Goal: Task Accomplishment & Management: Manage account settings

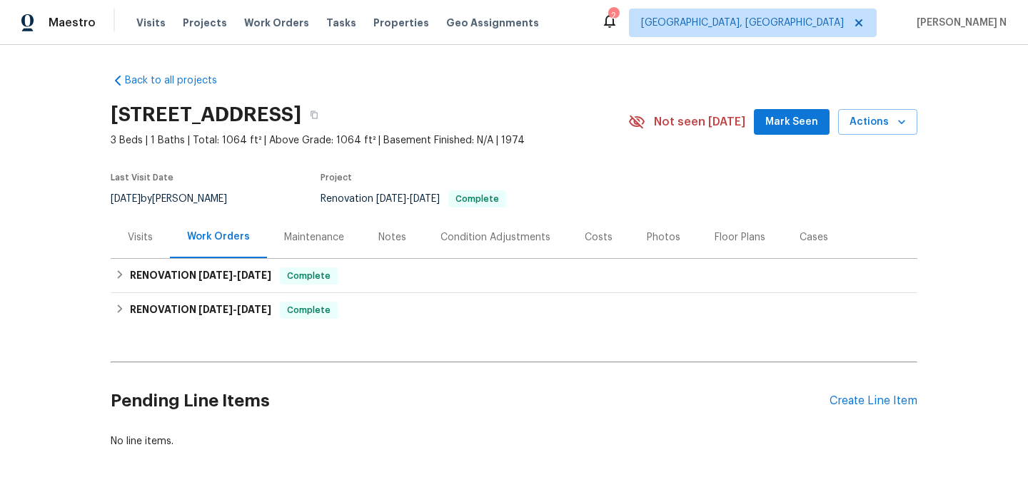
click at [313, 239] on div "Maintenance" at bounding box center [314, 237] width 60 height 14
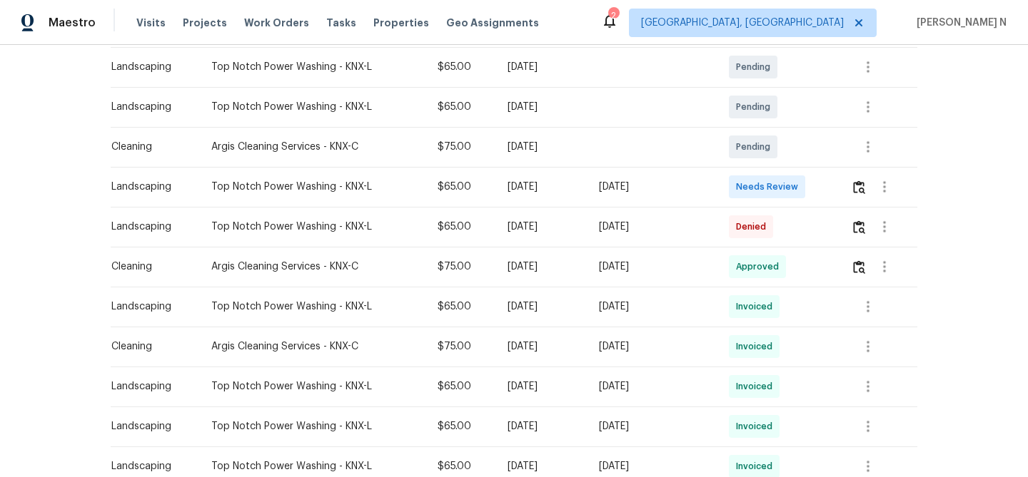
scroll to position [251, 0]
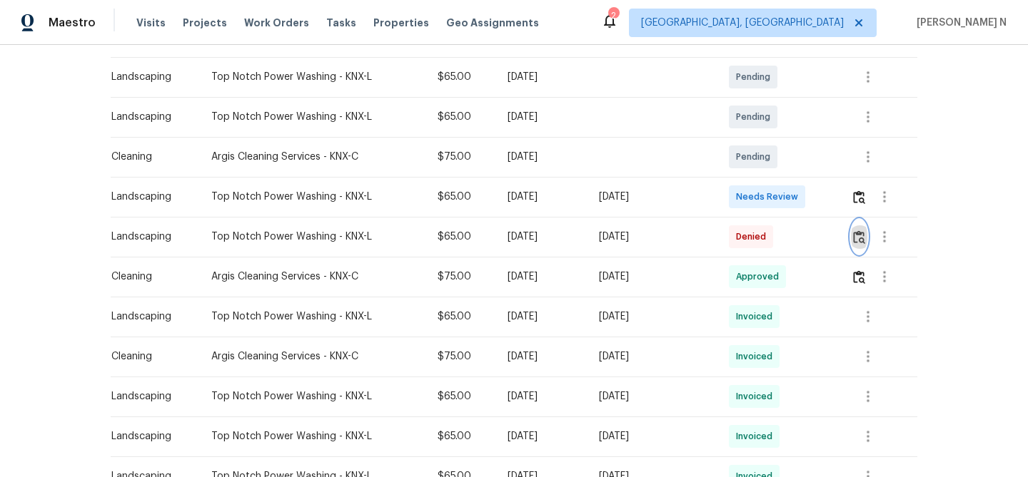
click at [856, 233] on button "button" at bounding box center [859, 237] width 16 height 34
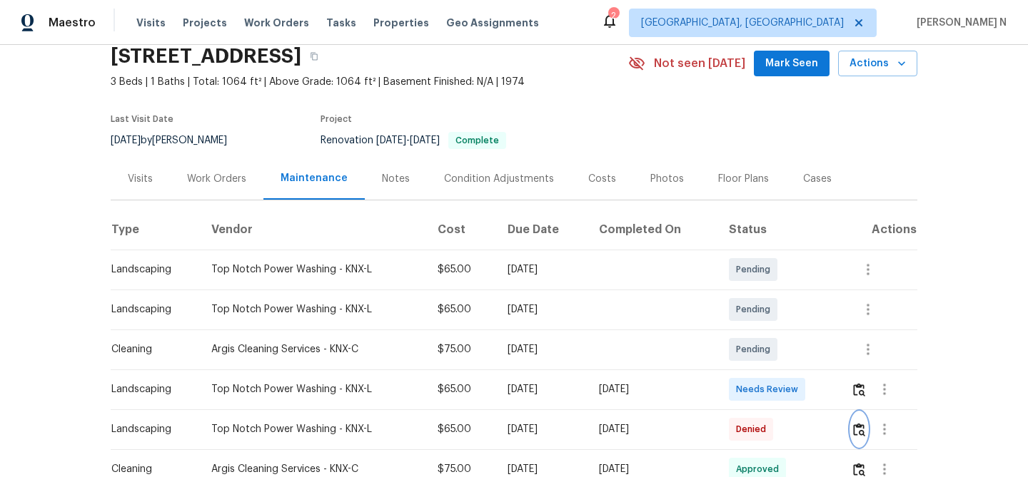
scroll to position [31, 0]
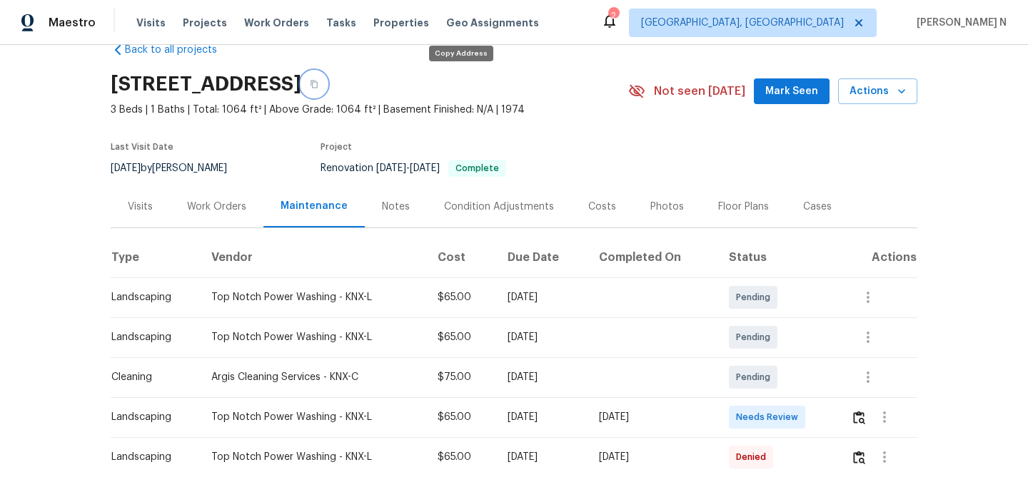
click at [327, 87] on button "button" at bounding box center [314, 84] width 26 height 26
click at [327, 91] on button "button" at bounding box center [314, 84] width 26 height 26
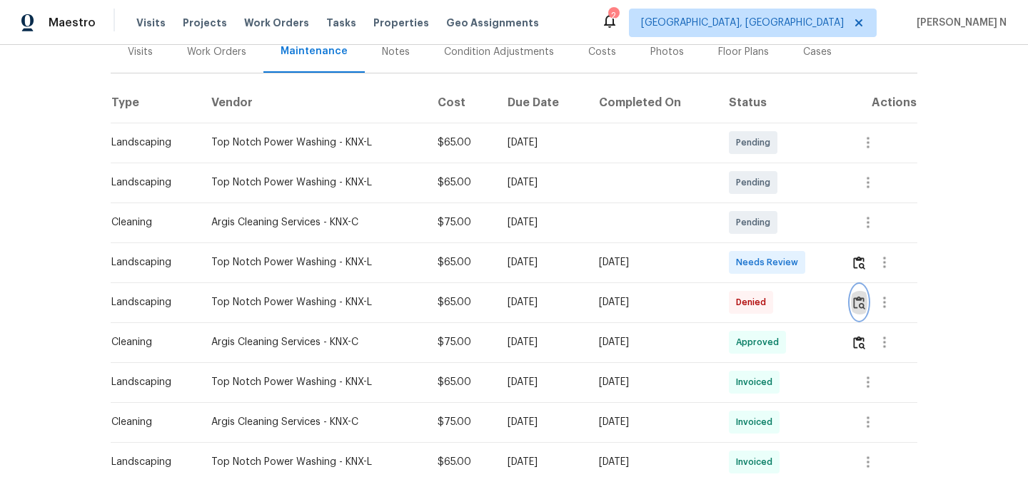
click at [862, 307] on img "button" at bounding box center [859, 303] width 12 height 14
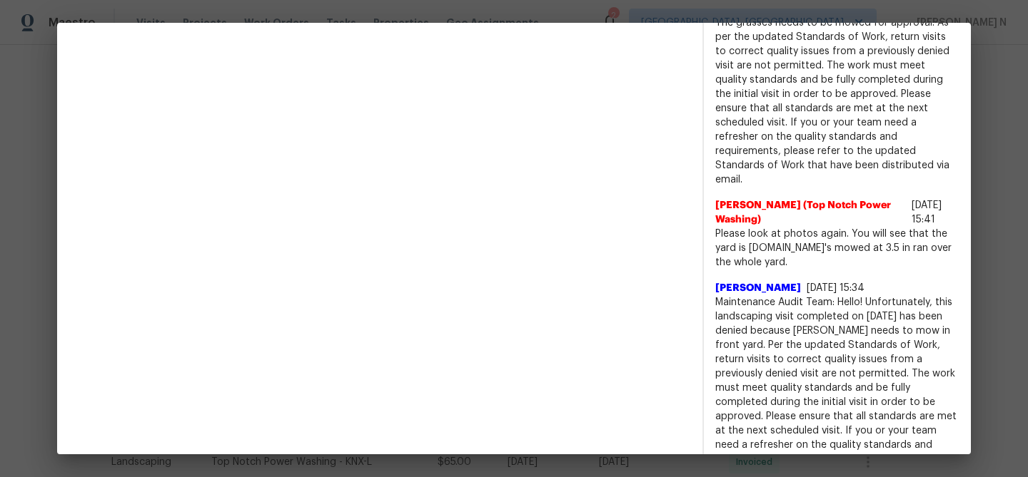
scroll to position [816, 0]
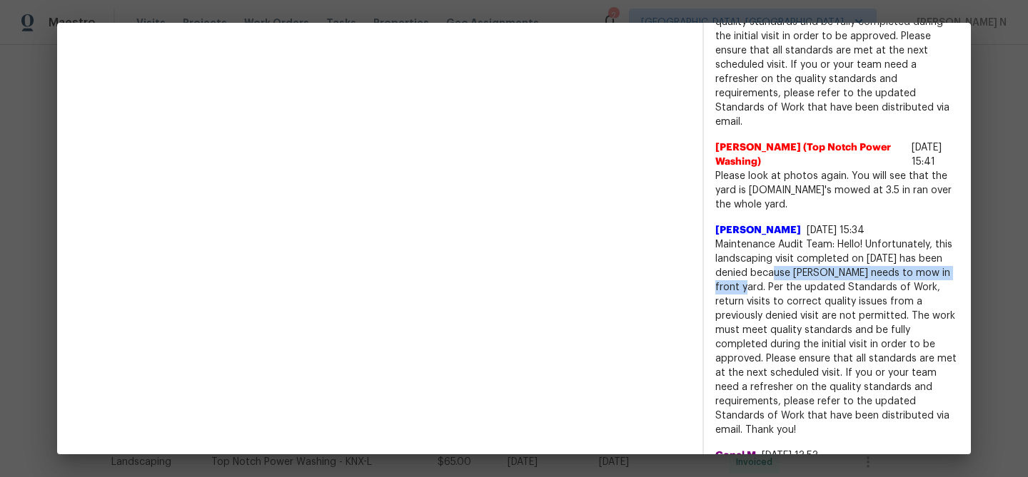
drag, startPoint x: 779, startPoint y: 243, endPoint x: 737, endPoint y: 258, distance: 44.0
click at [737, 258] on span "Maintenance Audit Team: Hello! Unfortunately, this landscaping visit completed …" at bounding box center [837, 338] width 244 height 200
copy span "because Grass needs to mow in front yard."
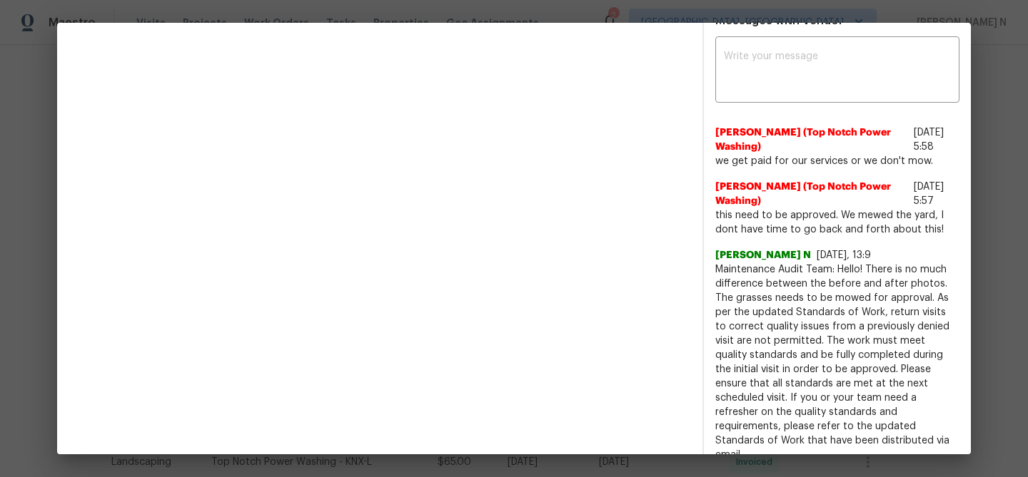
scroll to position [442, 0]
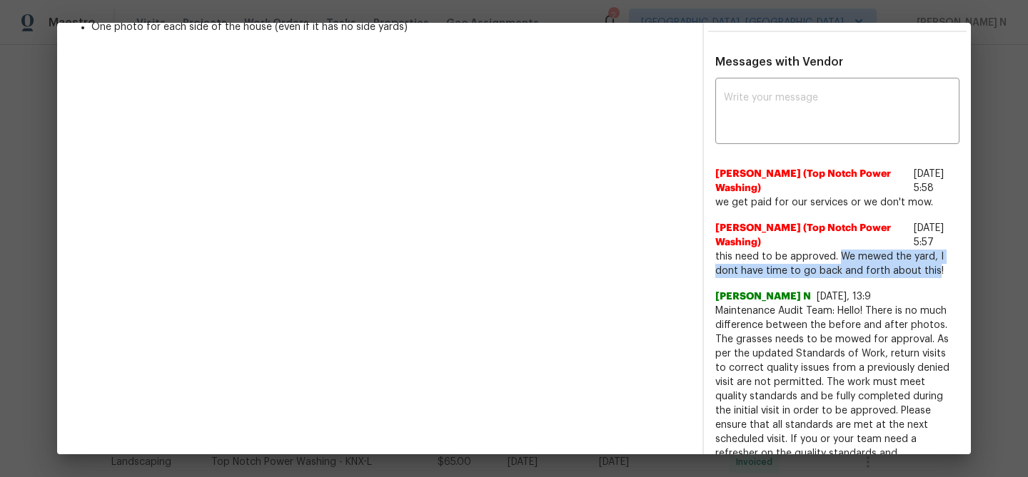
drag, startPoint x: 838, startPoint y: 240, endPoint x: 932, endPoint y: 255, distance: 94.8
click at [932, 255] on span "this need to be approved. We mewed the yard, I dont have time to go back and fo…" at bounding box center [837, 264] width 244 height 29
copy span "We mewed the yard, I dont have time to go back and forth about this"
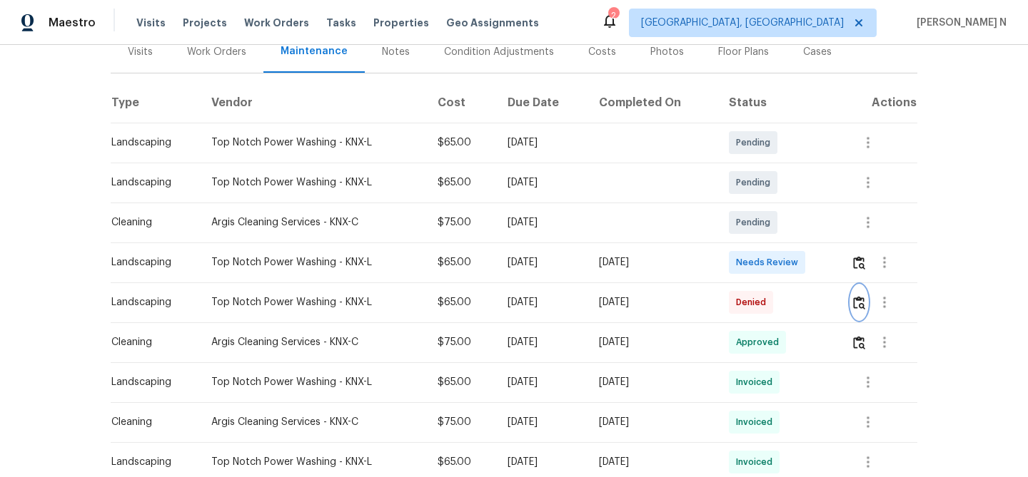
scroll to position [0, 0]
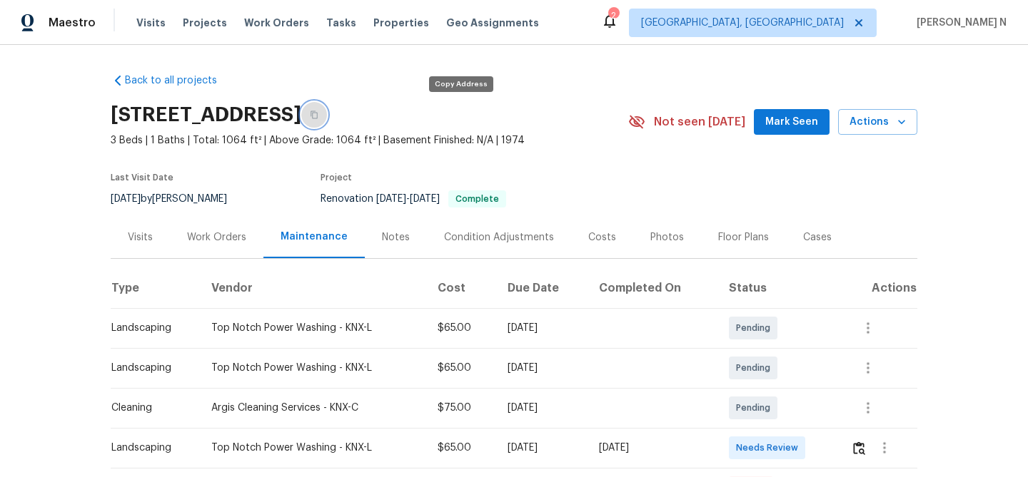
click at [327, 119] on button "button" at bounding box center [314, 115] width 26 height 26
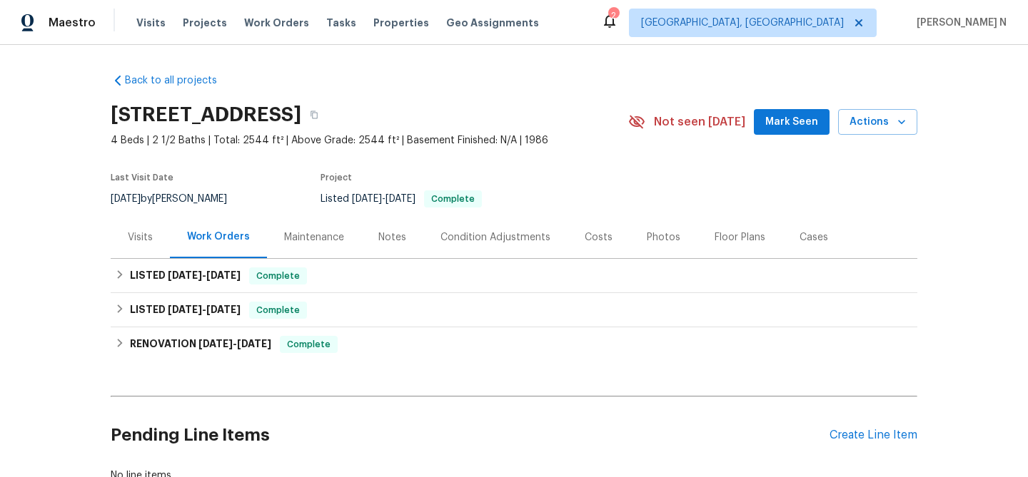
click at [331, 232] on div "Maintenance" at bounding box center [314, 237] width 60 height 14
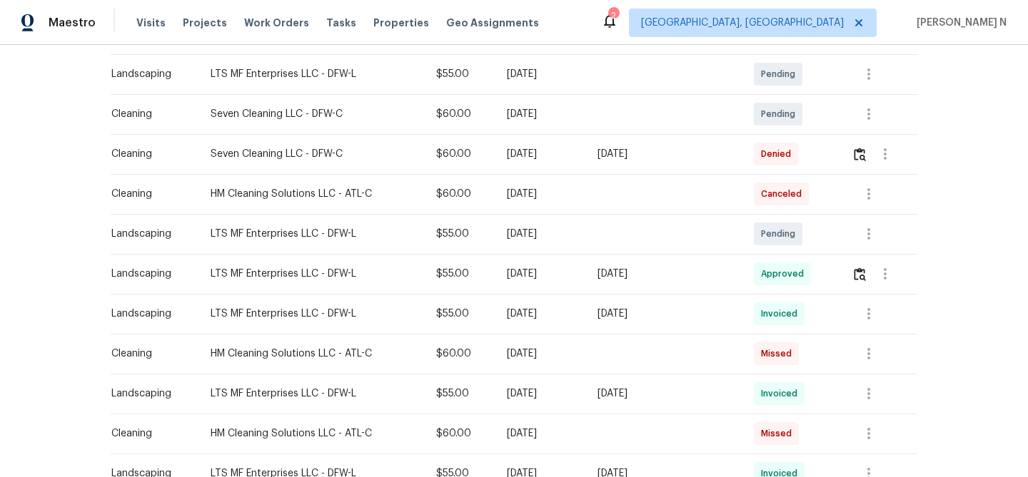
scroll to position [215, 0]
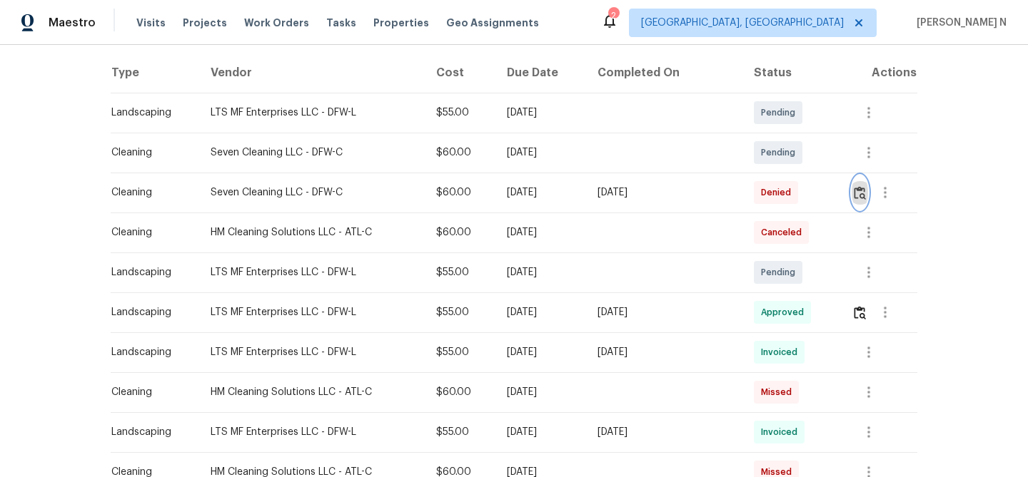
click at [864, 188] on img "button" at bounding box center [859, 193] width 12 height 14
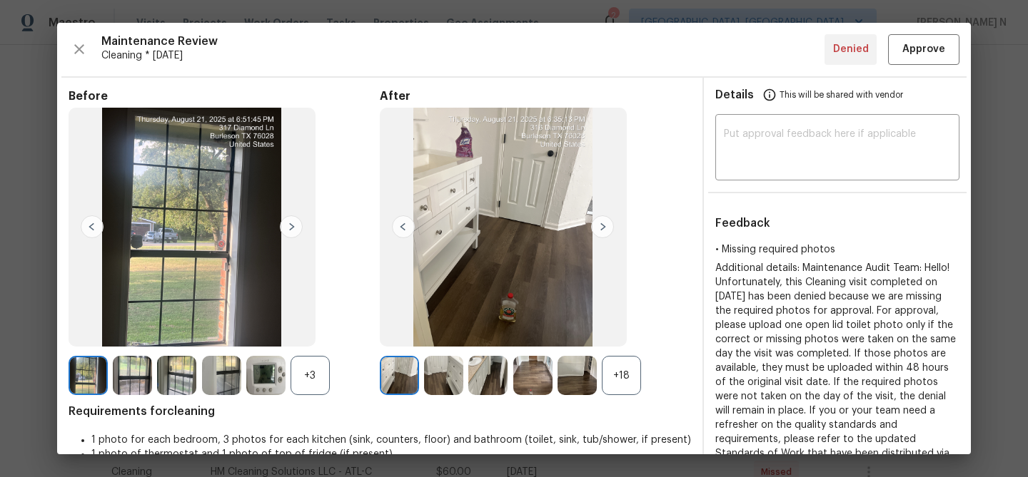
click at [628, 380] on div "+18" at bounding box center [621, 375] width 39 height 39
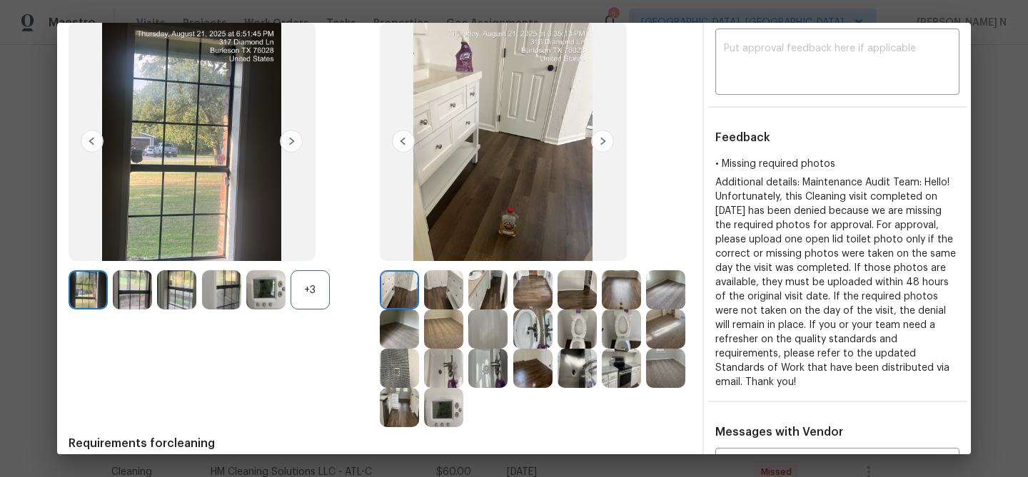
scroll to position [144, 0]
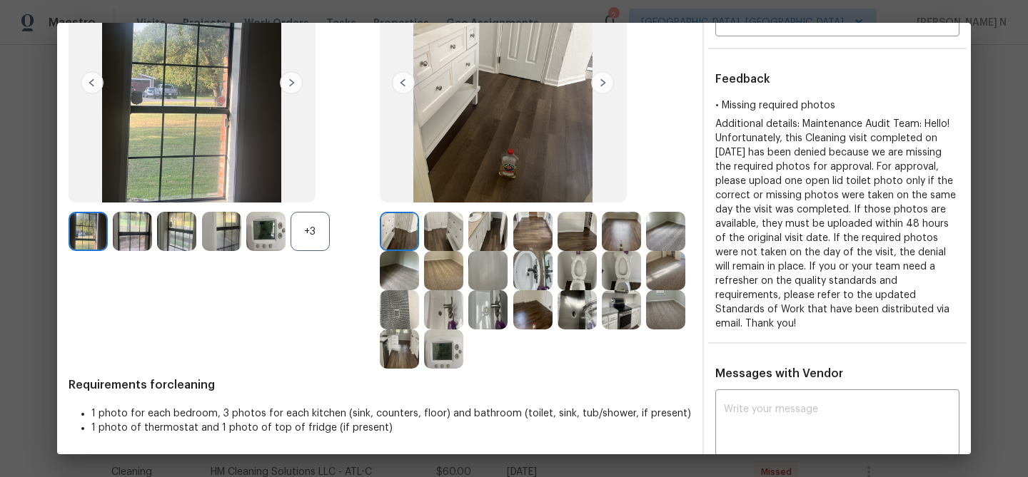
click at [315, 242] on div "+3" at bounding box center [309, 231] width 39 height 39
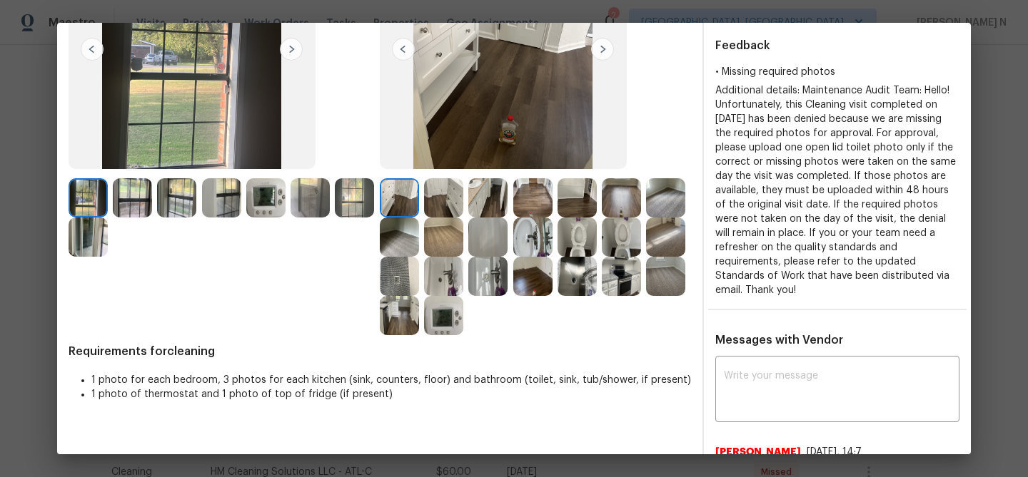
scroll to position [165, 0]
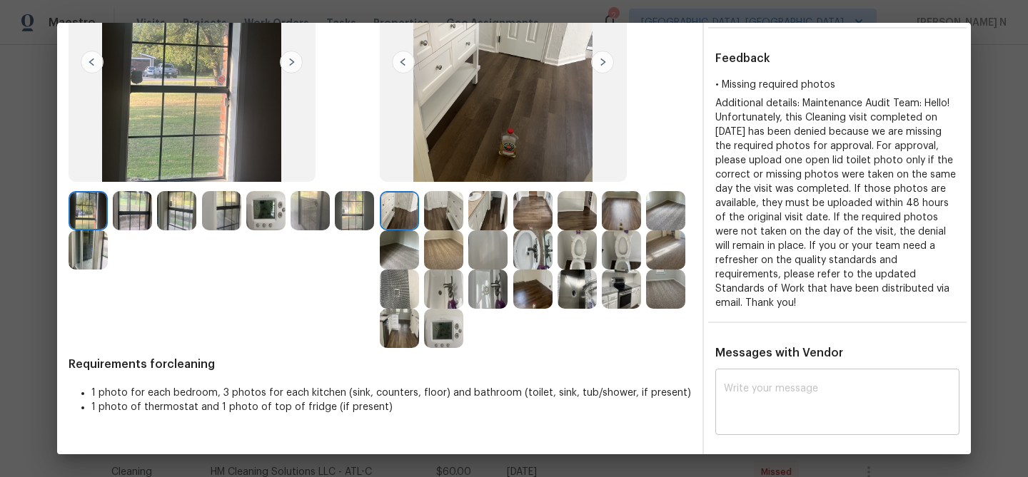
click at [867, 390] on textarea at bounding box center [837, 404] width 227 height 40
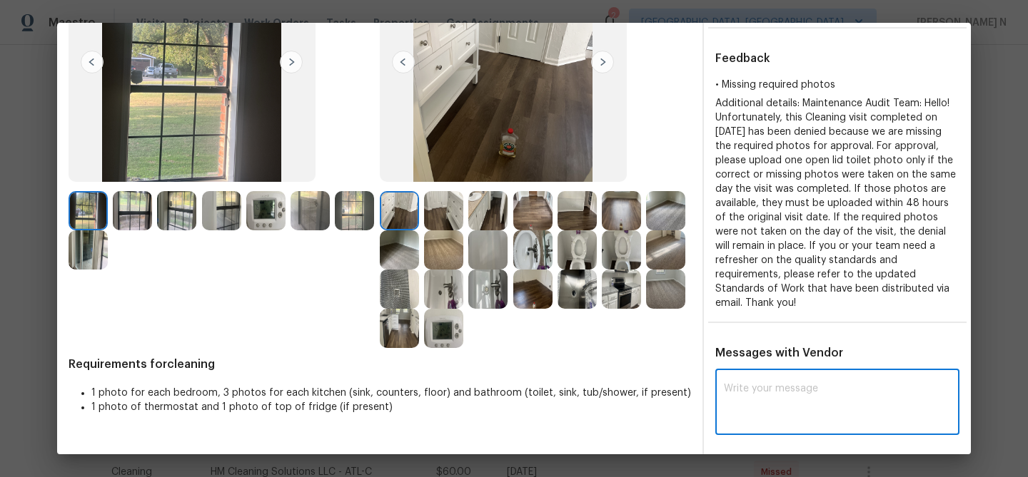
paste textarea "Maintenance Audit Team: Hello! Thank you for the feedback after further review …"
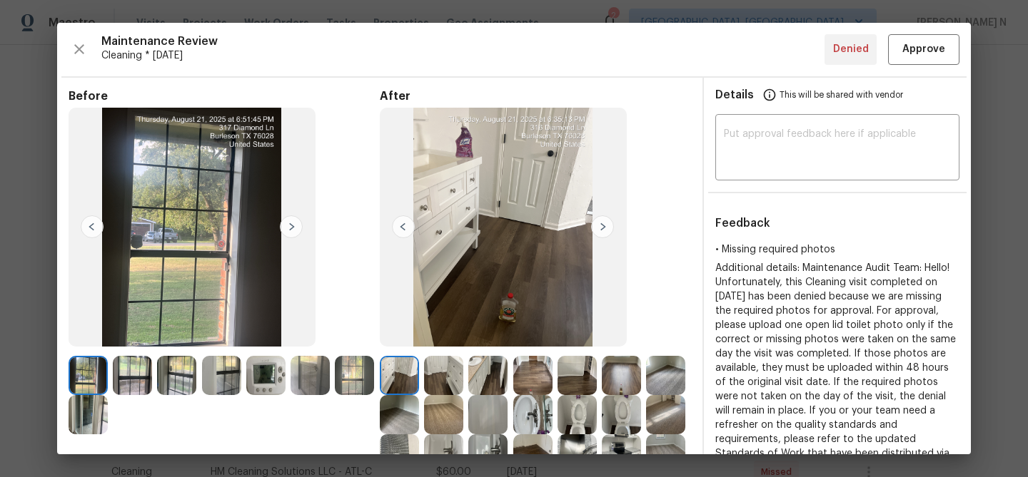
scroll to position [201, 0]
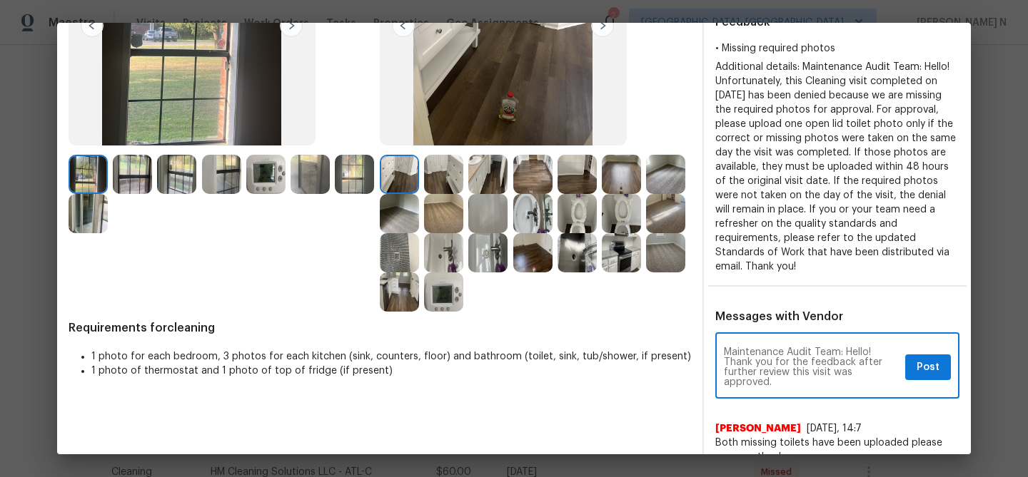
type textarea "Maintenance Audit Team: Hello! Thank you for the feedback after further review …"
click at [923, 363] on span "Post" at bounding box center [927, 368] width 23 height 18
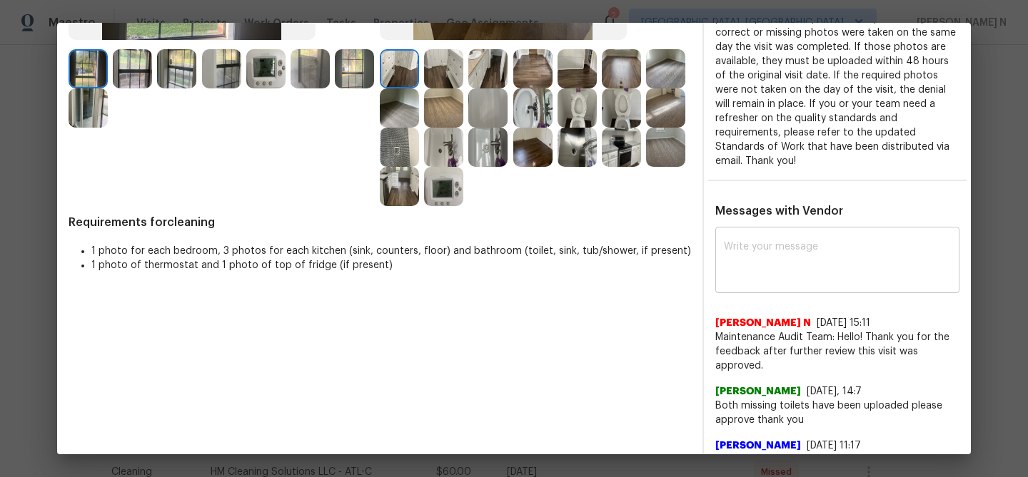
scroll to position [326, 0]
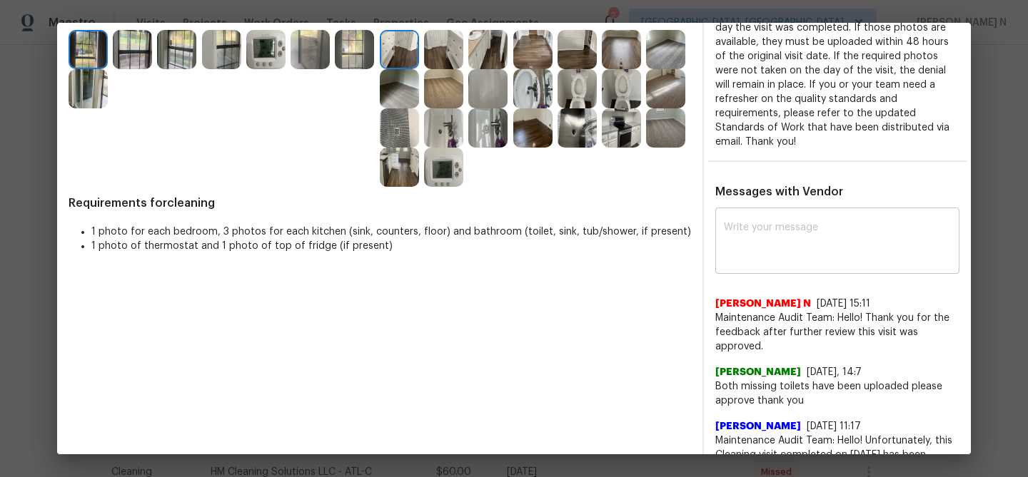
click at [805, 261] on textarea at bounding box center [837, 243] width 227 height 40
paste textarea "Maintenance Audit Team: Hello! Thank you for the feedback after further review …"
type textarea "Maintenance Audit Team: Hello! Thank you for the feedback after further review …"
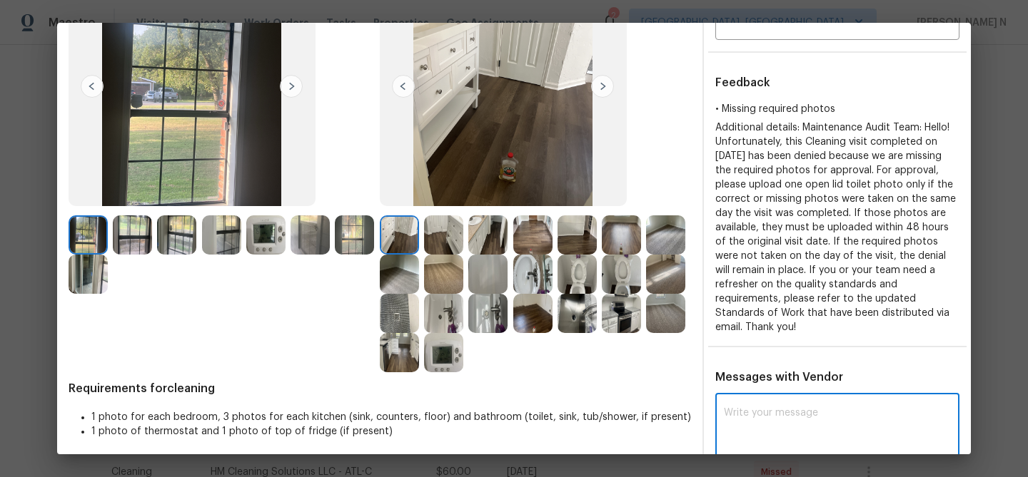
scroll to position [0, 0]
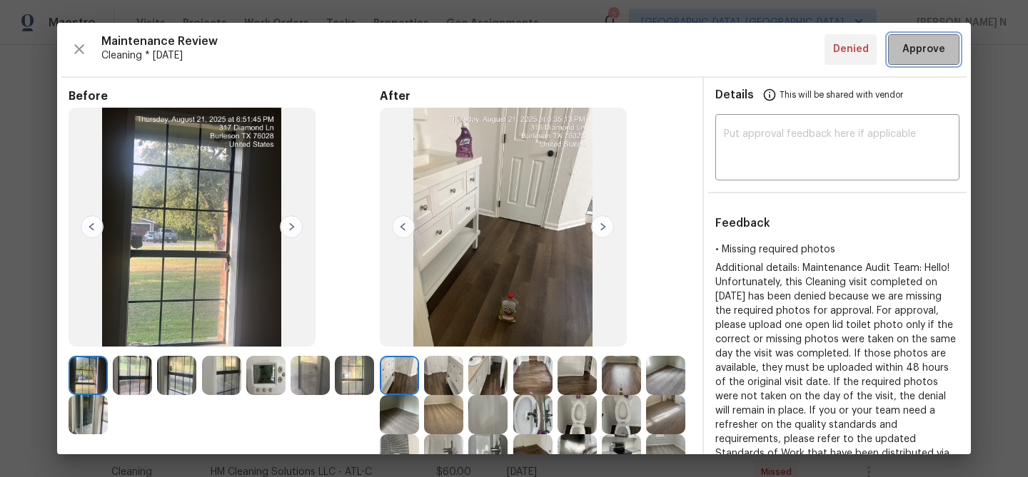
click at [890, 61] on button "Approve" at bounding box center [923, 49] width 71 height 31
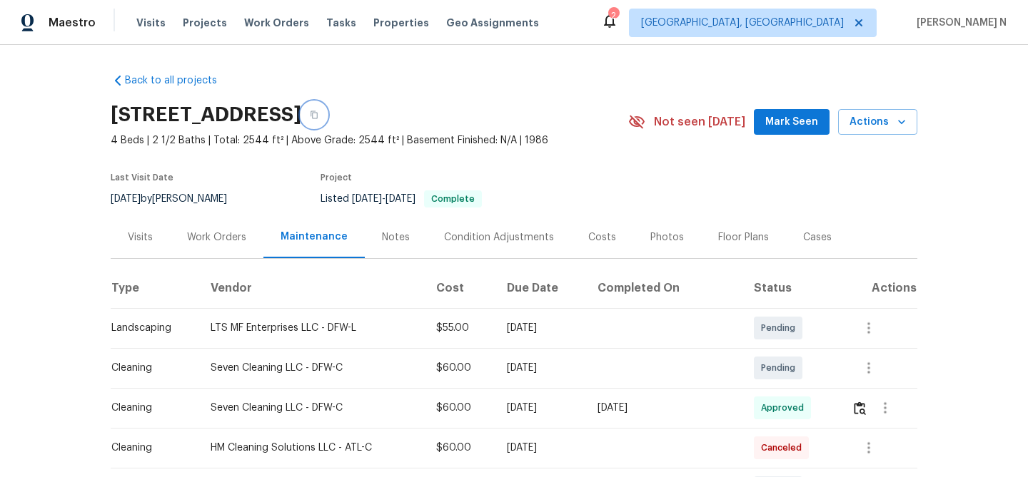
click at [327, 117] on button "button" at bounding box center [314, 115] width 26 height 26
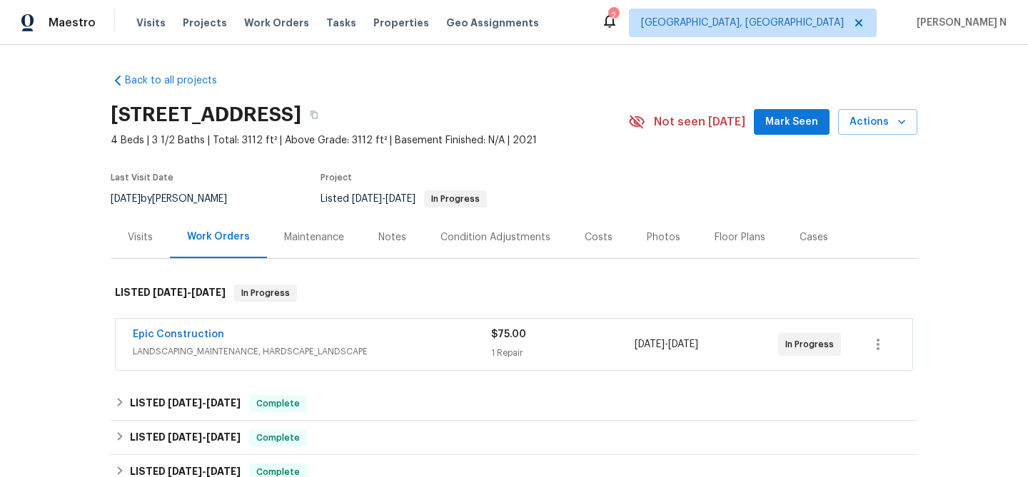
click at [310, 239] on div "Maintenance" at bounding box center [314, 237] width 60 height 14
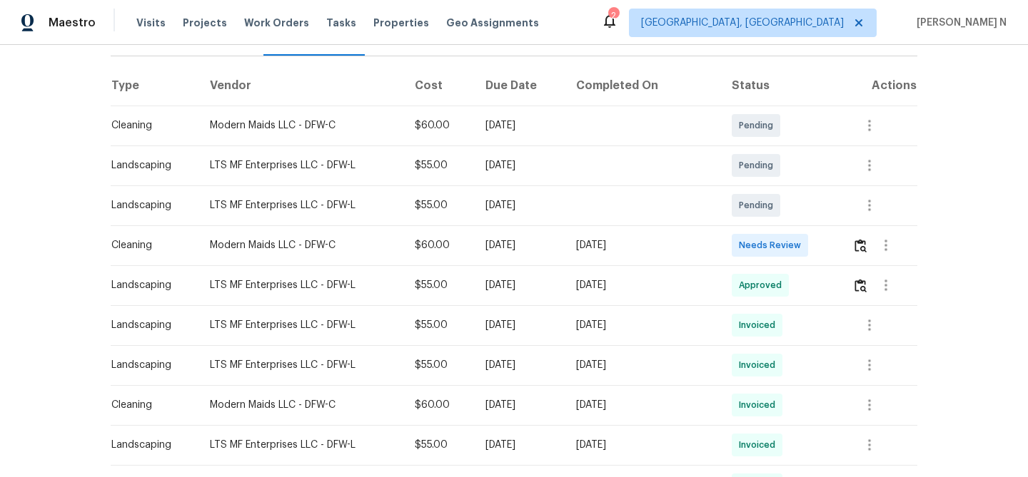
scroll to position [254, 0]
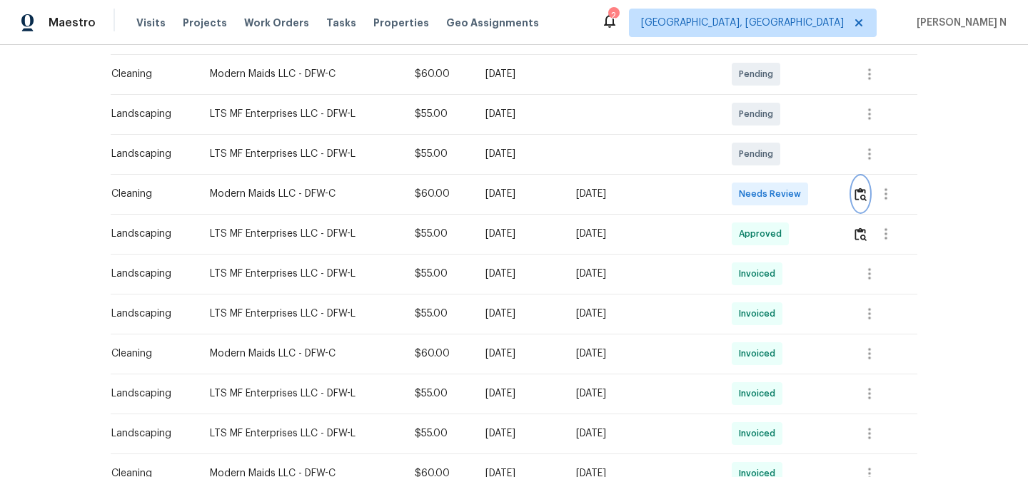
click at [857, 209] on button "button" at bounding box center [860, 194] width 16 height 34
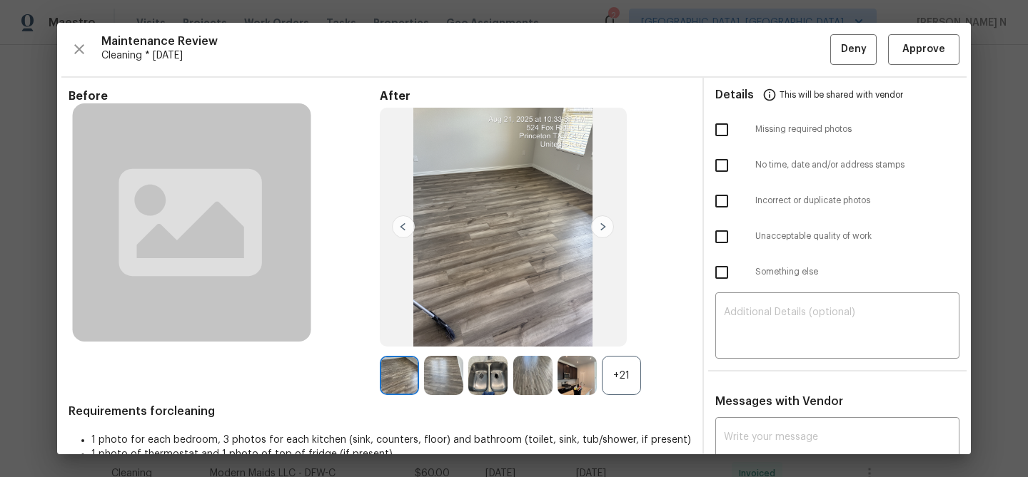
click at [625, 363] on div "+21" at bounding box center [621, 375] width 39 height 39
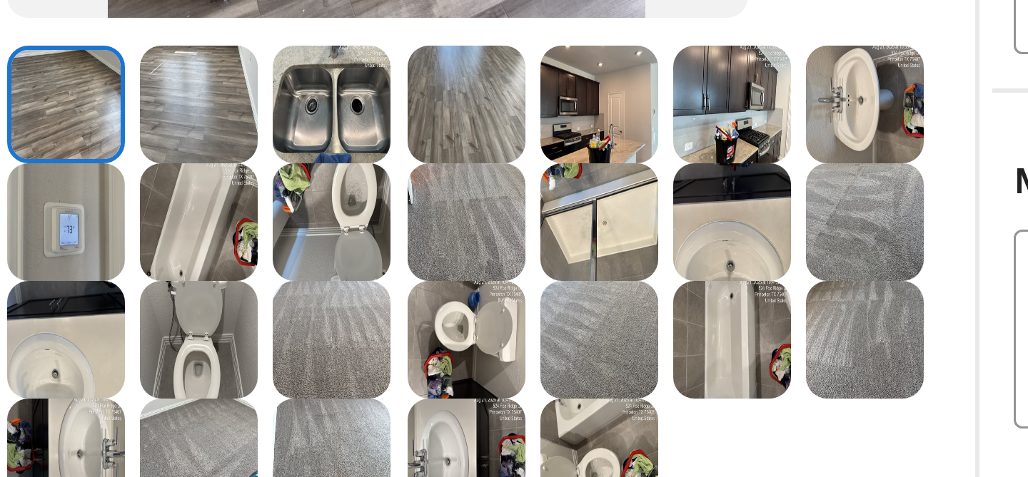
scroll to position [145, 0]
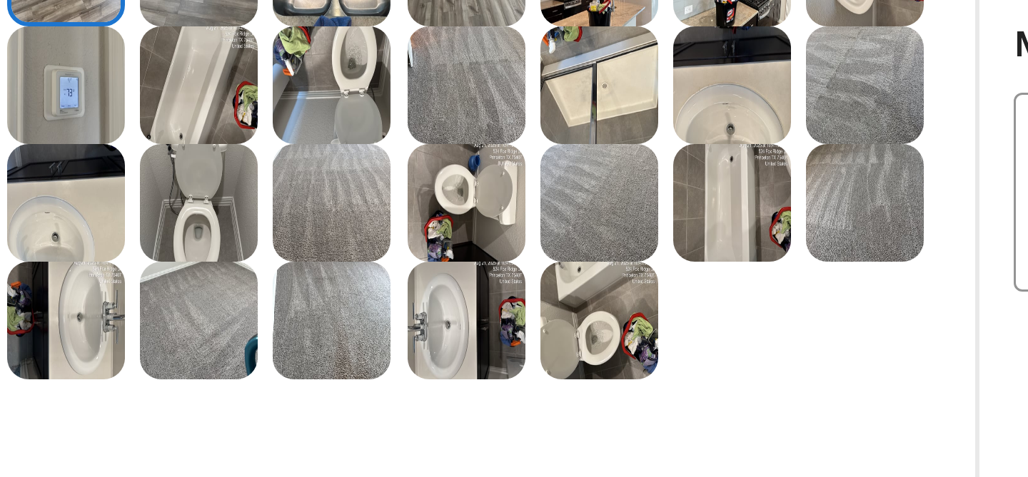
click at [593, 353] on img at bounding box center [576, 348] width 39 height 39
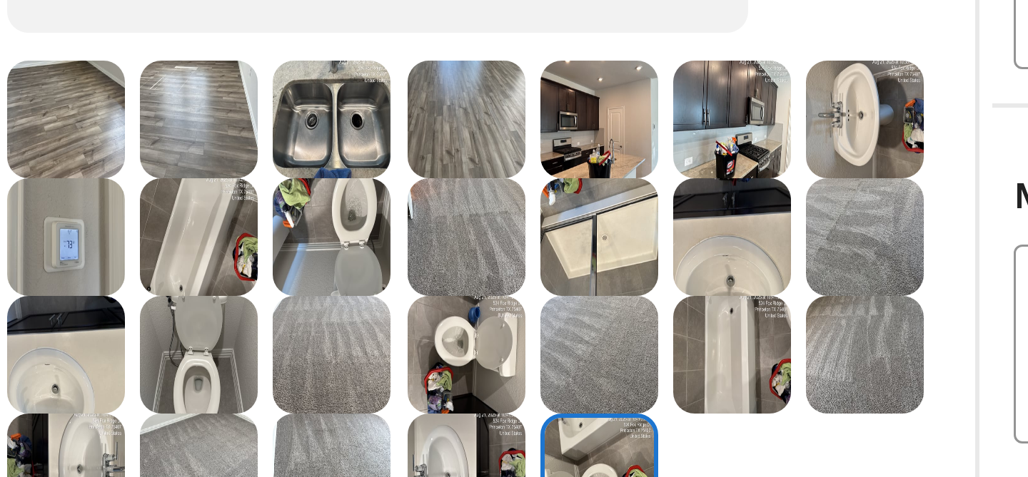
click at [490, 268] on img at bounding box center [487, 269] width 39 height 39
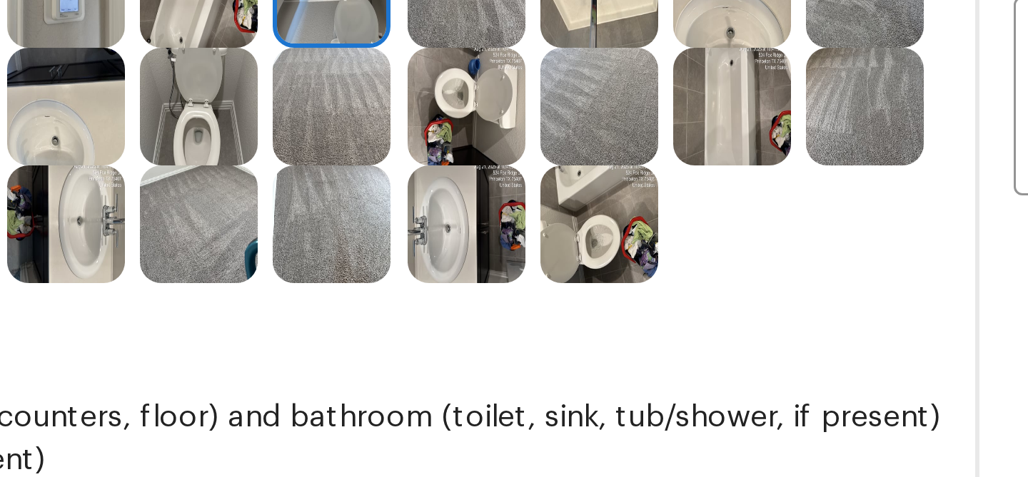
click at [447, 297] on img at bounding box center [443, 309] width 39 height 39
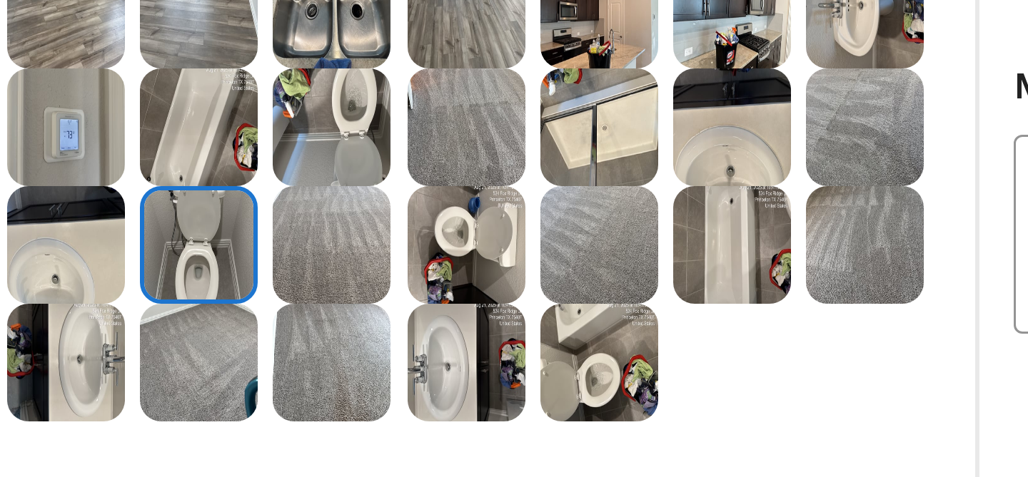
click at [605, 287] on img at bounding box center [621, 269] width 39 height 39
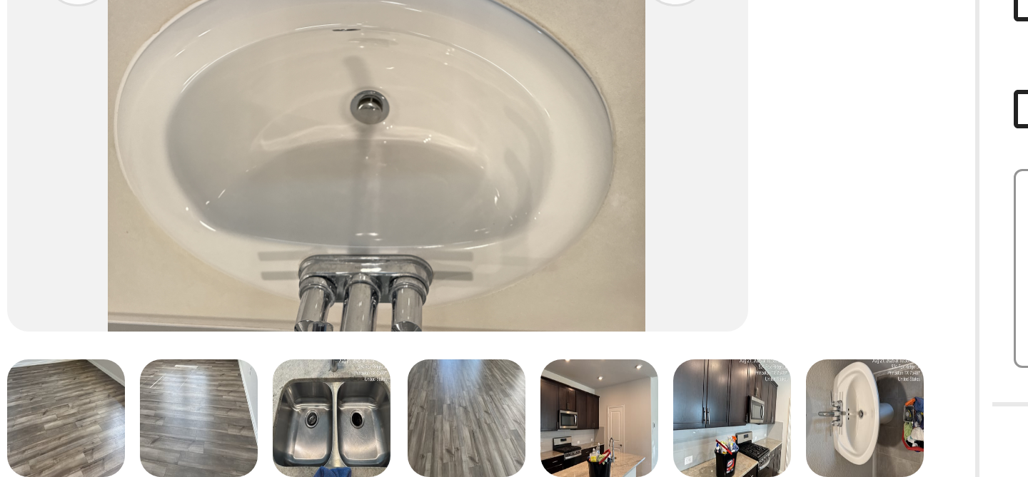
scroll to position [7, 0]
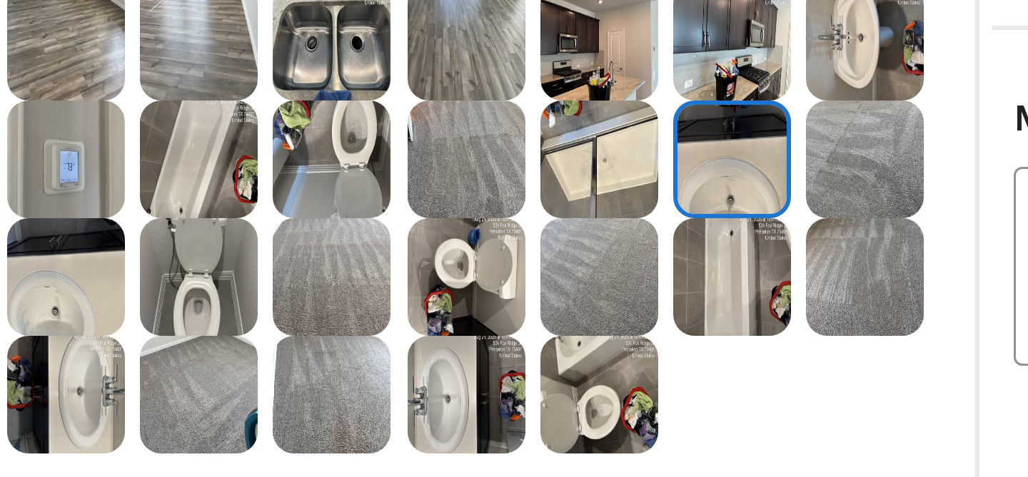
click at [618, 320] on img at bounding box center [621, 319] width 39 height 39
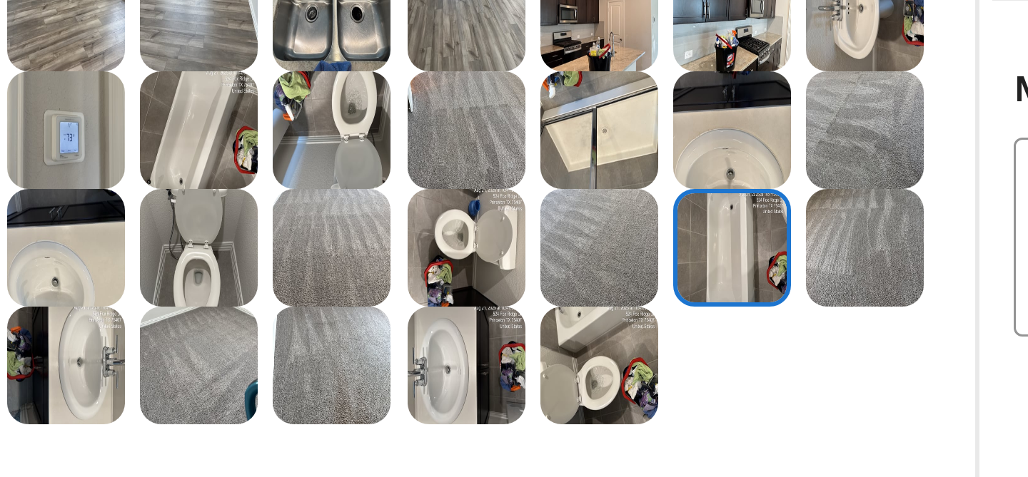
scroll to position [106, 0]
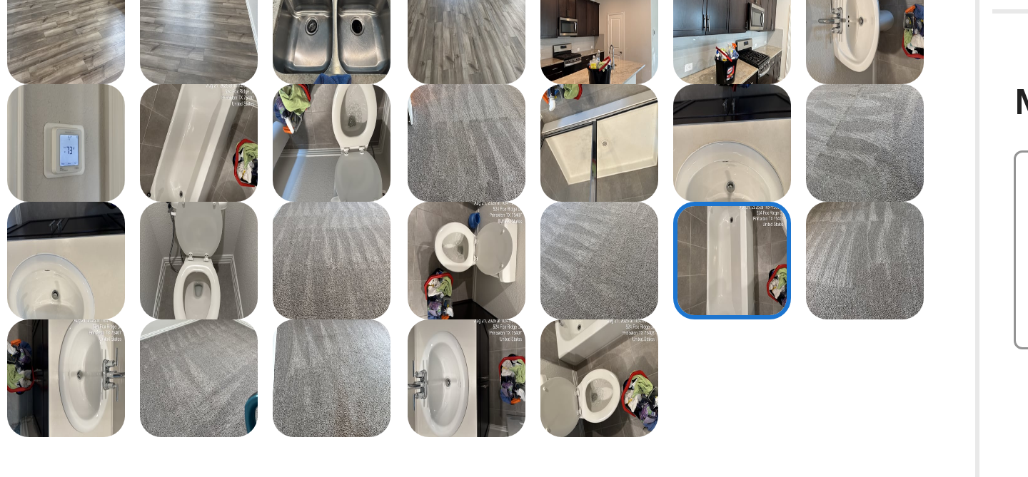
click at [586, 310] on img at bounding box center [576, 308] width 39 height 39
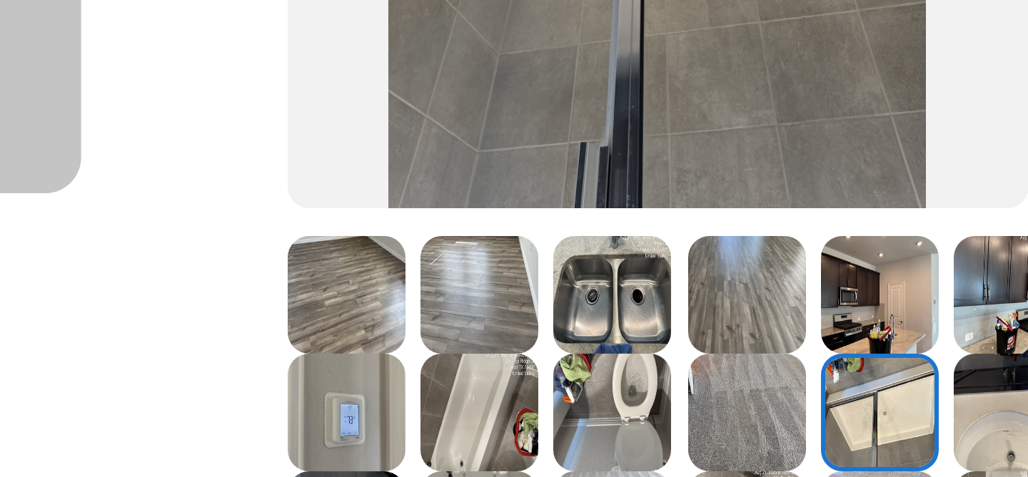
scroll to position [108, 0]
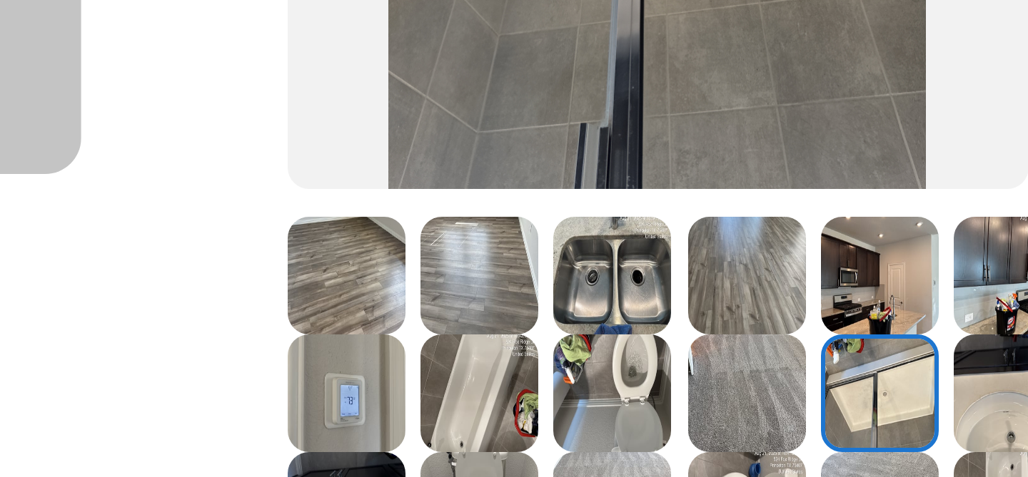
click at [435, 290] on img at bounding box center [443, 306] width 39 height 39
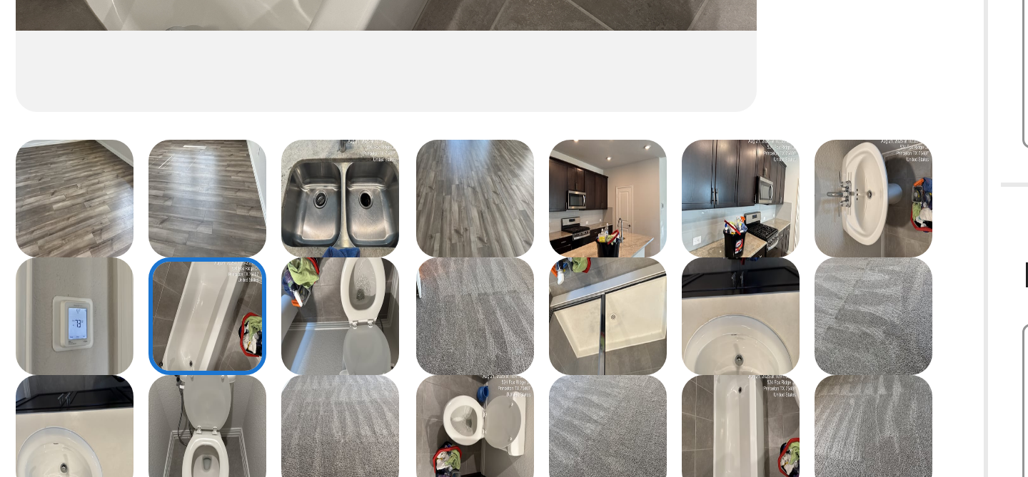
scroll to position [61, 0]
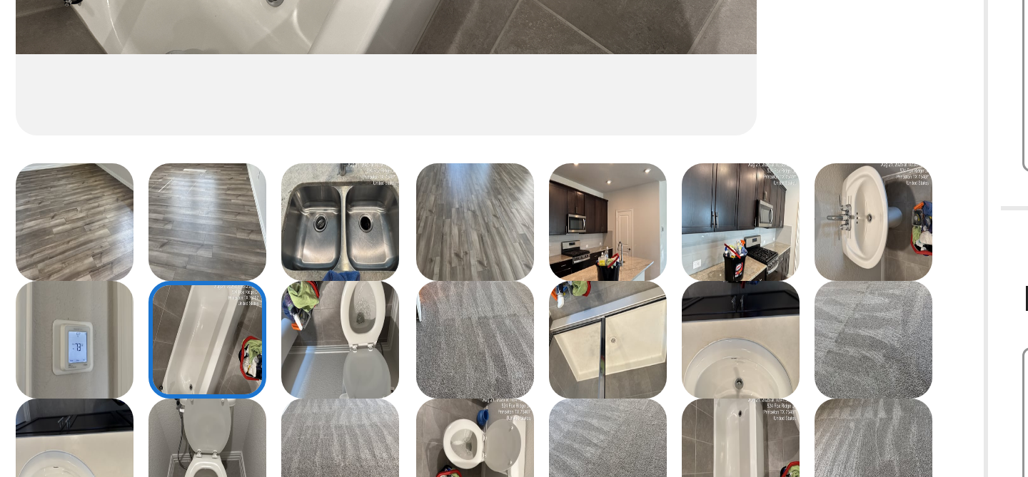
click at [532, 321] on img at bounding box center [532, 314] width 39 height 39
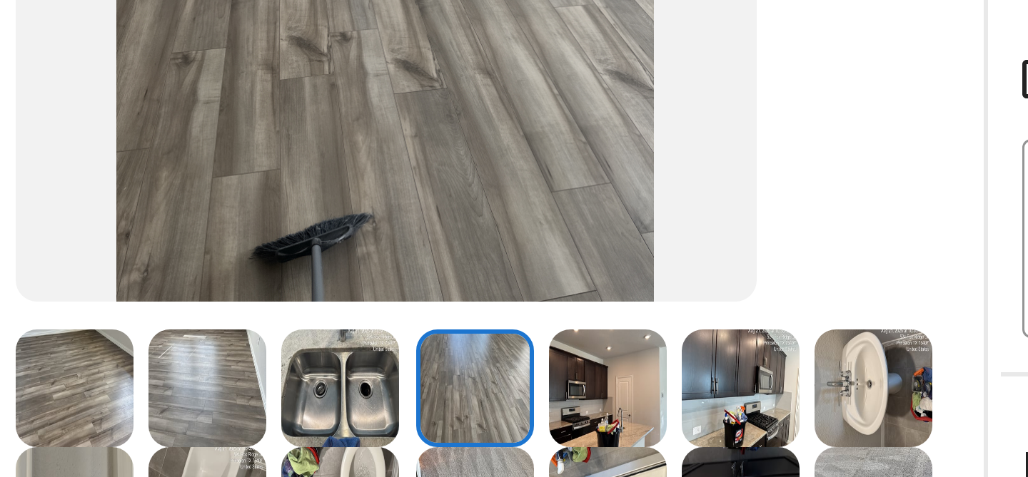
scroll to position [122, 0]
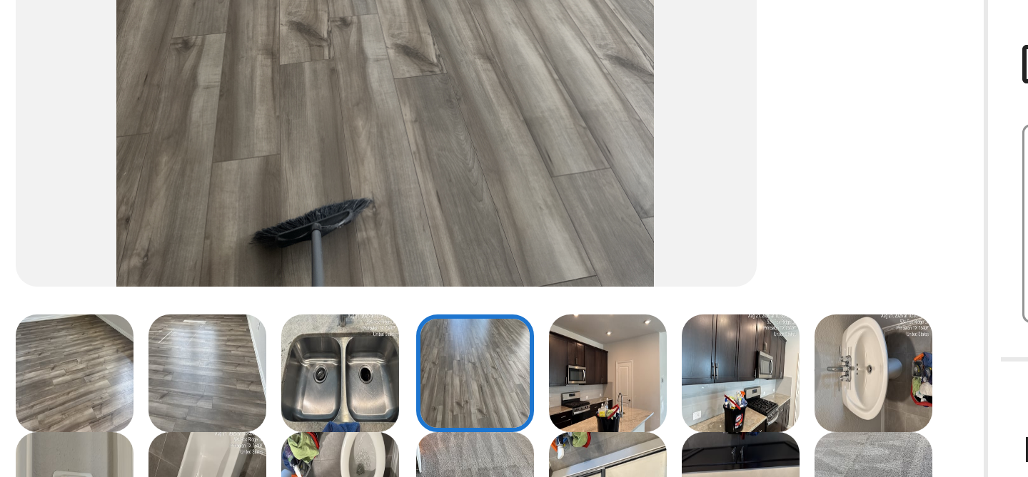
click at [453, 250] on img at bounding box center [443, 253] width 39 height 39
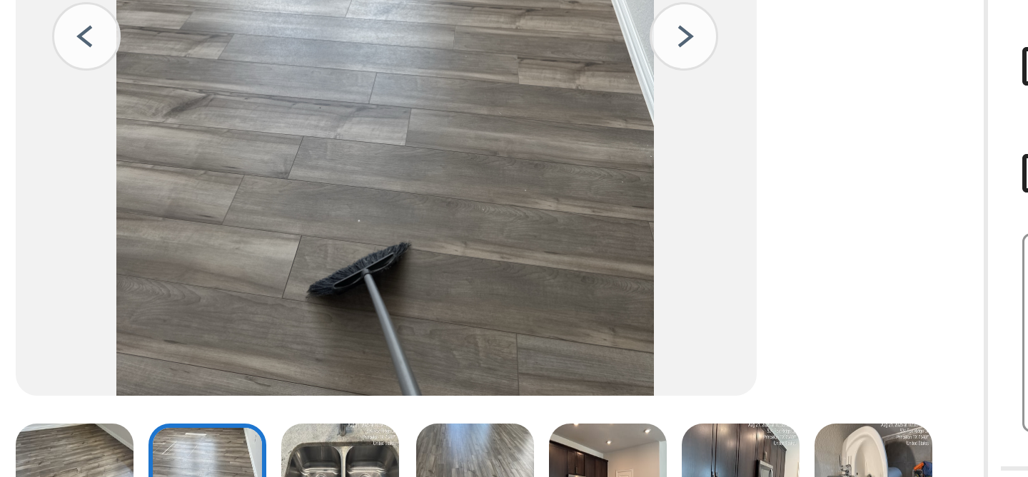
scroll to position [123, 0]
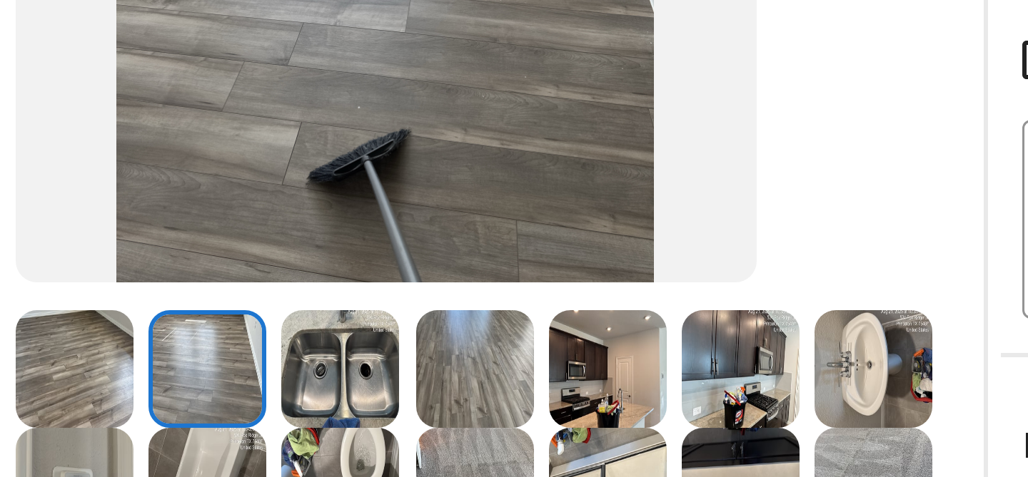
click at [412, 246] on img at bounding box center [399, 252] width 39 height 39
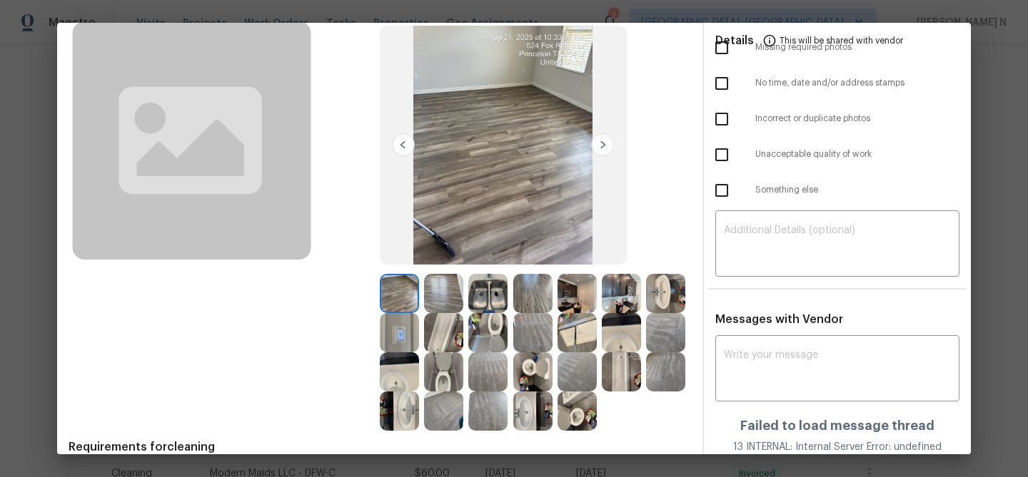
scroll to position [0, 0]
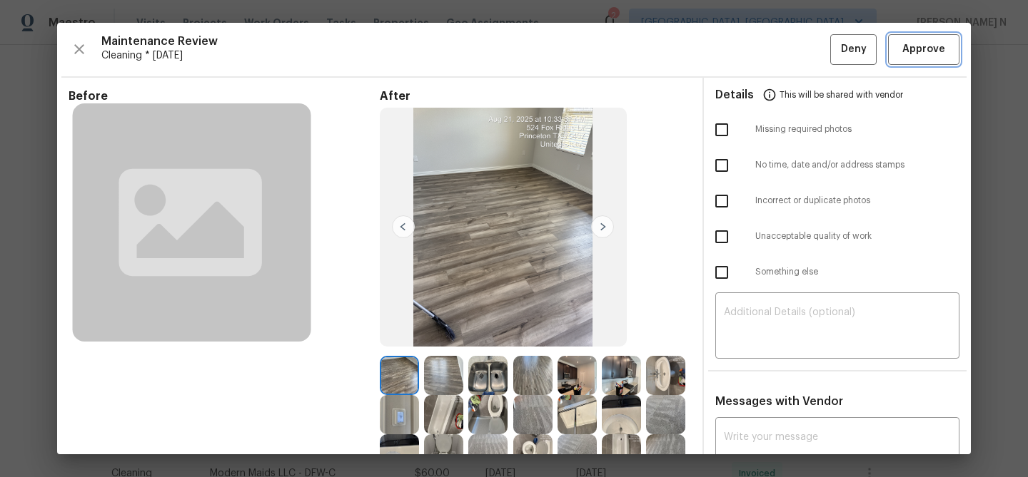
click at [938, 55] on span "Approve" at bounding box center [923, 50] width 43 height 18
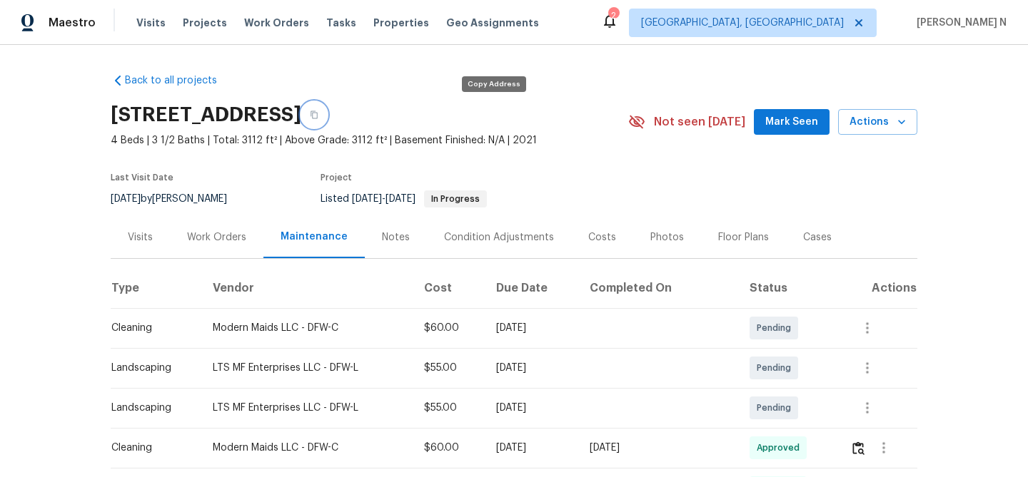
click at [327, 122] on button "button" at bounding box center [314, 115] width 26 height 26
click at [318, 111] on icon "button" at bounding box center [313, 115] width 7 height 8
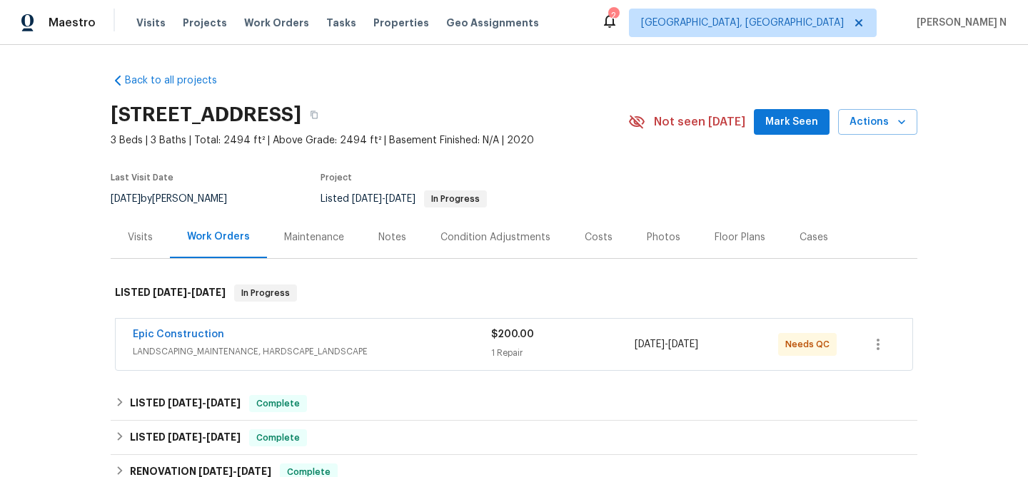
click at [324, 233] on div "Maintenance" at bounding box center [314, 237] width 60 height 14
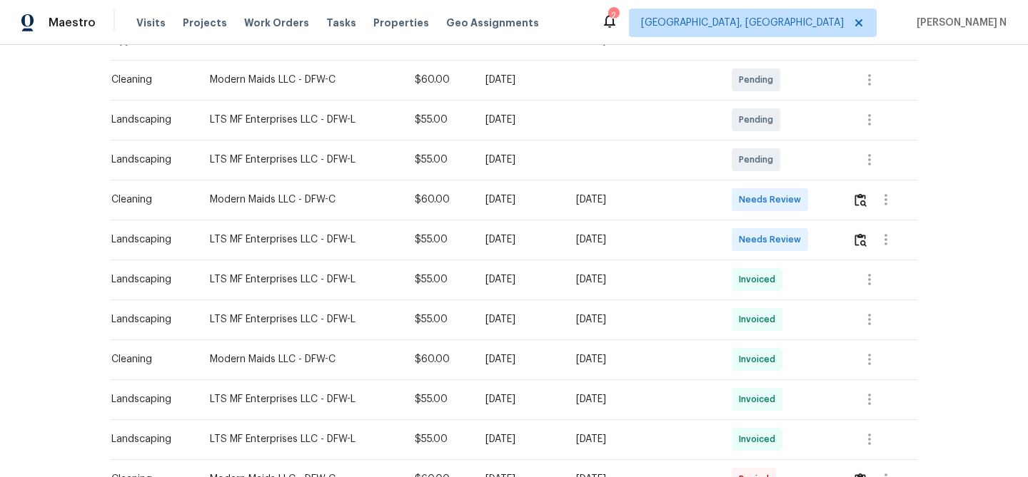
scroll to position [343, 0]
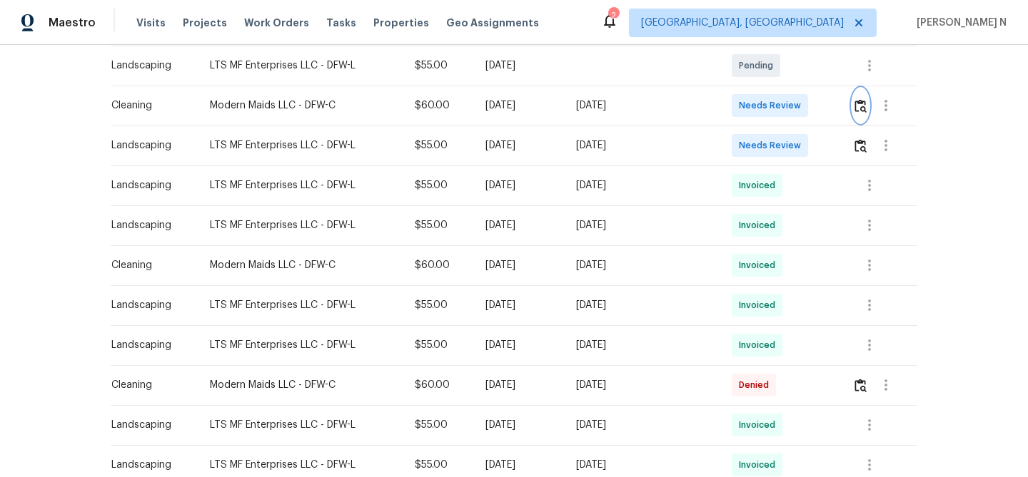
click at [865, 105] on img "button" at bounding box center [860, 106] width 12 height 14
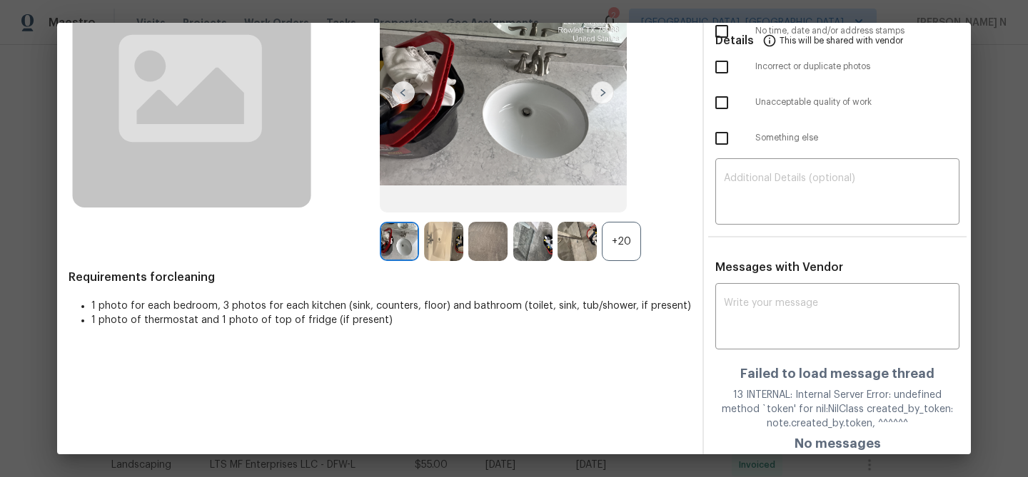
scroll to position [141, 0]
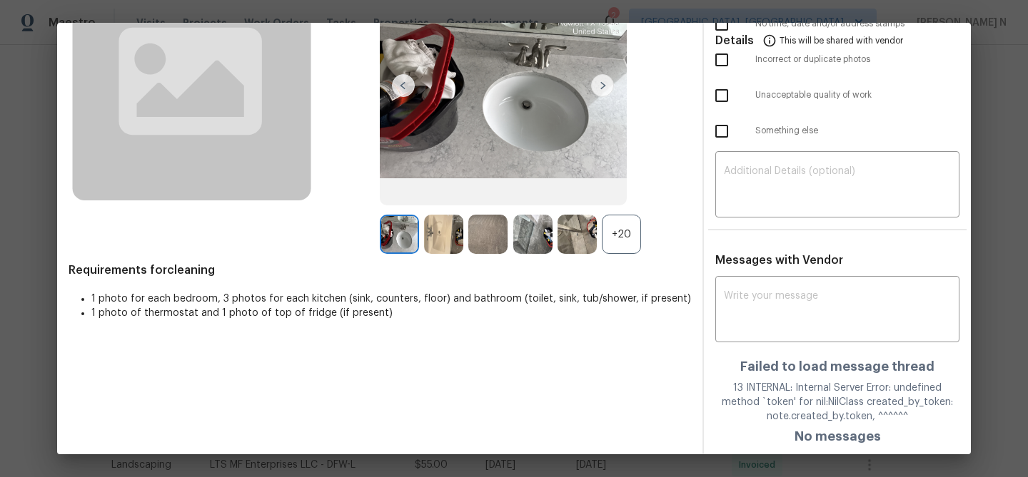
click at [635, 229] on div "+20" at bounding box center [621, 234] width 39 height 39
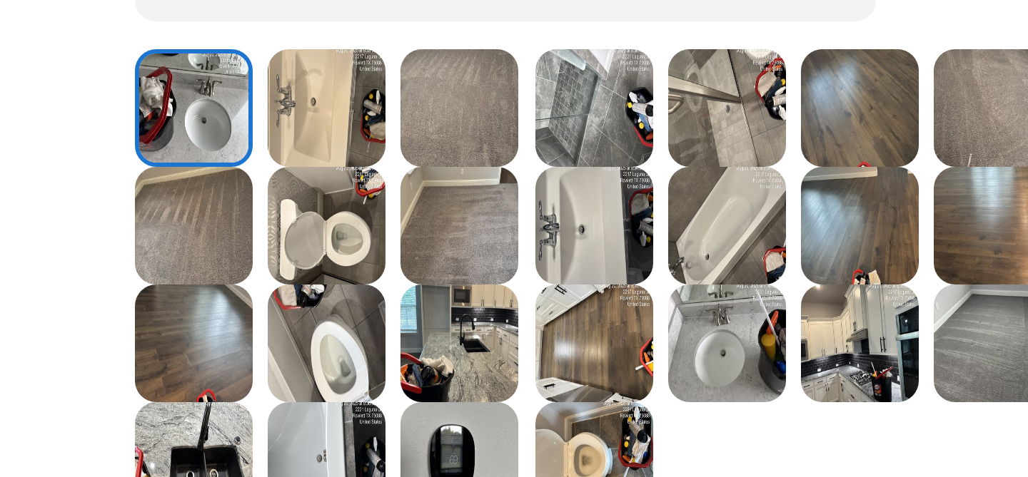
scroll to position [62, 0]
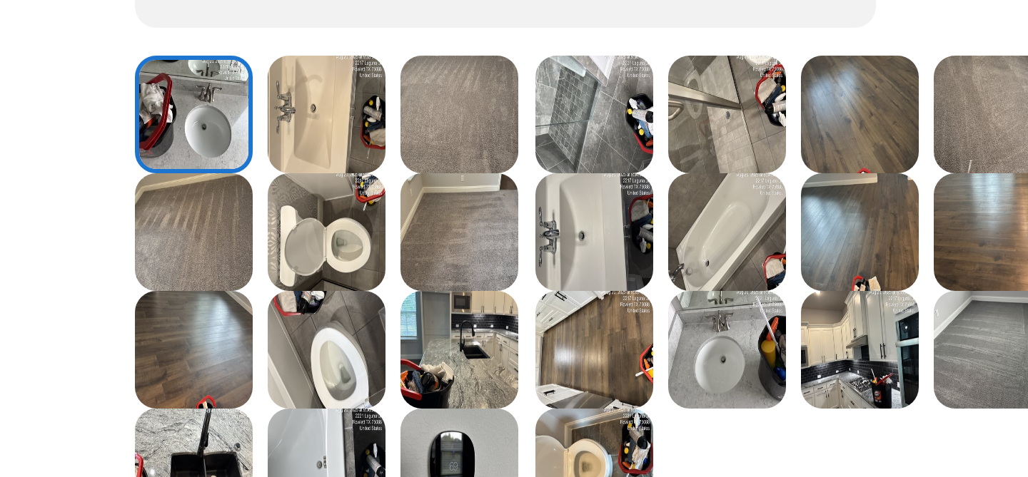
click at [413, 391] on img at bounding box center [399, 391] width 39 height 39
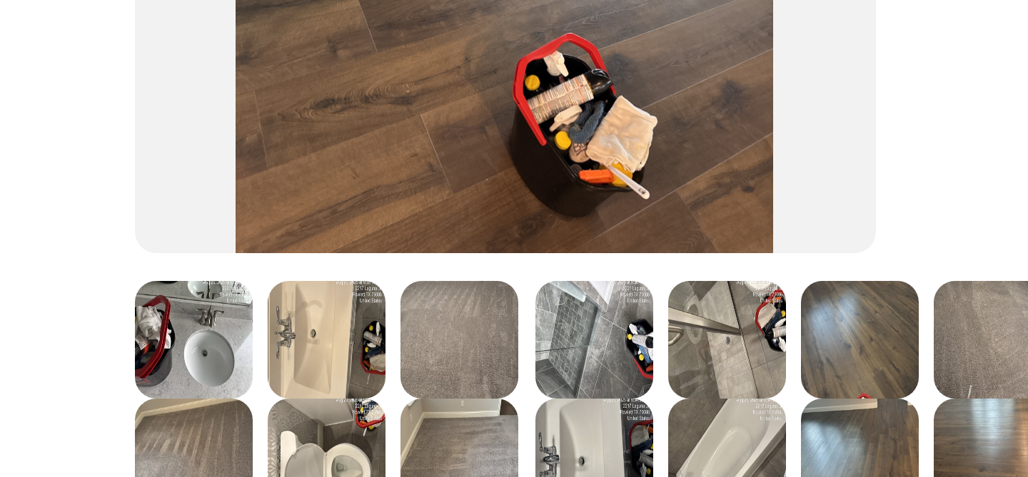
scroll to position [145, 0]
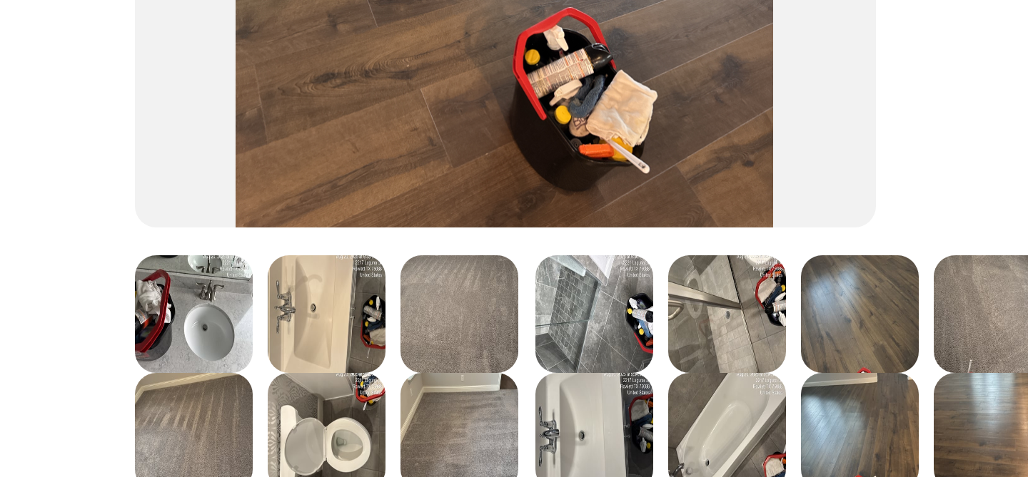
click at [517, 238] on img at bounding box center [532, 230] width 39 height 39
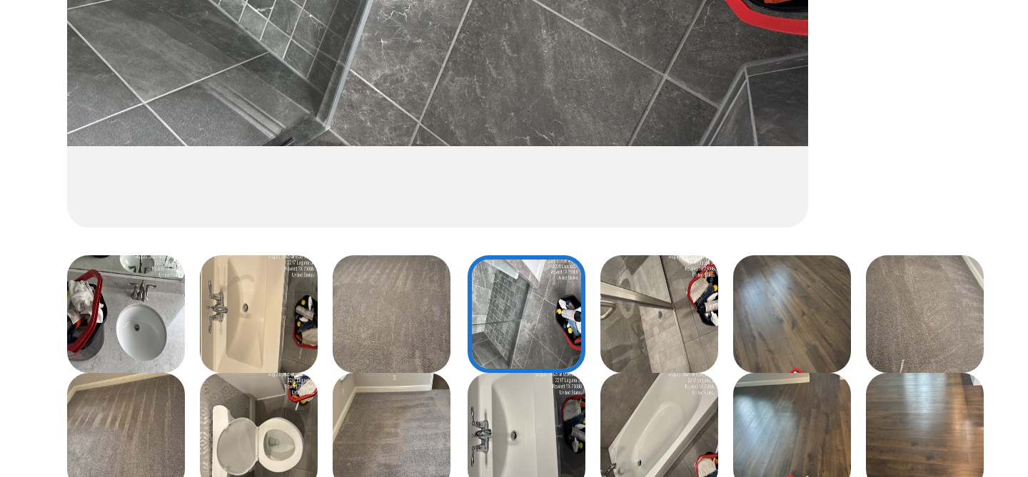
click at [576, 233] on img at bounding box center [576, 230] width 39 height 39
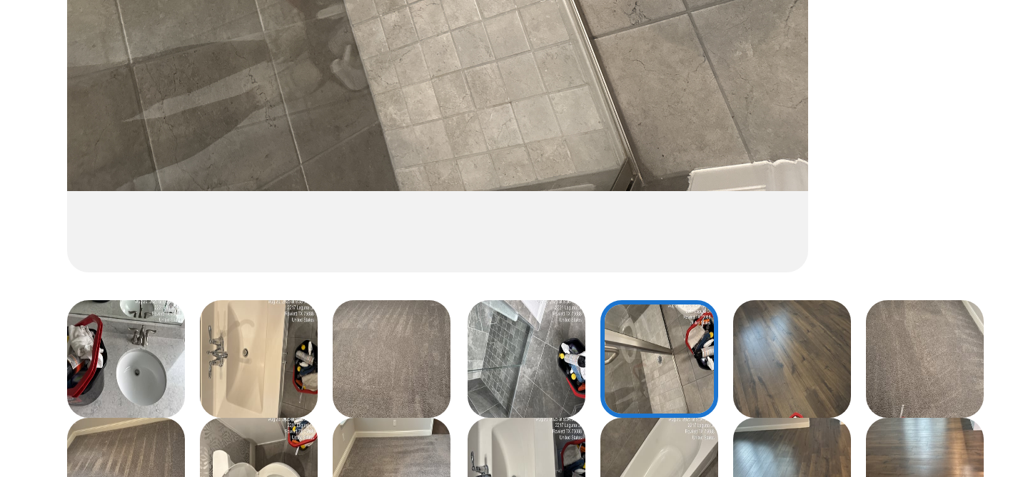
scroll to position [131, 0]
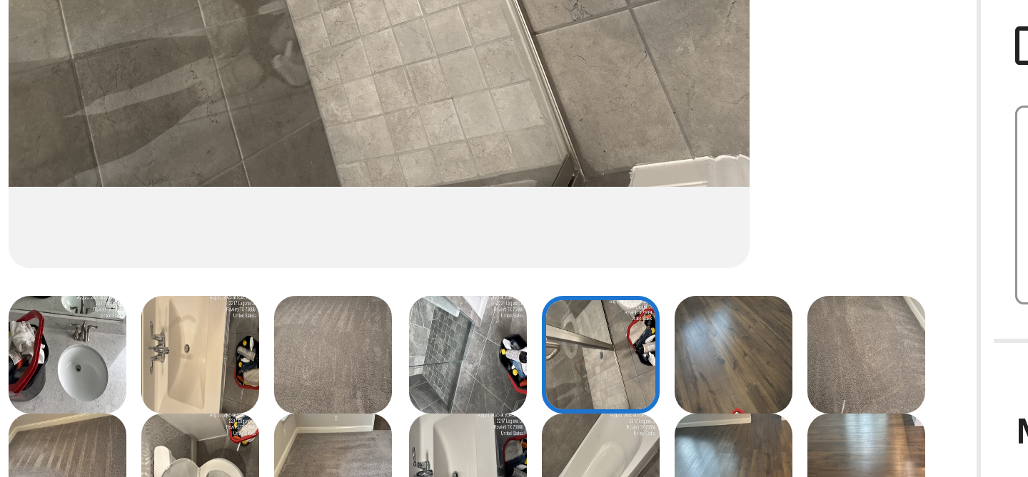
click at [613, 250] on img at bounding box center [621, 244] width 39 height 39
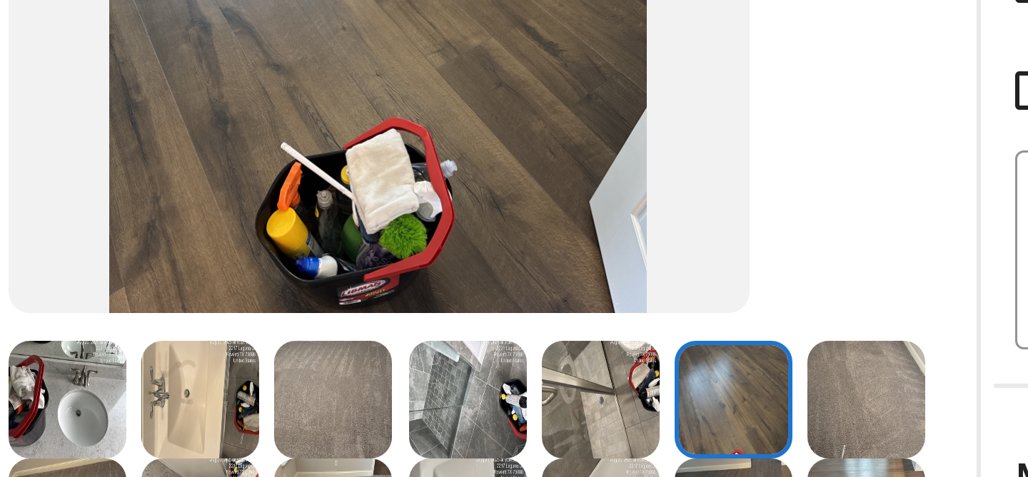
scroll to position [145, 0]
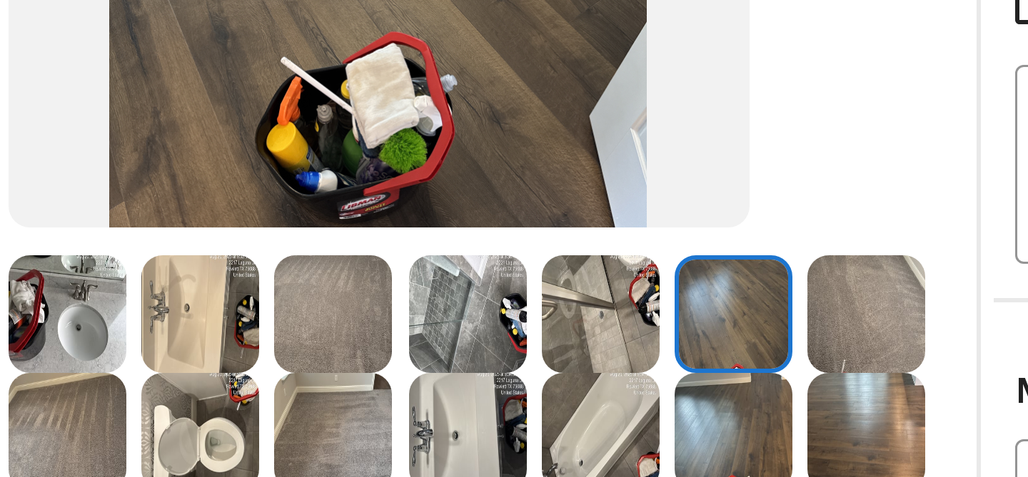
click at [646, 235] on img at bounding box center [665, 230] width 39 height 39
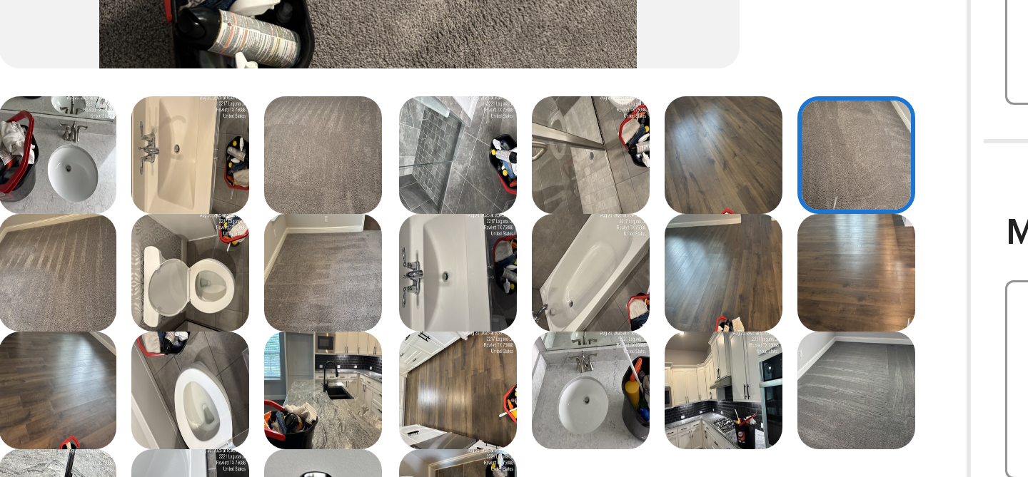
click at [624, 273] on img at bounding box center [621, 269] width 39 height 39
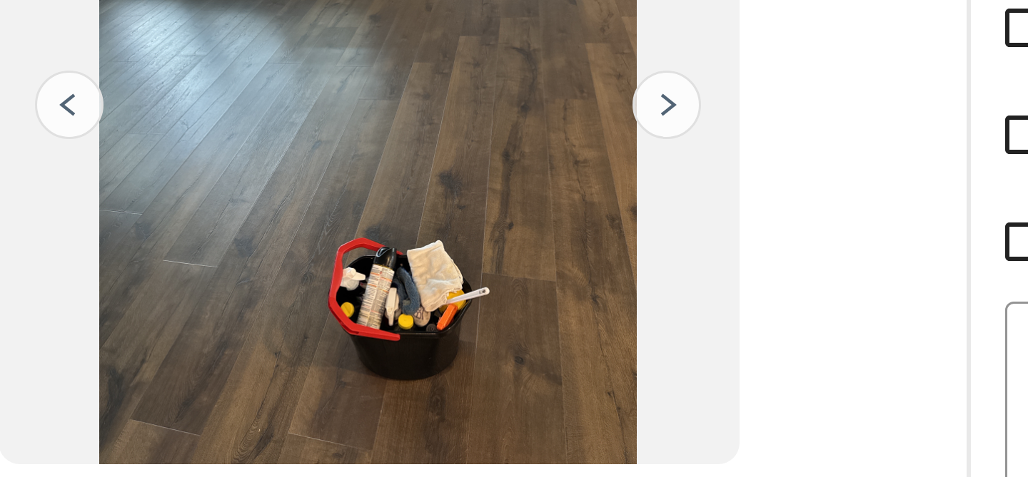
scroll to position [0, 0]
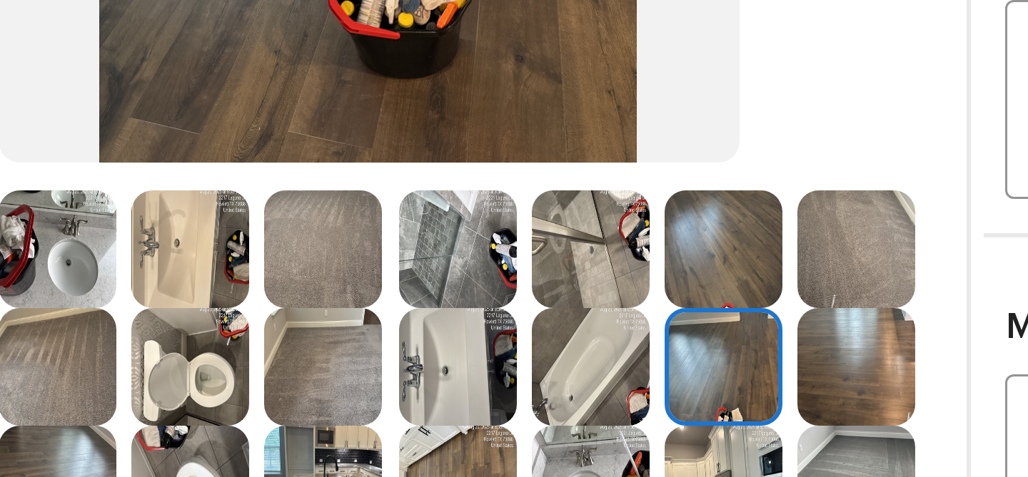
click at [660, 297] on img at bounding box center [665, 301] width 39 height 39
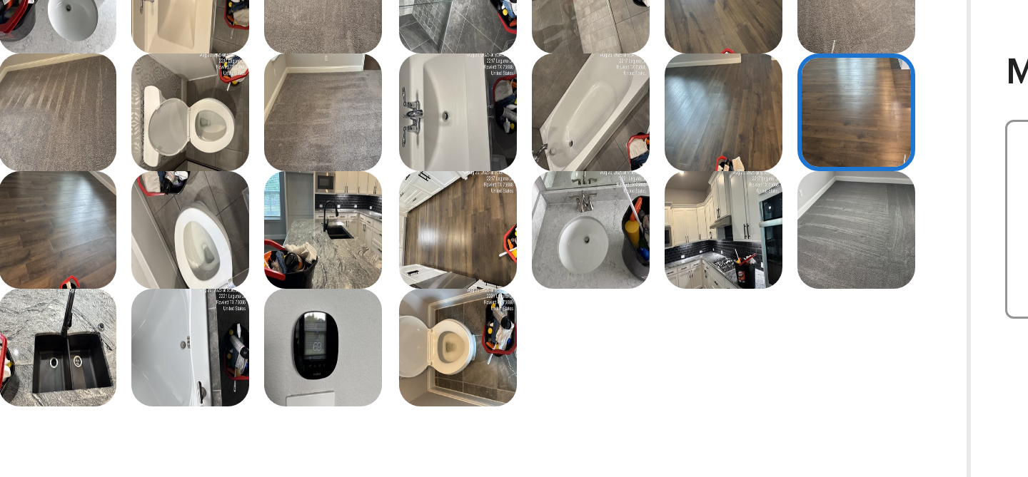
scroll to position [136, 0]
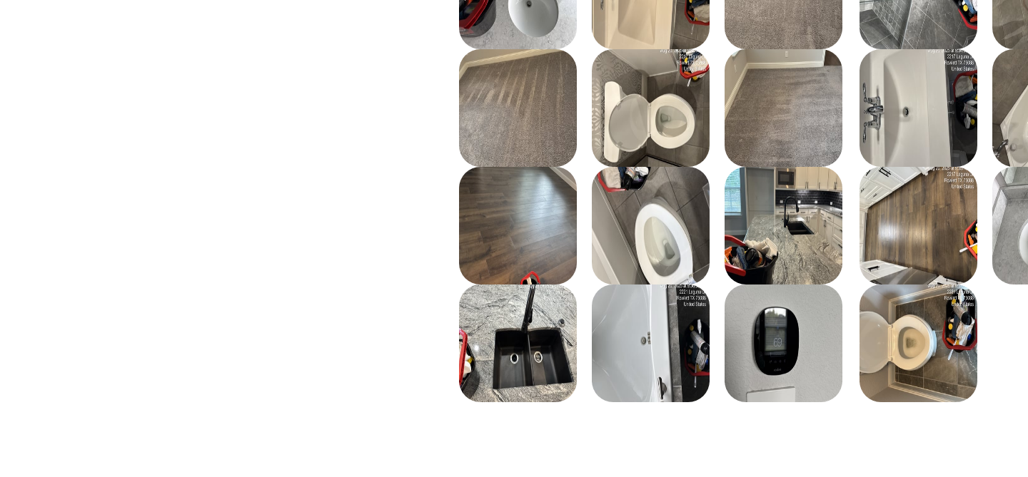
click at [413, 326] on img at bounding box center [399, 318] width 39 height 39
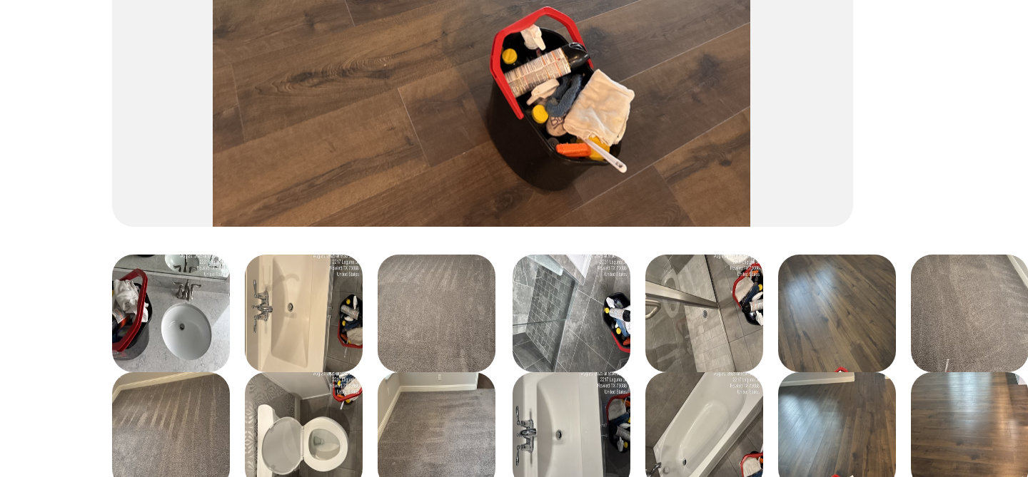
scroll to position [145, 0]
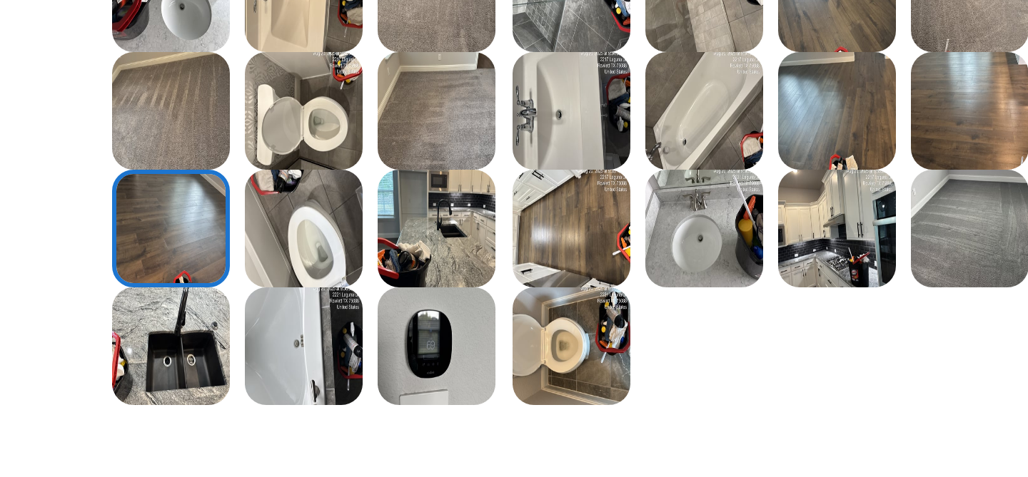
click at [520, 311] on img at bounding box center [532, 309] width 39 height 39
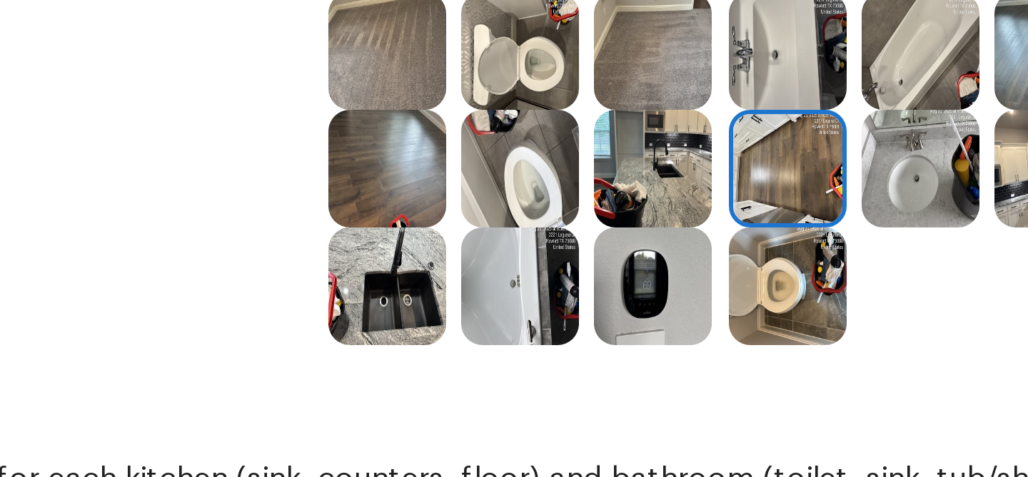
click at [524, 356] on img at bounding box center [532, 348] width 39 height 39
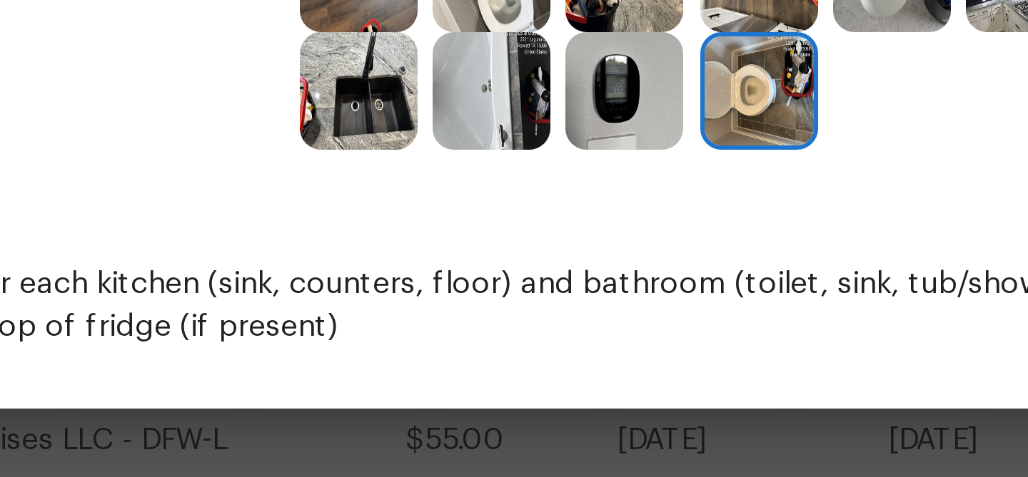
click at [536, 348] on img at bounding box center [532, 348] width 39 height 39
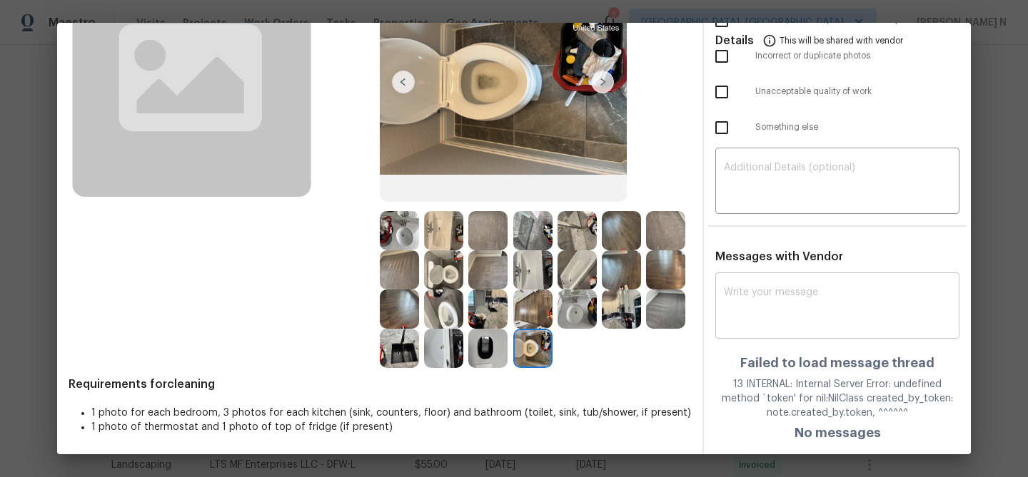
click at [850, 328] on div "x ​" at bounding box center [837, 307] width 244 height 63
paste textarea "Maintenance Audit Team: Hello! Thank you for the feedback after further review …"
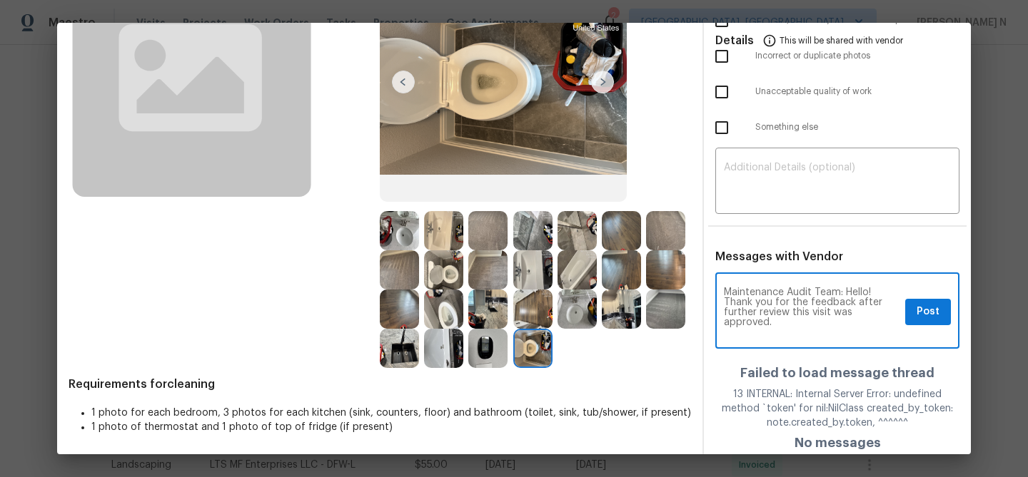
scroll to position [0, 0]
type textarea "Maintenance Audit Team: Hello! Thank you for the feedback after further review …"
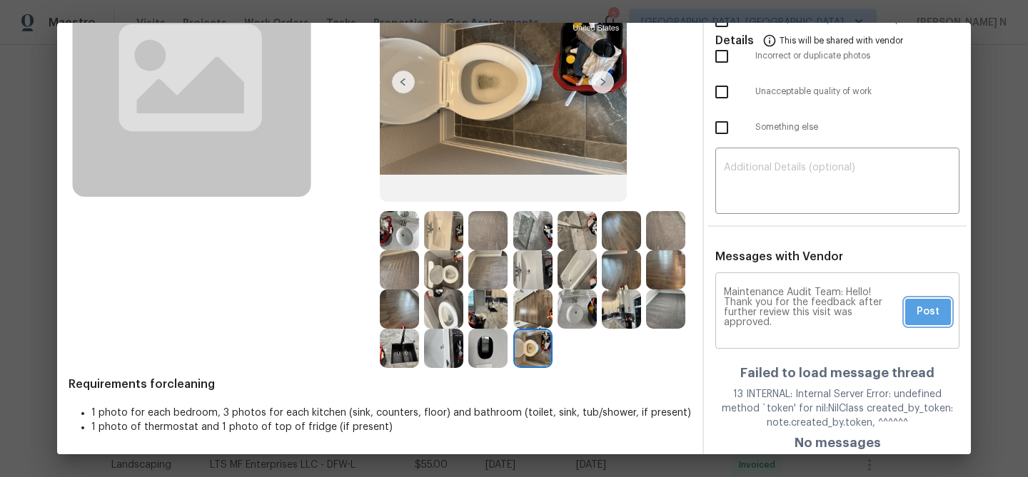
click at [927, 313] on span "Post" at bounding box center [927, 312] width 23 height 18
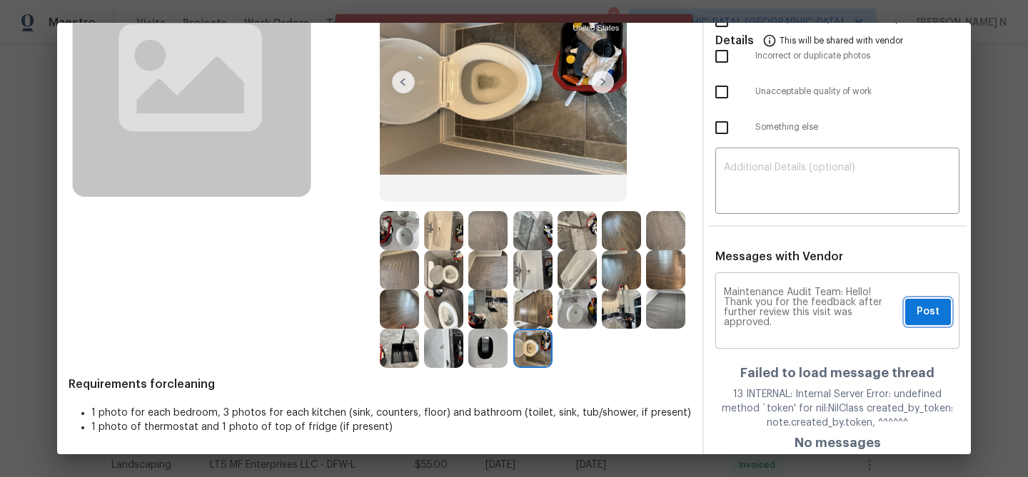
click at [930, 307] on span "Post" at bounding box center [927, 312] width 23 height 18
click at [930, 307] on div "Maintenance Audit Team: Hello! Thank you for the feedback after further review …" at bounding box center [837, 312] width 244 height 73
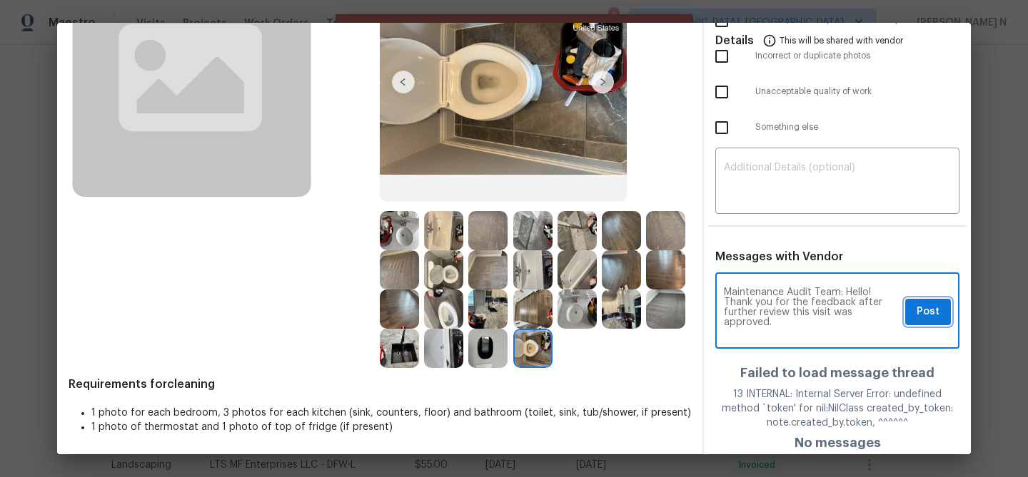
click at [930, 307] on span "Post" at bounding box center [927, 312] width 23 height 18
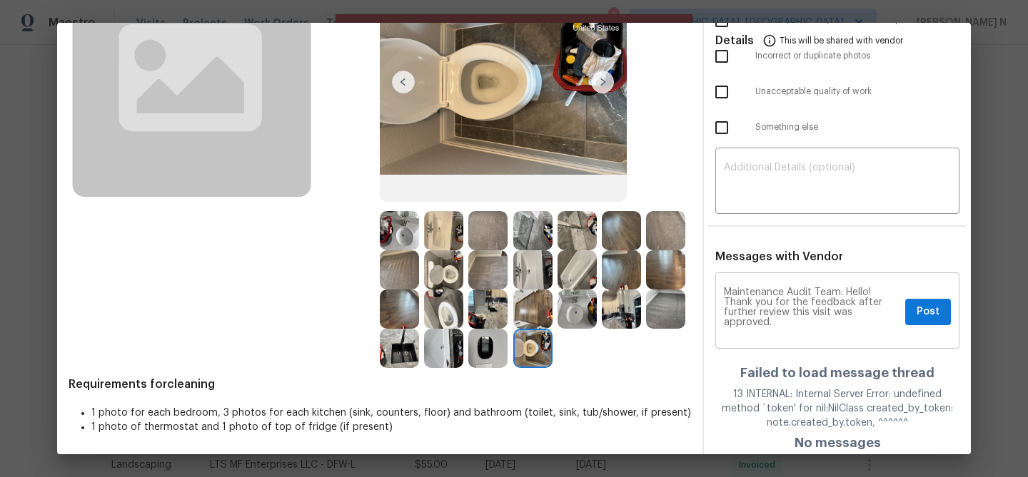
scroll to position [0, 0]
click at [931, 315] on span "Post" at bounding box center [927, 312] width 23 height 18
click at [931, 315] on div "Maintenance Audit Team: Hello! Thank you for the feedback after further review …" at bounding box center [837, 312] width 244 height 73
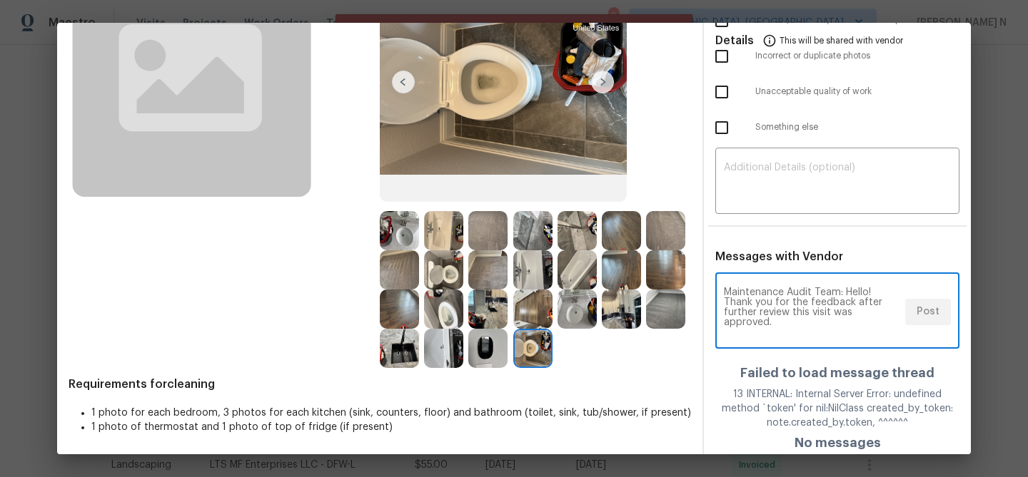
scroll to position [60, 0]
click at [931, 315] on div "Maintenance Audit Team: Hello! Thank you for the feedback after further review …" at bounding box center [837, 312] width 244 height 73
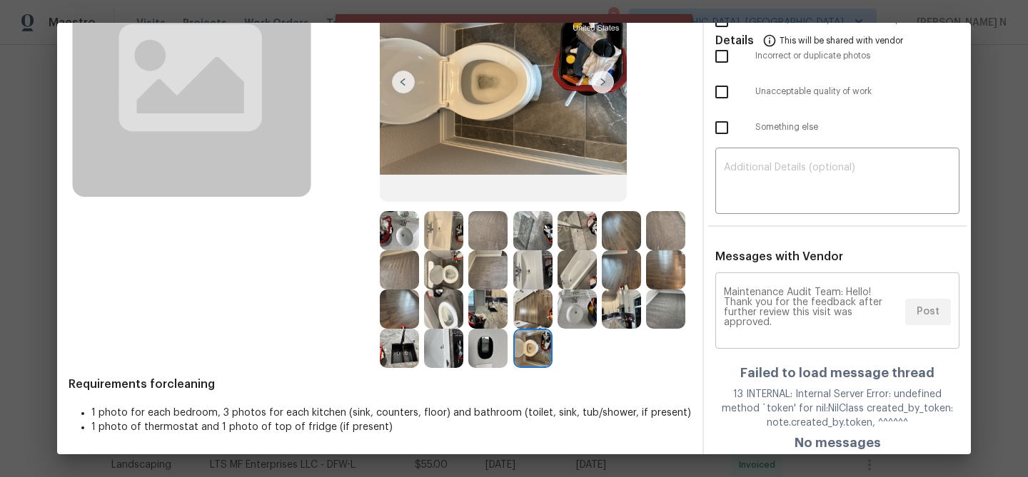
click at [931, 315] on div "Maintenance Audit Team: Hello! Thank you for the feedback after further review …" at bounding box center [837, 312] width 244 height 73
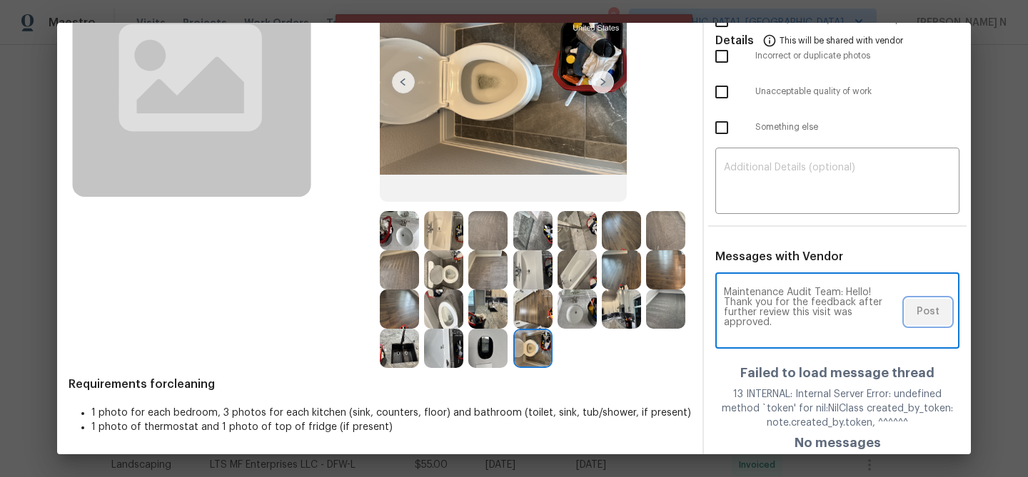
click at [931, 315] on span "Post" at bounding box center [927, 312] width 23 height 18
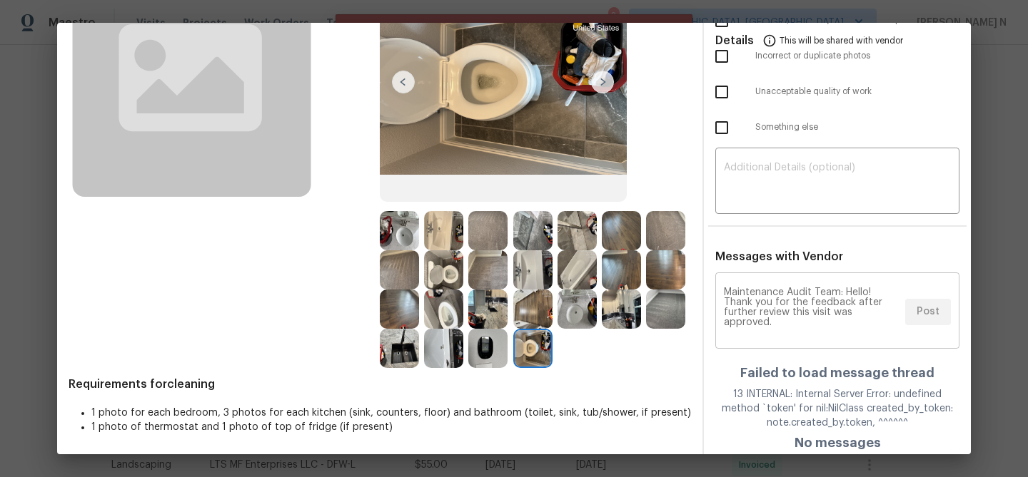
click at [931, 315] on div "Maintenance Audit Team: Hello! Thank you for the feedback after further review …" at bounding box center [837, 312] width 244 height 73
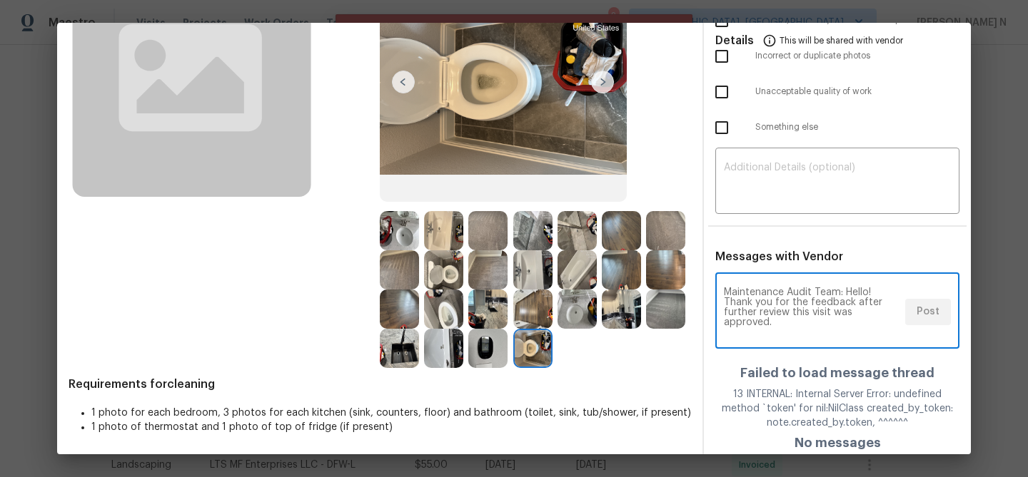
click at [931, 315] on div "Maintenance Audit Team: Hello! Thank you for the feedback after further review …" at bounding box center [837, 312] width 244 height 73
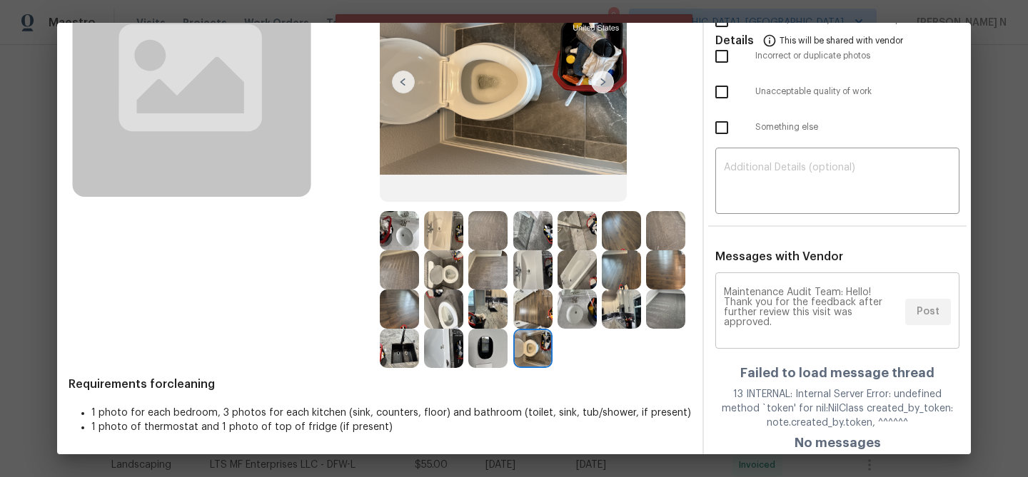
click at [931, 315] on div "Maintenance Audit Team: Hello! Thank you for the feedback after further review …" at bounding box center [837, 312] width 244 height 73
click at [931, 315] on span "Post" at bounding box center [927, 312] width 23 height 18
click at [931, 315] on div "Maintenance Audit Team: Hello! Thank you for the feedback after further review …" at bounding box center [837, 312] width 244 height 73
click at [931, 315] on span "Post" at bounding box center [927, 312] width 23 height 18
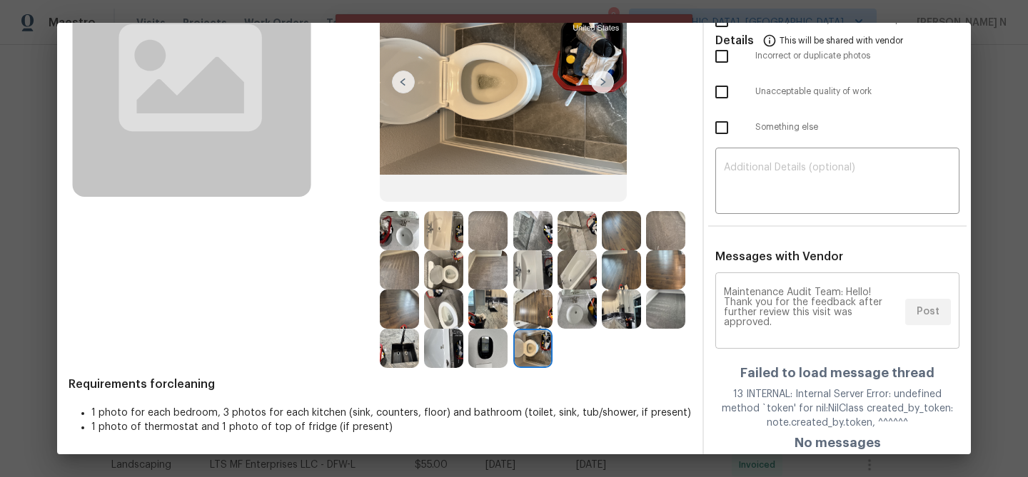
click at [931, 315] on div "Maintenance Audit Team: Hello! Thank you for the feedback after further review …" at bounding box center [837, 312] width 244 height 73
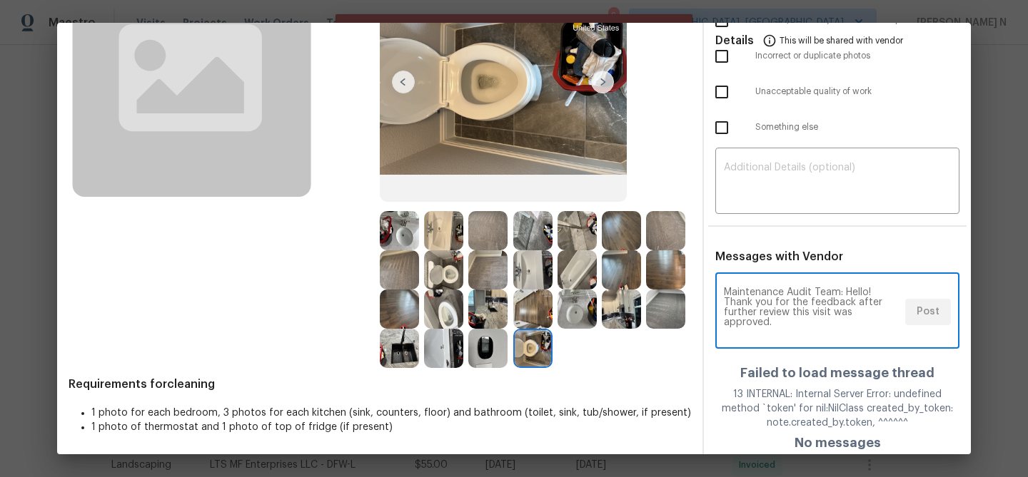
click at [931, 315] on div "Maintenance Audit Team: Hello! Thank you for the feedback after further review …" at bounding box center [837, 312] width 244 height 73
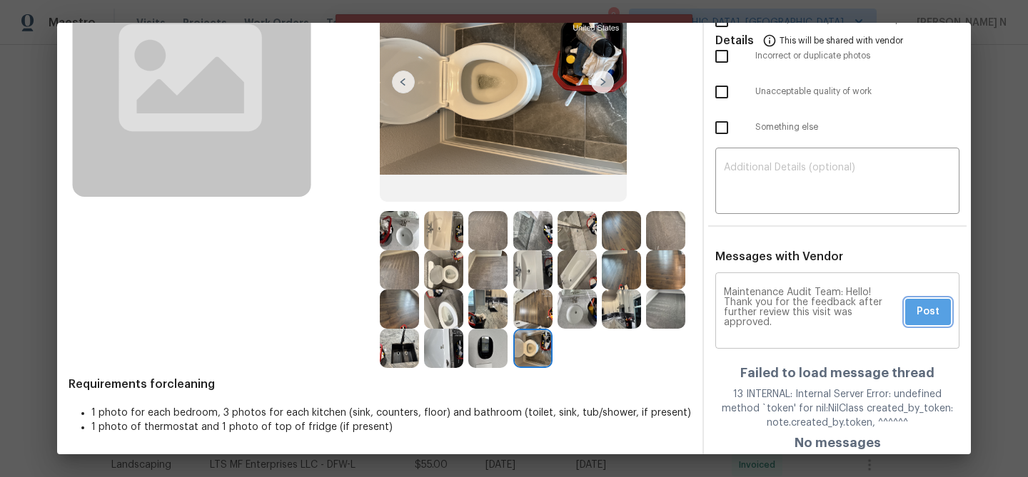
click at [931, 315] on span "Post" at bounding box center [927, 312] width 23 height 18
click at [931, 315] on div "Maintenance Audit Team: Hello! Thank you for the feedback after further review …" at bounding box center [837, 312] width 244 height 73
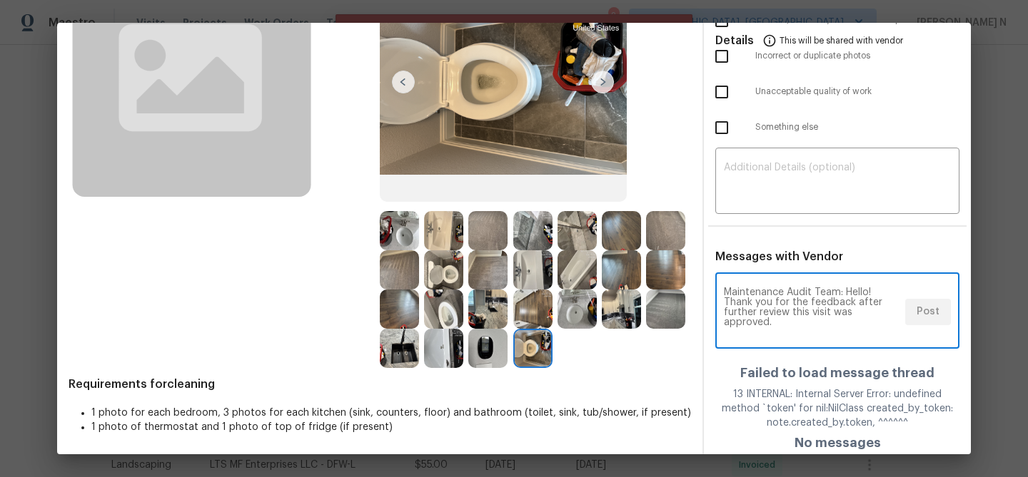
click at [931, 315] on div "Maintenance Audit Team: Hello! Thank you for the feedback after further review …" at bounding box center [837, 312] width 244 height 73
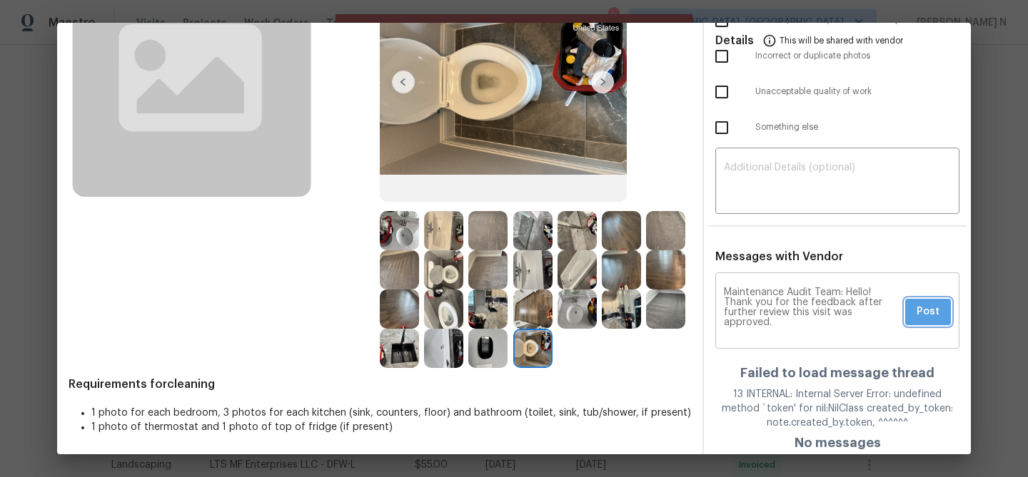
click at [931, 315] on span "Post" at bounding box center [927, 312] width 23 height 18
click at [931, 315] on div "Maintenance Audit Team: Hello! Thank you for the feedback after further review …" at bounding box center [837, 312] width 244 height 73
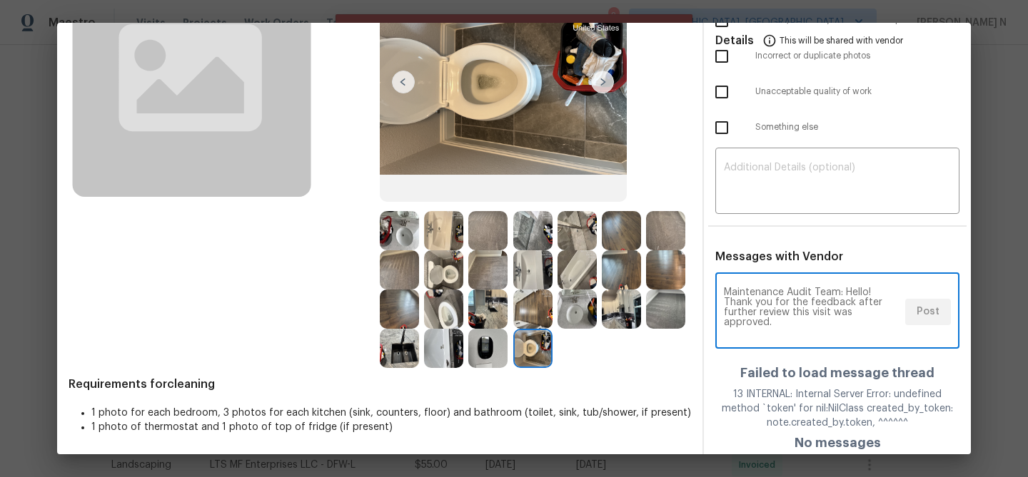
click at [931, 315] on div "Maintenance Audit Team: Hello! Thank you for the feedback after further review …" at bounding box center [837, 312] width 244 height 73
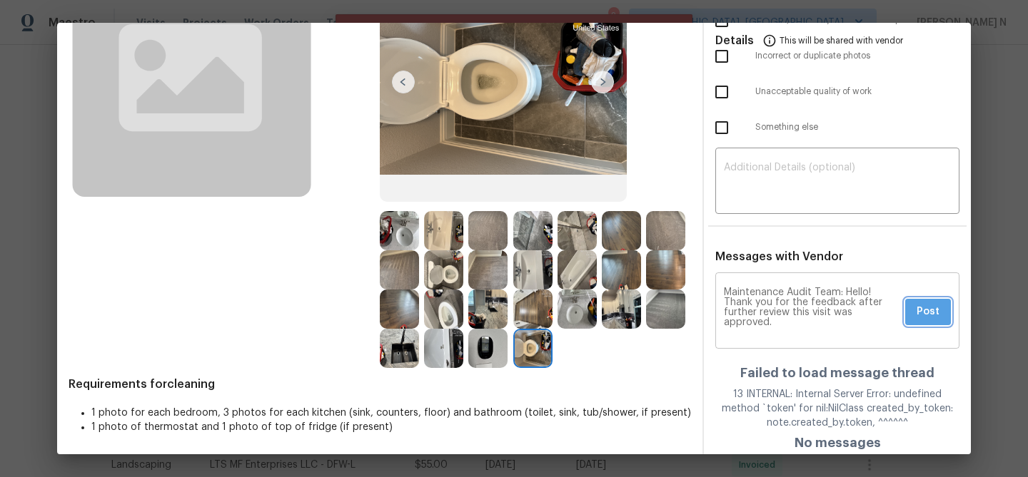
click at [931, 315] on span "Post" at bounding box center [927, 312] width 23 height 18
click at [931, 315] on div "Maintenance Audit Team: Hello! Thank you for the feedback after further review …" at bounding box center [837, 312] width 244 height 73
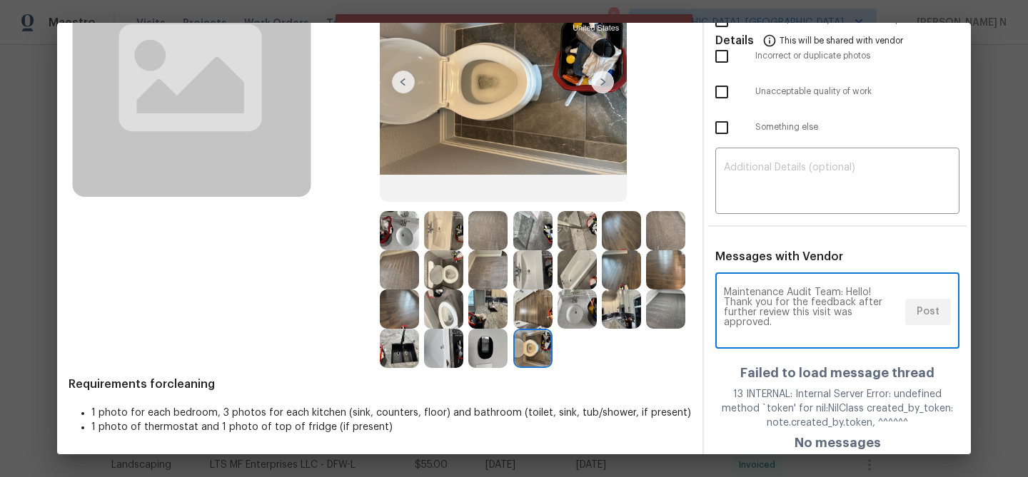
click at [931, 315] on div "Maintenance Audit Team: Hello! Thank you for the feedback after further review …" at bounding box center [837, 312] width 244 height 73
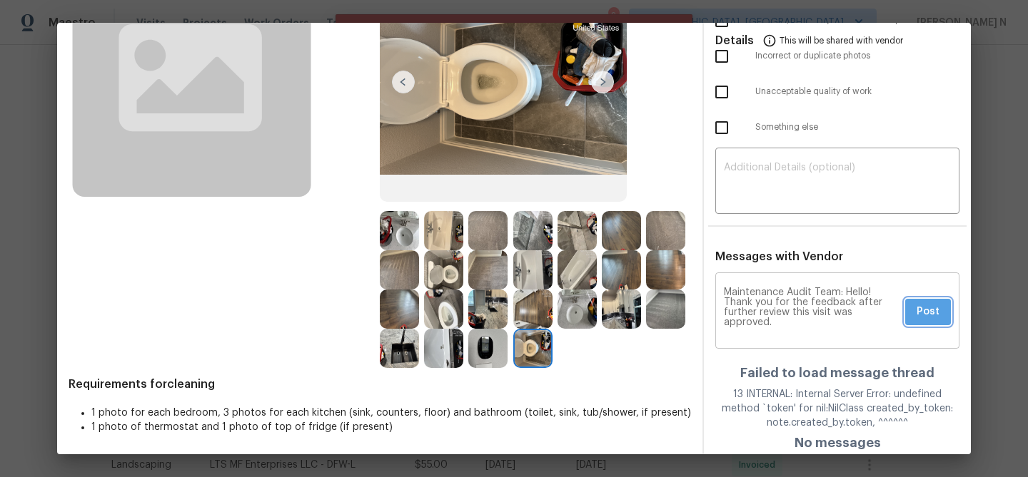
click at [931, 315] on span "Post" at bounding box center [927, 312] width 23 height 18
click at [931, 315] on div "Maintenance Audit Team: Hello! Thank you for the feedback after further review …" at bounding box center [837, 312] width 244 height 73
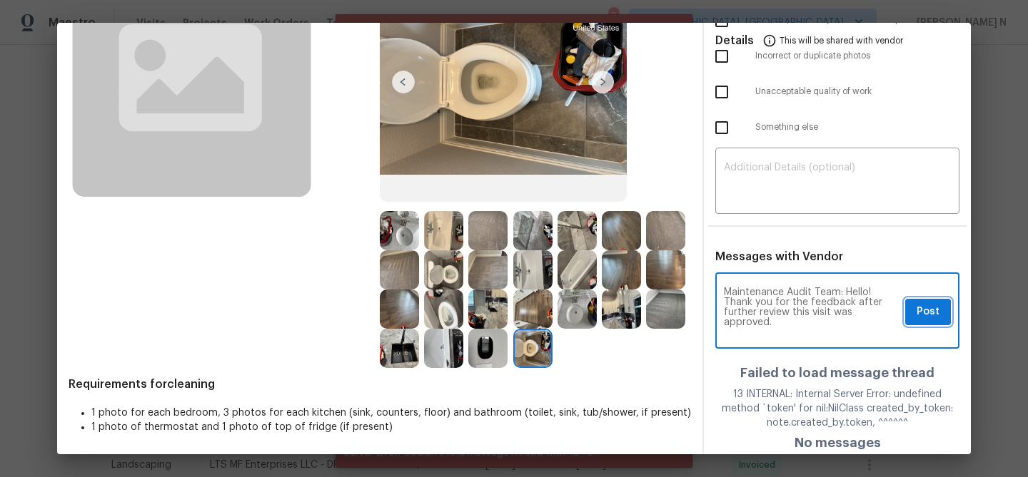
click at [931, 315] on span "Post" at bounding box center [927, 312] width 23 height 18
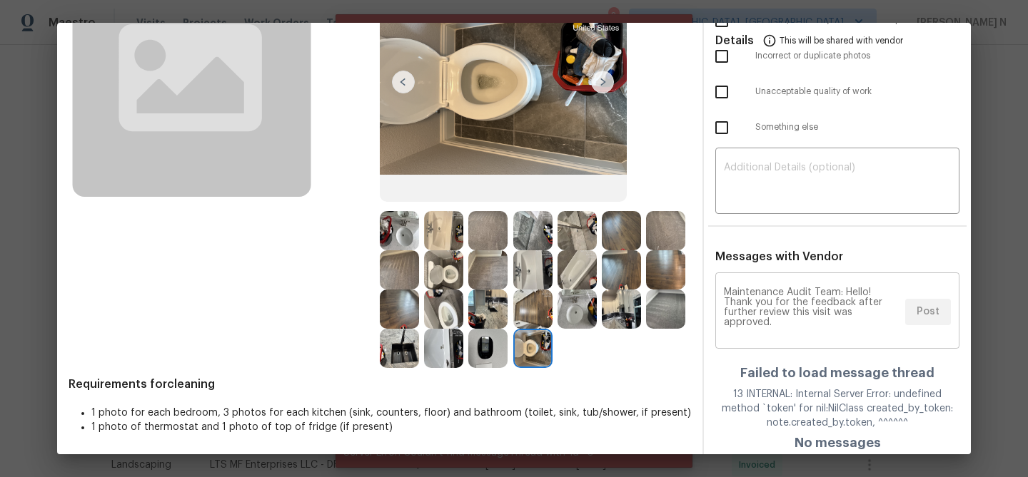
click at [931, 315] on div "Maintenance Audit Team: Hello! Thank you for the feedback after further review …" at bounding box center [837, 312] width 244 height 73
click at [931, 315] on span "Post" at bounding box center [927, 312] width 23 height 18
click at [931, 315] on div "Maintenance Audit Team: Hello! Thank you for the feedback after further review …" at bounding box center [837, 312] width 244 height 73
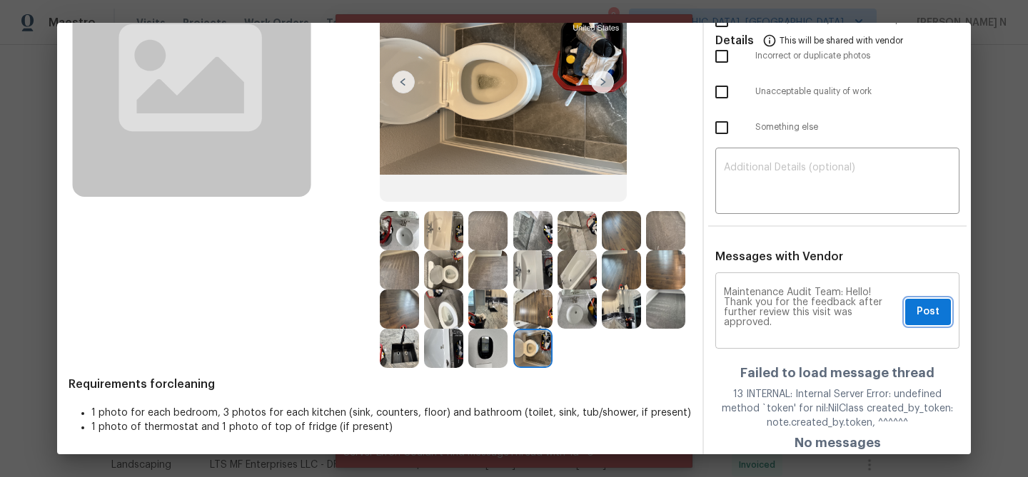
click at [931, 315] on span "Post" at bounding box center [927, 312] width 23 height 18
click at [931, 315] on div "Maintenance Audit Team: Hello! Thank you for the feedback after further review …" at bounding box center [837, 312] width 244 height 73
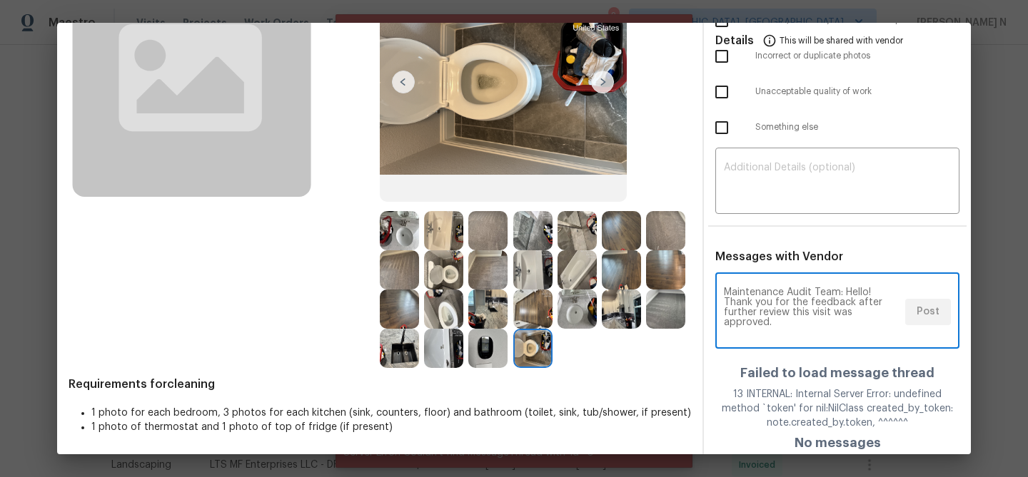
click at [931, 315] on div "Maintenance Audit Team: Hello! Thank you for the feedback after further review …" at bounding box center [837, 312] width 244 height 73
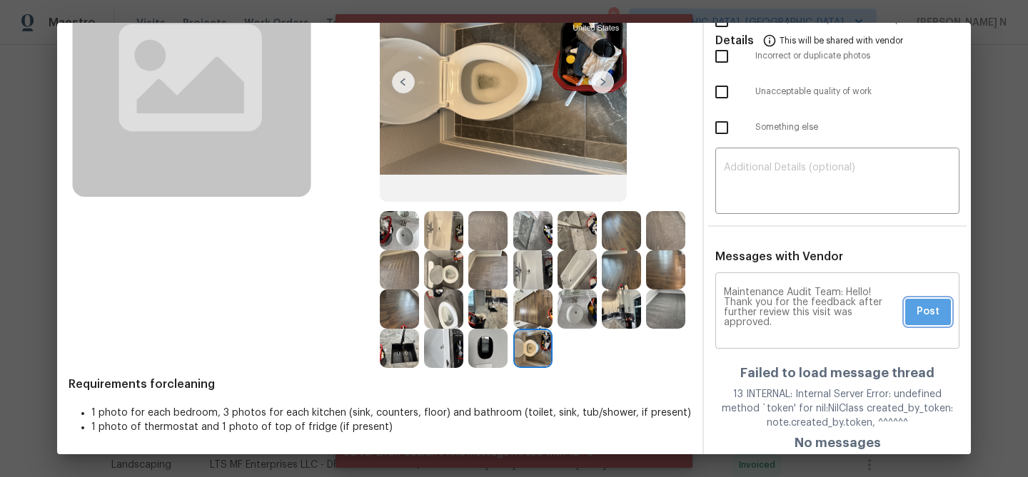
click at [931, 315] on span "Post" at bounding box center [927, 312] width 23 height 18
click at [931, 315] on div "Maintenance Audit Team: Hello! Thank you for the feedback after further review …" at bounding box center [837, 312] width 244 height 73
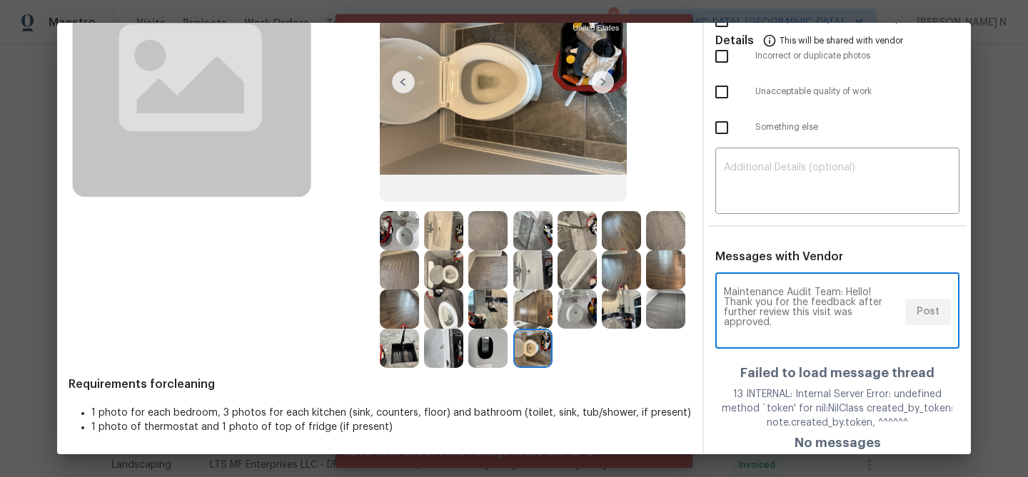
click at [931, 315] on div "Maintenance Audit Team: Hello! Thank you for the feedback after further review …" at bounding box center [837, 312] width 244 height 73
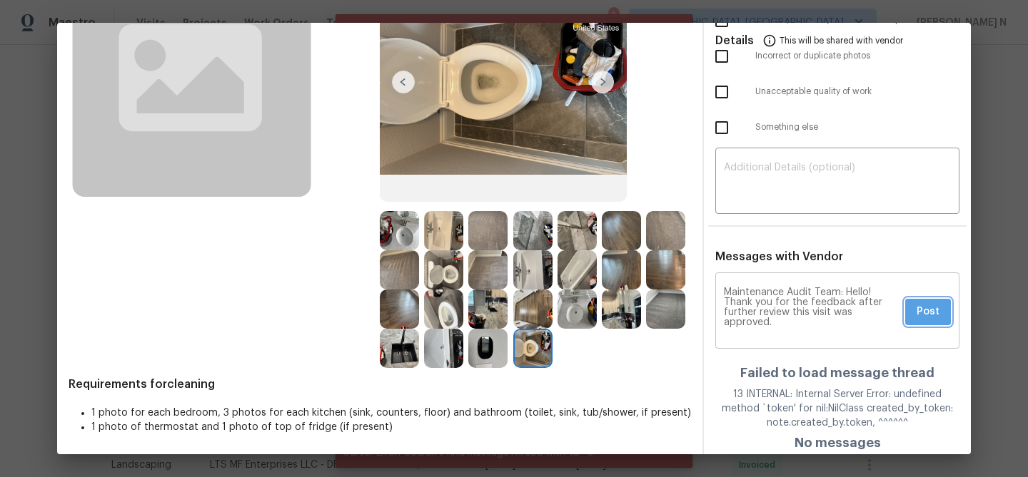
click at [931, 315] on span "Post" at bounding box center [927, 312] width 23 height 18
click at [931, 315] on div "Maintenance Audit Team: Hello! Thank you for the feedback after further review …" at bounding box center [837, 312] width 244 height 73
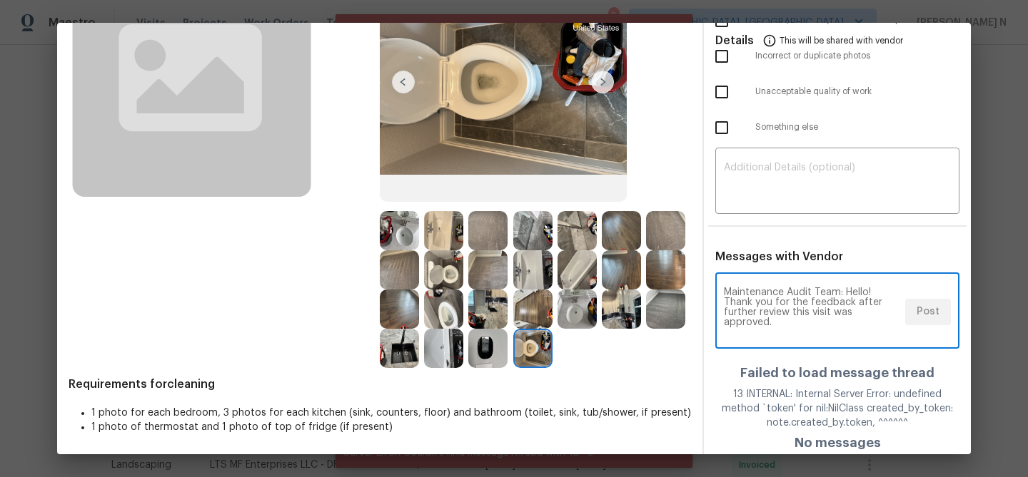
click at [931, 315] on div "Maintenance Audit Team: Hello! Thank you for the feedback after further review …" at bounding box center [837, 312] width 244 height 73
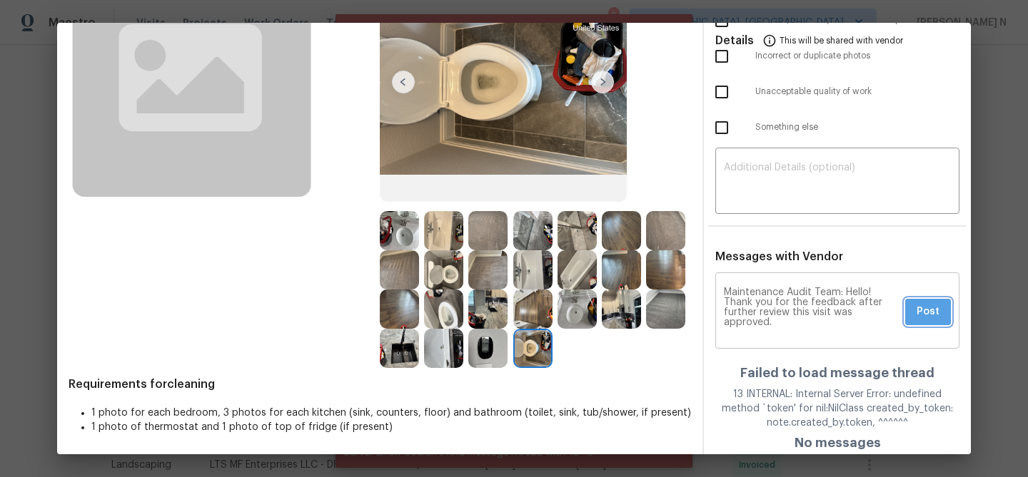
click at [931, 315] on span "Post" at bounding box center [927, 312] width 23 height 18
click at [931, 315] on div "Maintenance Audit Team: Hello! Thank you for the feedback after further review …" at bounding box center [837, 312] width 244 height 73
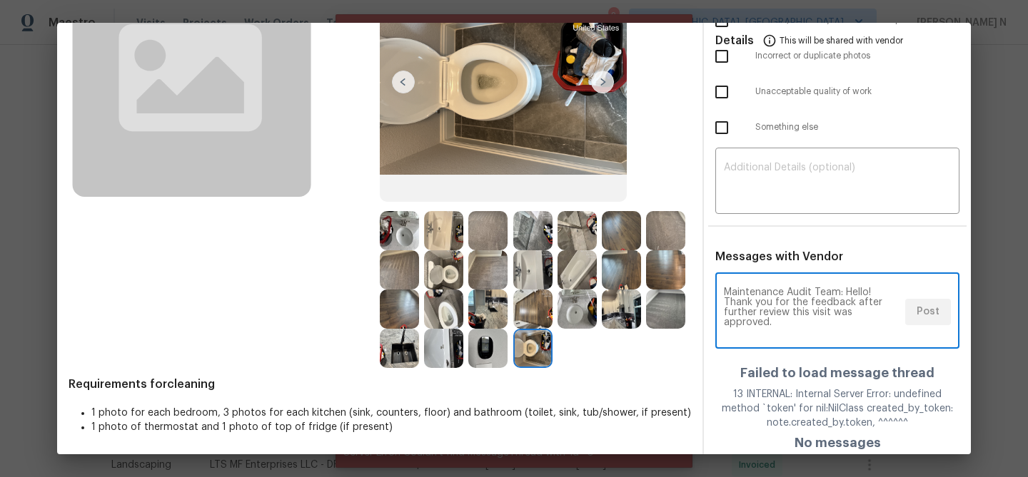
click at [931, 315] on div "Maintenance Audit Team: Hello! Thank you for the feedback after further review …" at bounding box center [837, 312] width 244 height 73
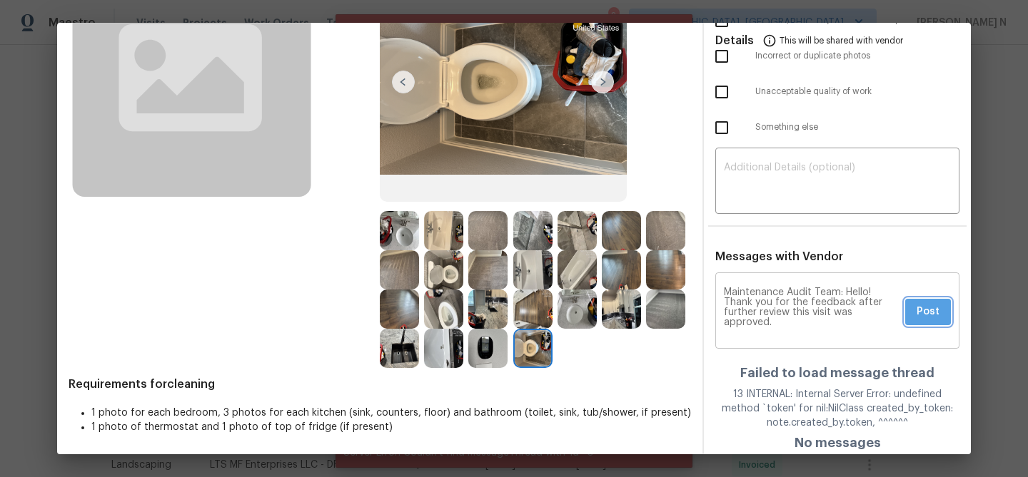
click at [931, 315] on span "Post" at bounding box center [927, 312] width 23 height 18
click at [931, 315] on div "Maintenance Audit Team: Hello! Thank you for the feedback after further review …" at bounding box center [837, 312] width 244 height 73
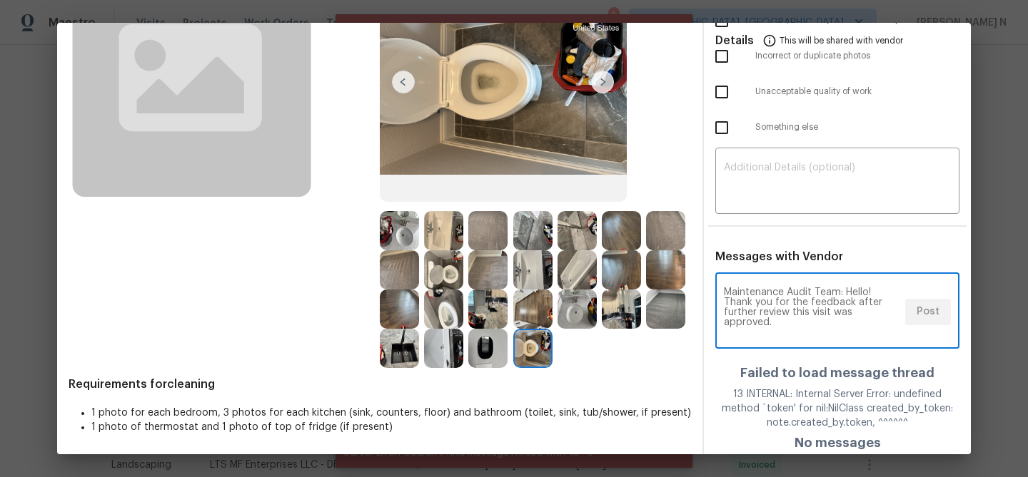
click at [931, 315] on div "Maintenance Audit Team: Hello! Thank you for the feedback after further review …" at bounding box center [837, 312] width 244 height 73
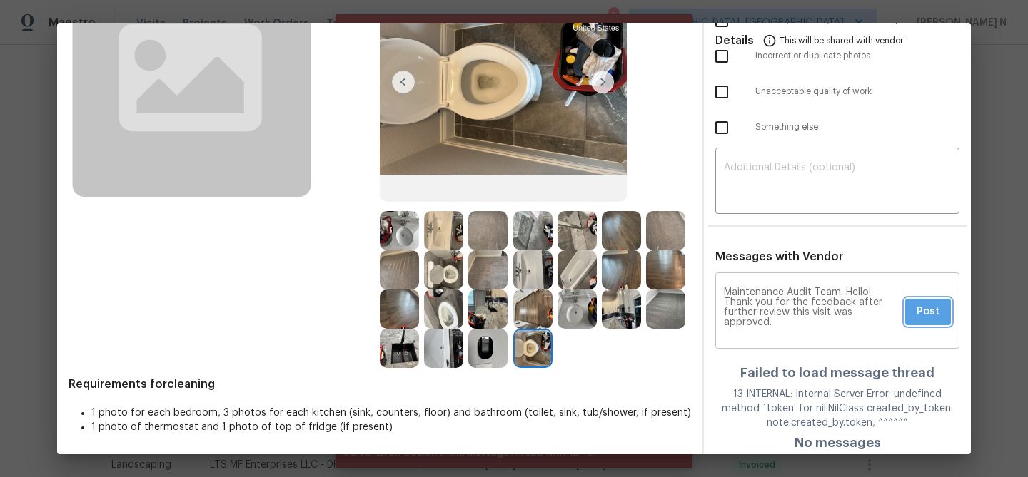
click at [931, 315] on span "Post" at bounding box center [927, 312] width 23 height 18
click at [931, 315] on div "Maintenance Audit Team: Hello! Thank you for the feedback after further review …" at bounding box center [837, 312] width 244 height 73
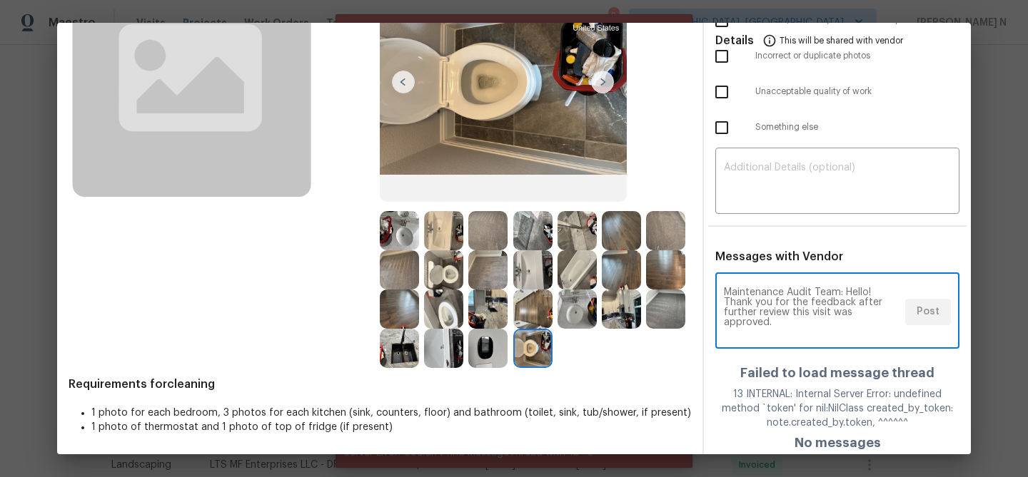
click at [931, 315] on div "Maintenance Audit Team: Hello! Thank you for the feedback after further review …" at bounding box center [837, 312] width 244 height 73
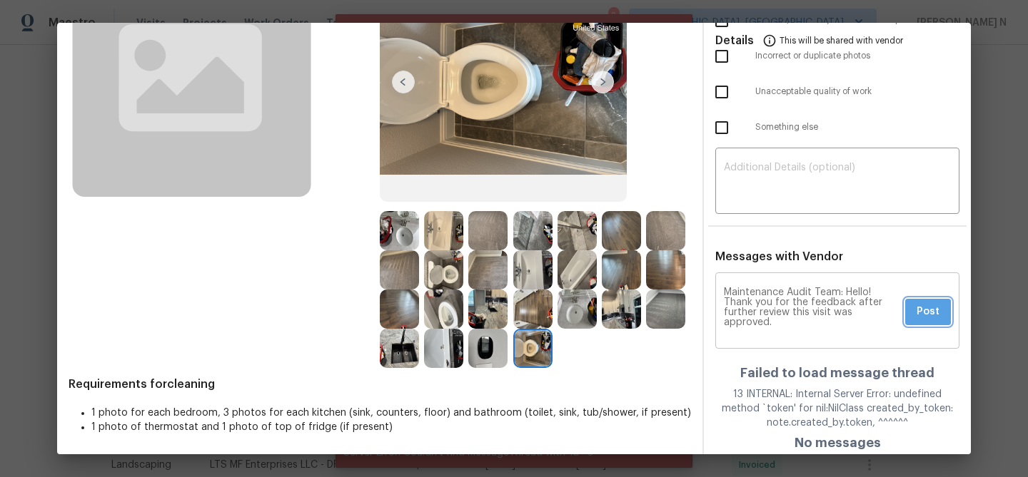
click at [931, 315] on span "Post" at bounding box center [927, 312] width 23 height 18
click at [931, 315] on div "Maintenance Audit Team: Hello! Thank you for the feedback after further review …" at bounding box center [837, 312] width 244 height 73
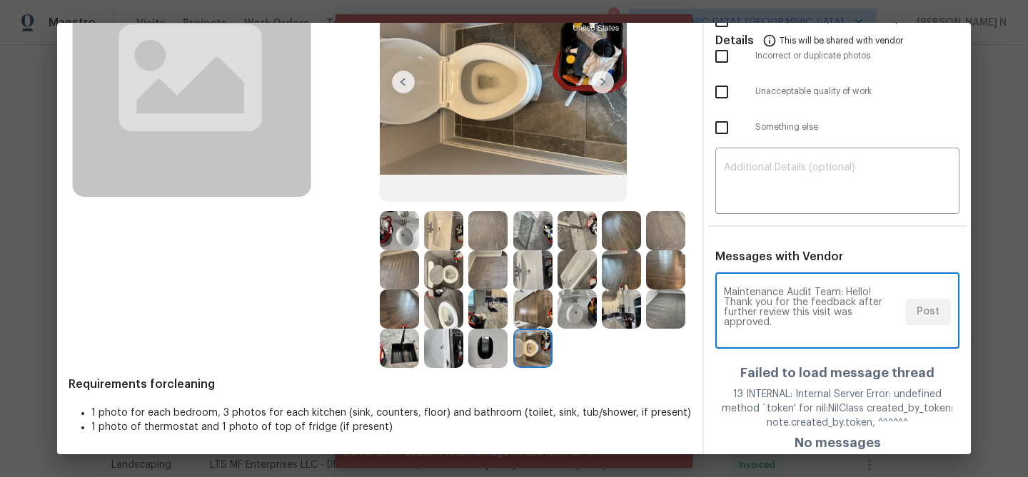
click at [931, 315] on div "Maintenance Audit Team: Hello! Thank you for the feedback after further review …" at bounding box center [837, 312] width 244 height 73
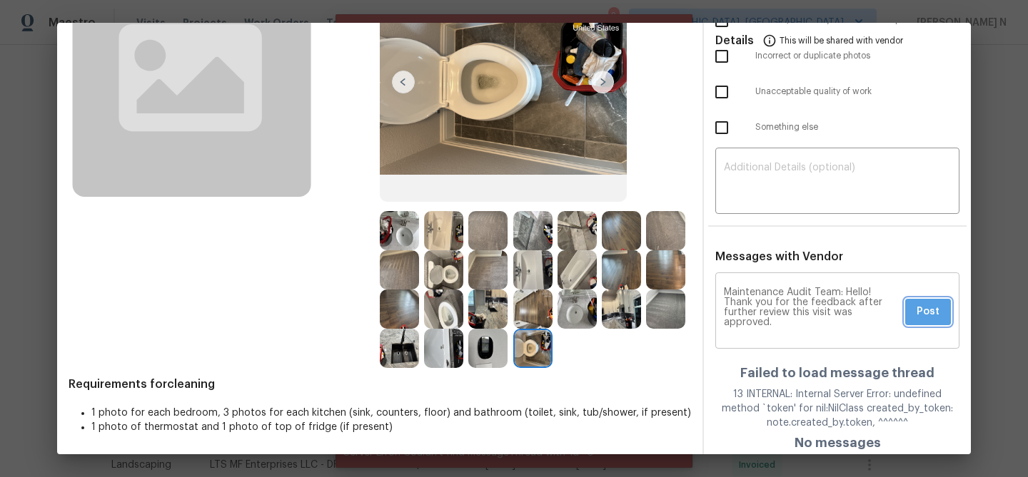
click at [931, 315] on span "Post" at bounding box center [927, 312] width 23 height 18
click at [931, 315] on div "Maintenance Audit Team: Hello! Thank you for the feedback after further review …" at bounding box center [837, 312] width 244 height 73
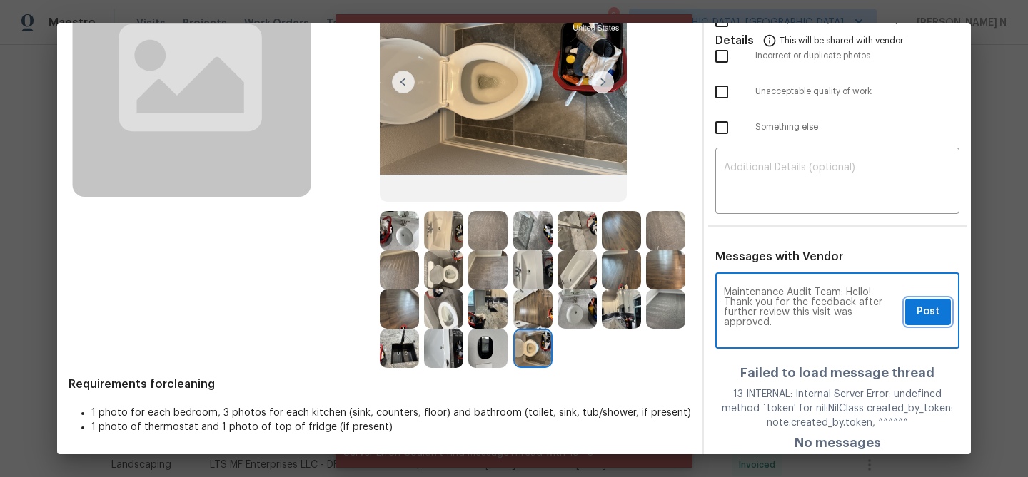
click at [931, 315] on span "Post" at bounding box center [927, 312] width 23 height 18
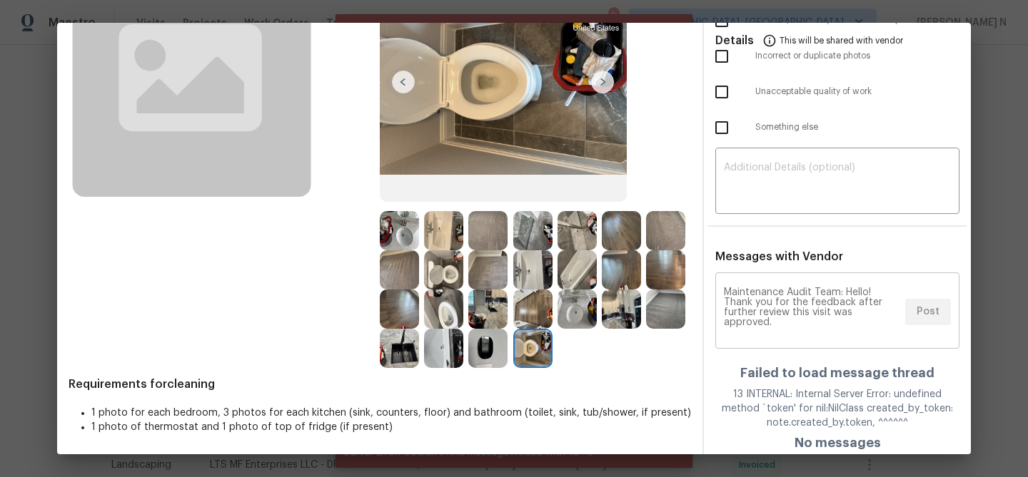
click at [931, 315] on div "Maintenance Audit Team: Hello! Thank you for the feedback after further review …" at bounding box center [837, 312] width 244 height 73
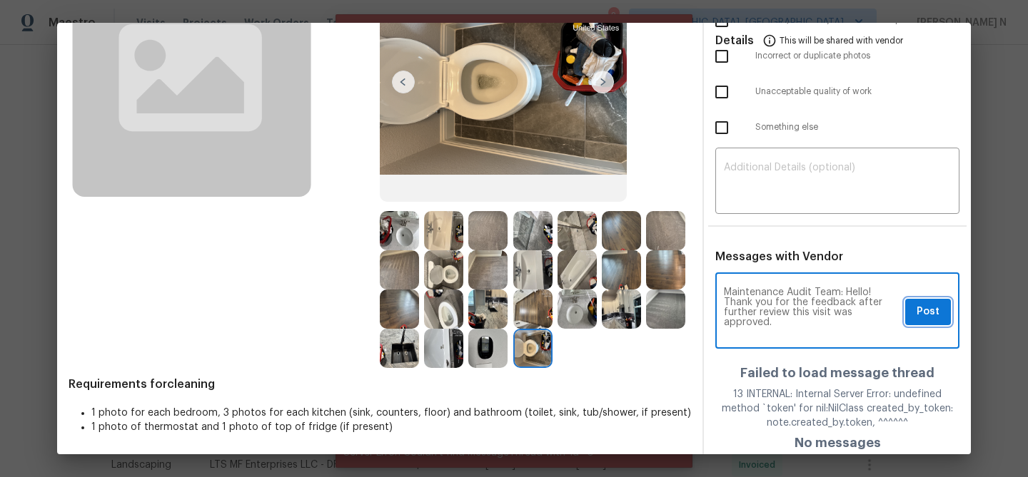
click at [931, 315] on span "Post" at bounding box center [927, 312] width 23 height 18
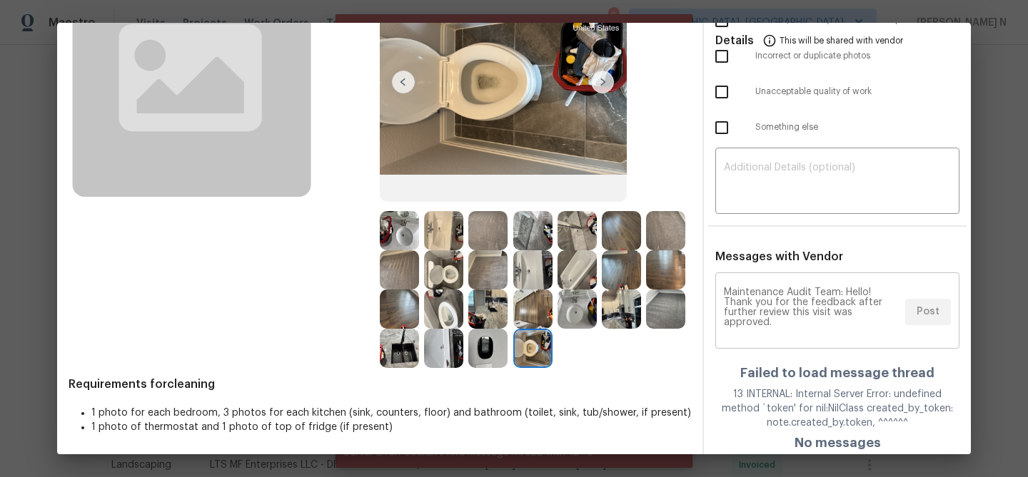
click at [931, 315] on div "Maintenance Audit Team: Hello! Thank you for the feedback after further review …" at bounding box center [837, 312] width 244 height 73
click at [931, 315] on span "Post" at bounding box center [927, 312] width 23 height 18
click at [931, 315] on div "Maintenance Audit Team: Hello! Thank you for the feedback after further review …" at bounding box center [837, 312] width 244 height 73
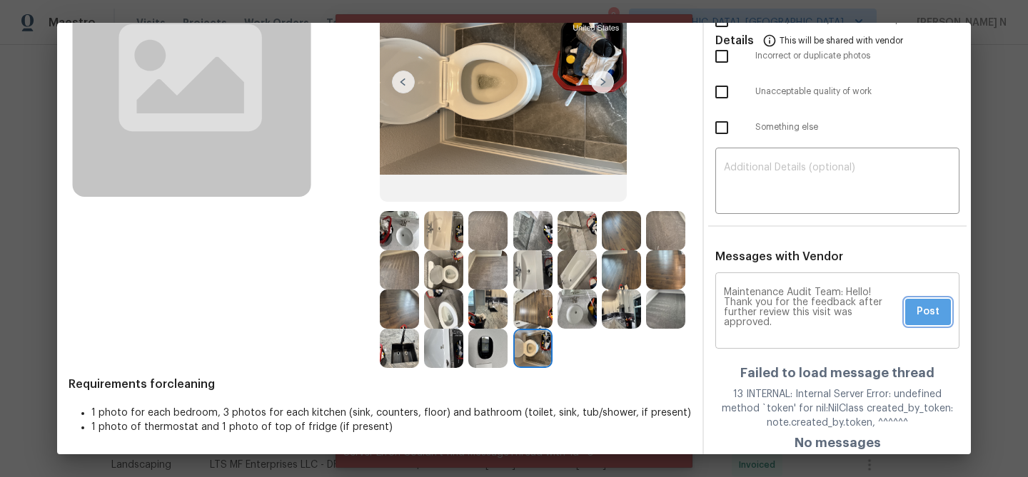
click at [931, 315] on span "Post" at bounding box center [927, 312] width 23 height 18
click at [931, 315] on div "Maintenance Audit Team: Hello! Thank you for the feedback after further review …" at bounding box center [837, 312] width 244 height 73
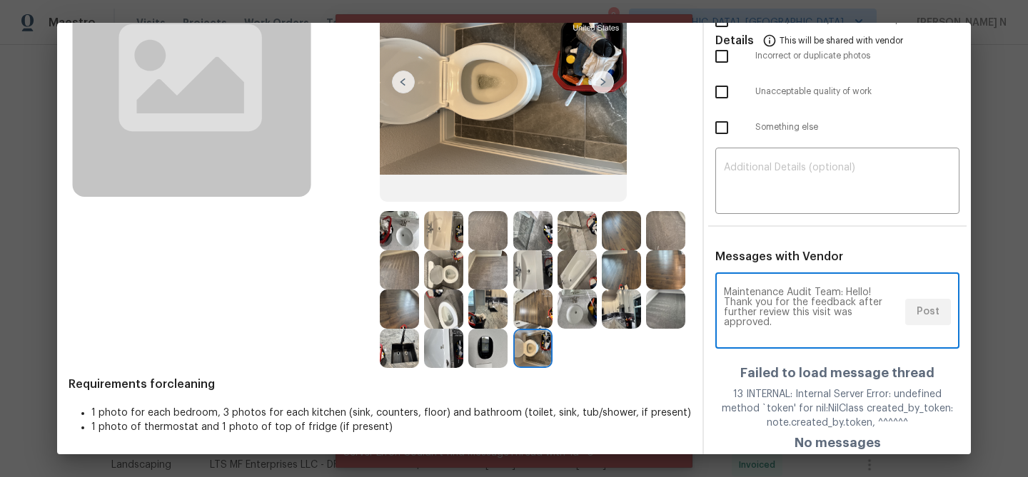
click at [931, 315] on div "Maintenance Audit Team: Hello! Thank you for the feedback after further review …" at bounding box center [837, 312] width 244 height 73
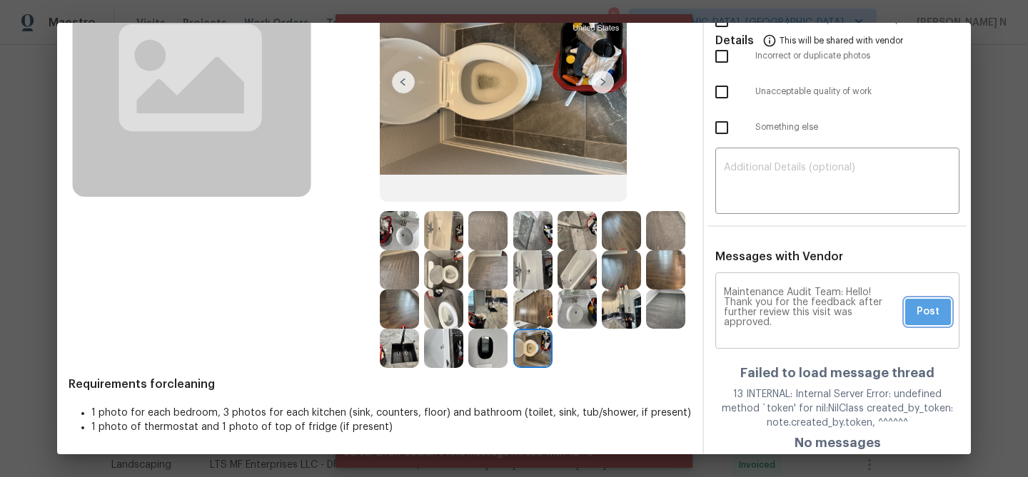
click at [931, 315] on span "Post" at bounding box center [927, 312] width 23 height 18
click at [931, 315] on div "Maintenance Audit Team: Hello! Thank you for the feedback after further review …" at bounding box center [837, 312] width 244 height 73
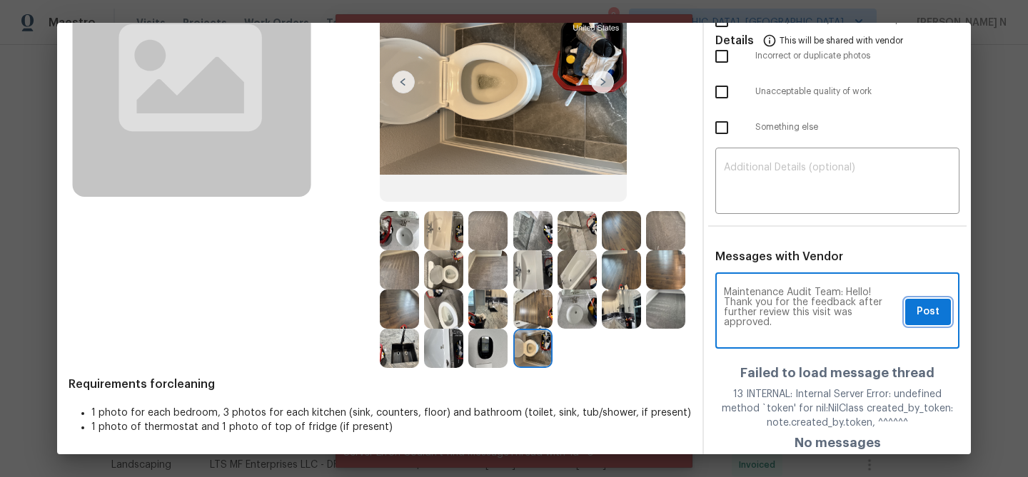
click at [931, 315] on span "Post" at bounding box center [927, 312] width 23 height 18
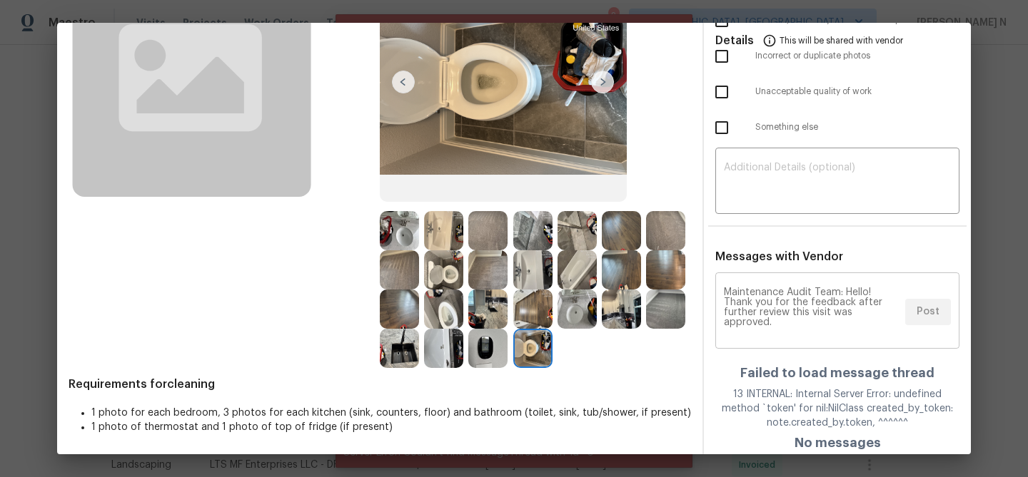
click at [931, 315] on div "Maintenance Audit Team: Hello! Thank you for the feedback after further review …" at bounding box center [837, 312] width 244 height 73
click at [931, 315] on span "Post" at bounding box center [927, 312] width 23 height 18
click at [931, 315] on div "Maintenance Audit Team: Hello! Thank you for the feedback after further review …" at bounding box center [837, 312] width 244 height 73
click at [931, 315] on span "Post" at bounding box center [927, 312] width 23 height 18
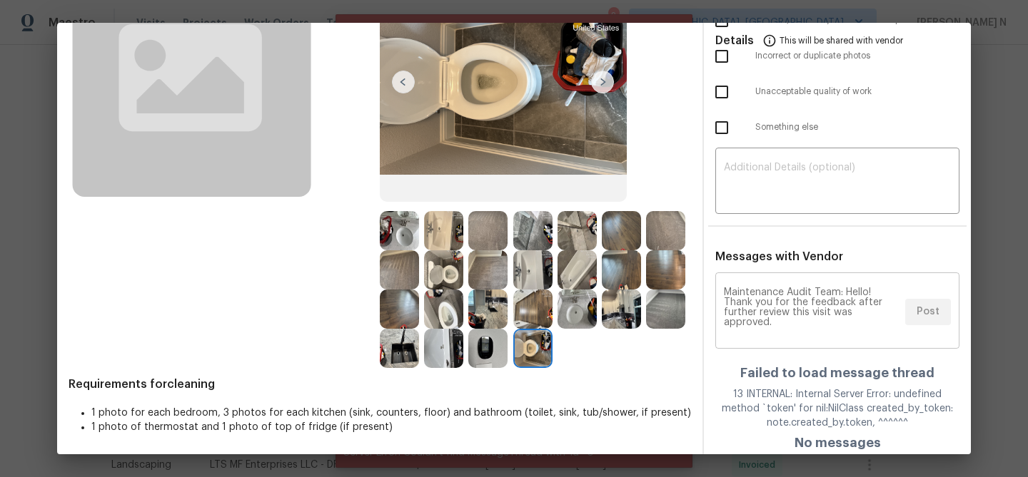
click at [931, 315] on div "Maintenance Audit Team: Hello! Thank you for the feedback after further review …" at bounding box center [837, 312] width 244 height 73
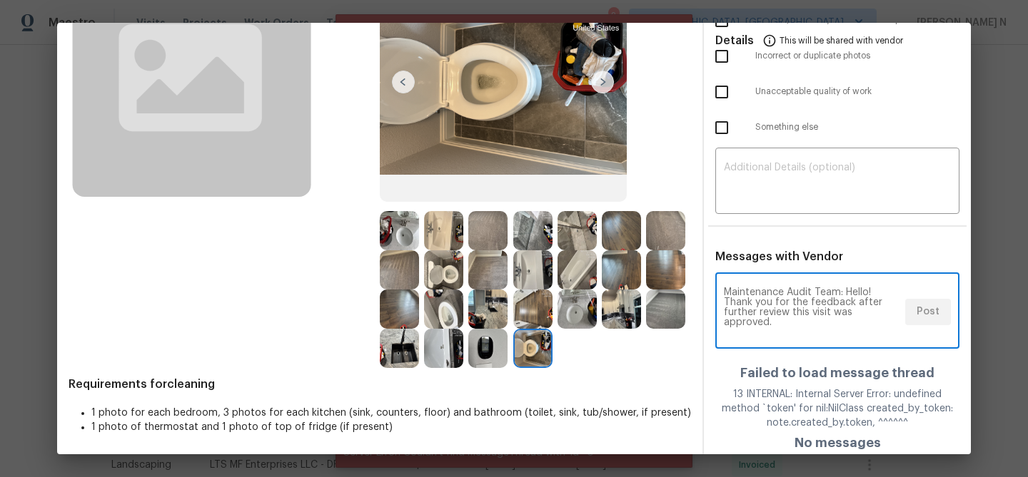
click at [931, 315] on div "Maintenance Audit Team: Hello! Thank you for the feedback after further review …" at bounding box center [837, 312] width 244 height 73
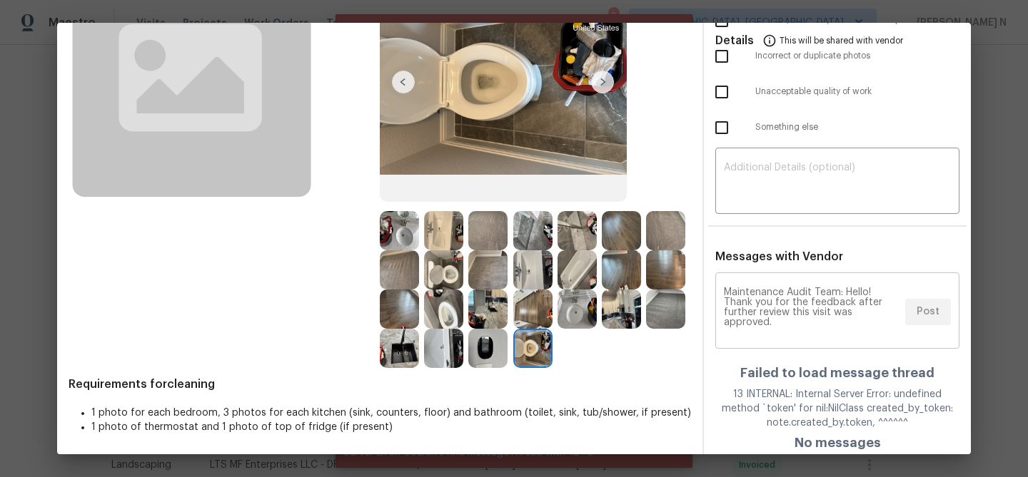
click at [931, 315] on div "Maintenance Audit Team: Hello! Thank you for the feedback after further review …" at bounding box center [837, 312] width 244 height 73
click at [931, 315] on span "Post" at bounding box center [927, 312] width 23 height 18
click at [931, 315] on div "Maintenance Audit Team: Hello! Thank you for the feedback after further review …" at bounding box center [837, 312] width 244 height 73
click at [931, 315] on span "Post" at bounding box center [927, 312] width 23 height 18
click at [931, 315] on div "Maintenance Audit Team: Hello! Thank you for the feedback after further review …" at bounding box center [837, 312] width 244 height 73
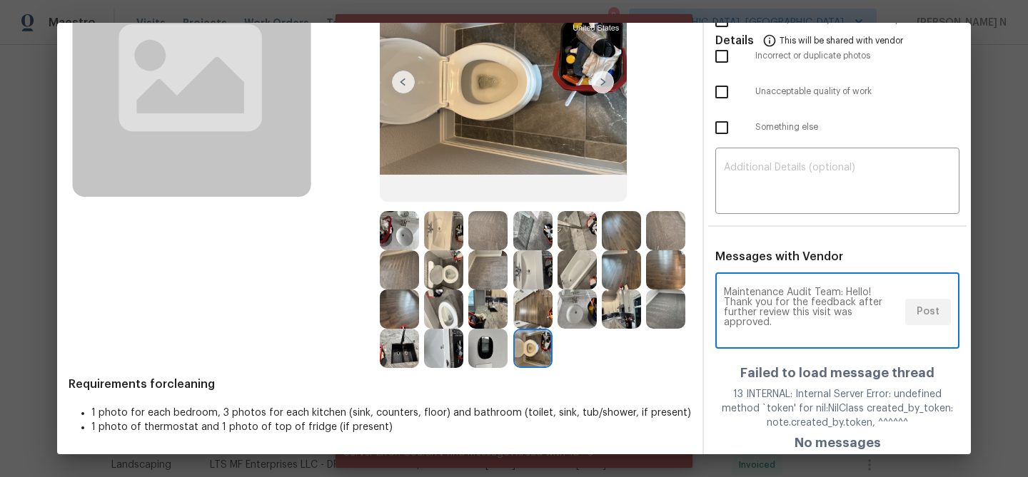
click at [931, 315] on div "Maintenance Audit Team: Hello! Thank you for the feedback after further review …" at bounding box center [837, 312] width 244 height 73
click at [931, 315] on span "Post" at bounding box center [927, 312] width 23 height 18
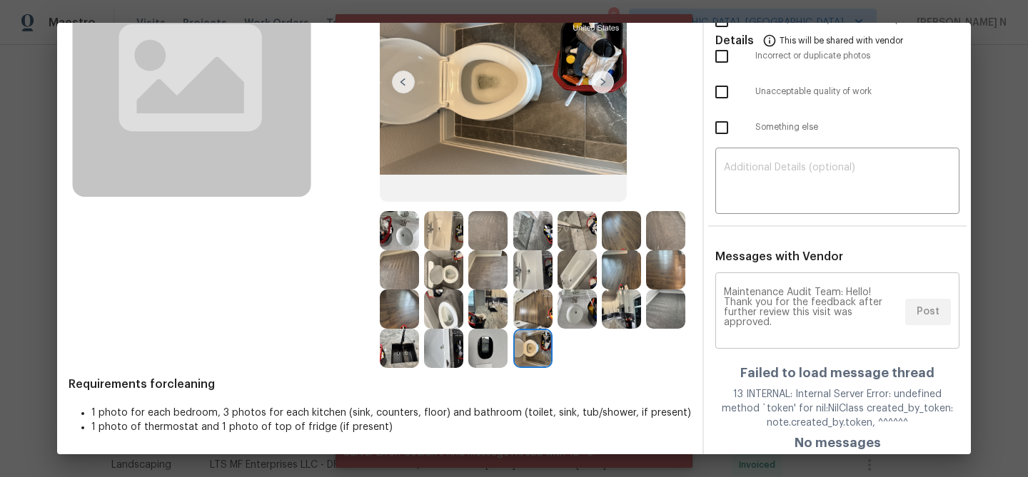
click at [931, 315] on div "Maintenance Audit Team: Hello! Thank you for the feedback after further review …" at bounding box center [837, 312] width 244 height 73
click at [931, 315] on span "Post" at bounding box center [927, 312] width 23 height 18
click at [931, 315] on div "Maintenance Audit Team: Hello! Thank you for the feedback after further review …" at bounding box center [837, 312] width 244 height 73
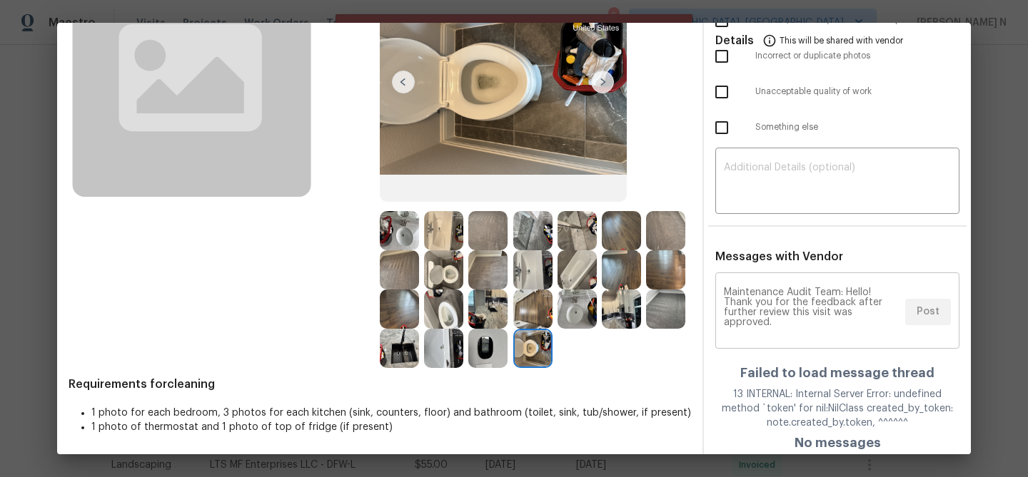
click at [931, 315] on div "Maintenance Audit Team: Hello! Thank you for the feedback after further review …" at bounding box center [837, 312] width 244 height 73
click at [931, 315] on span "Post" at bounding box center [927, 312] width 23 height 18
click at [931, 315] on div "Maintenance Audit Team: Hello! Thank you for the feedback after further review …" at bounding box center [837, 312] width 244 height 73
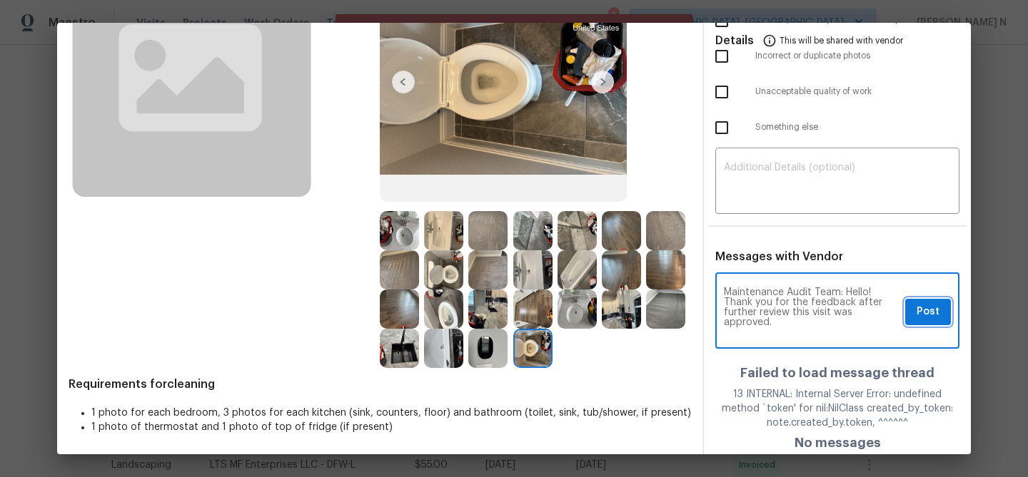
click at [931, 315] on span "Post" at bounding box center [927, 312] width 23 height 18
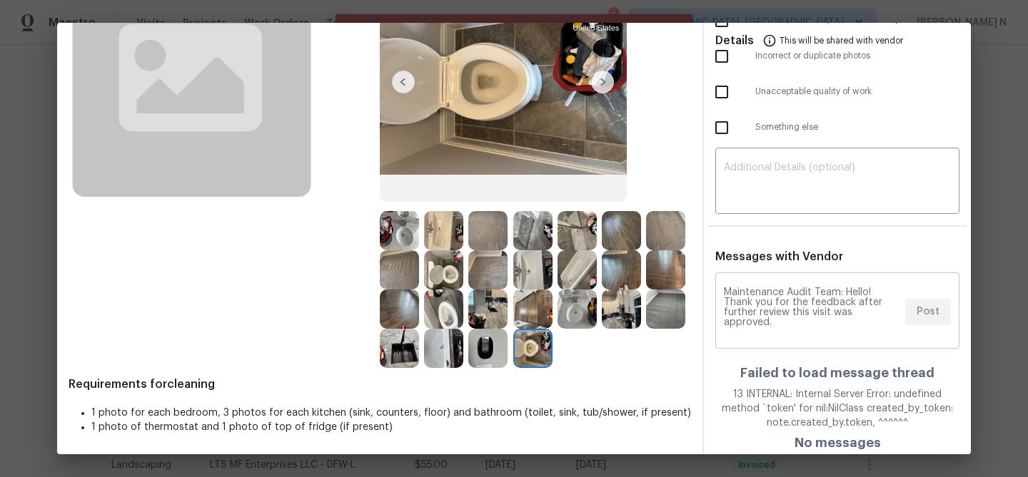
click at [931, 315] on div "Maintenance Audit Team: Hello! Thank you for the feedback after further review …" at bounding box center [837, 312] width 244 height 73
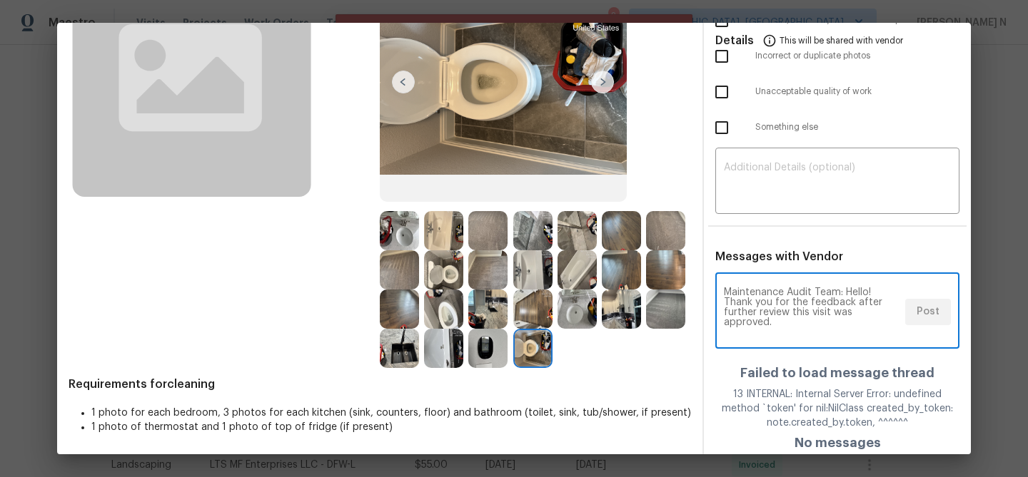
click at [931, 315] on div "Maintenance Audit Team: Hello! Thank you for the feedback after further review …" at bounding box center [837, 312] width 244 height 73
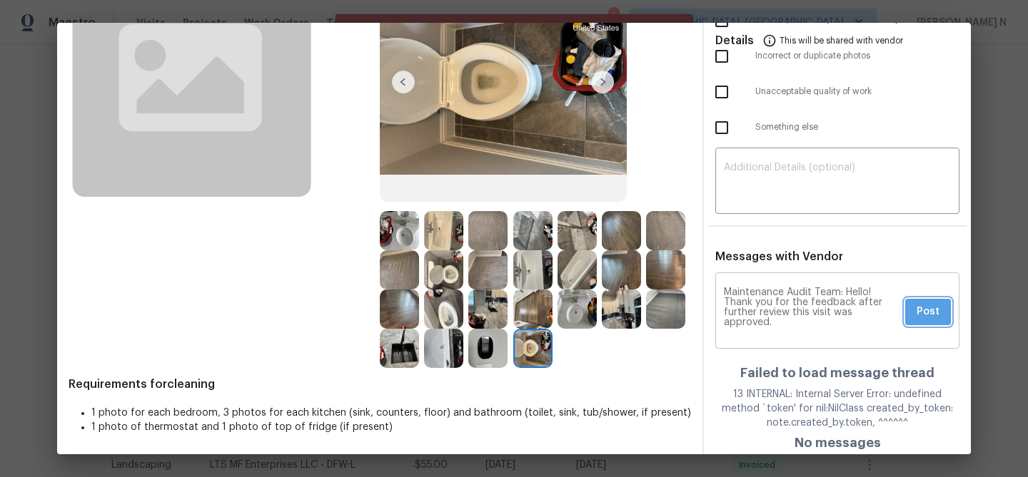
click at [931, 315] on span "Post" at bounding box center [927, 312] width 23 height 18
click at [931, 315] on div "Maintenance Audit Team: Hello! Thank you for the feedback after further review …" at bounding box center [837, 312] width 244 height 73
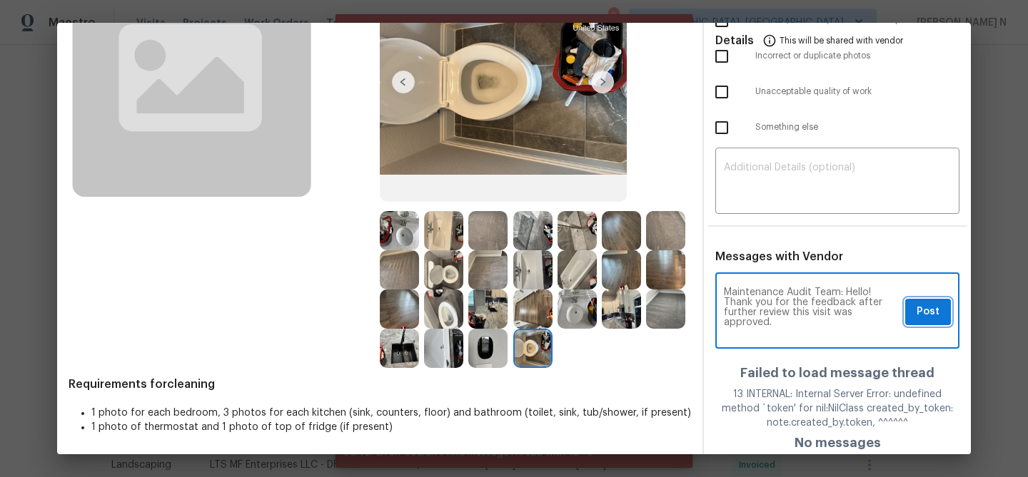
click at [931, 315] on span "Post" at bounding box center [927, 312] width 23 height 18
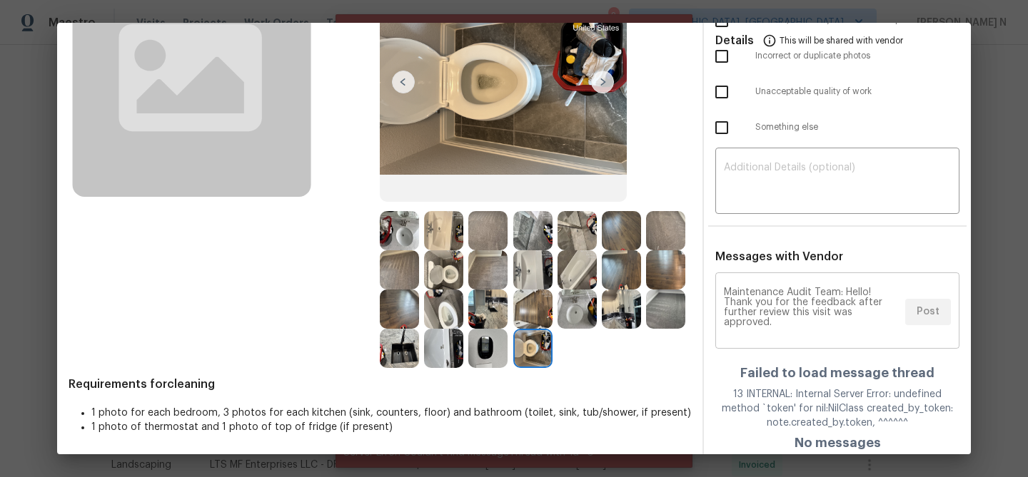
click at [931, 315] on div "Maintenance Audit Team: Hello! Thank you for the feedback after further review …" at bounding box center [837, 312] width 244 height 73
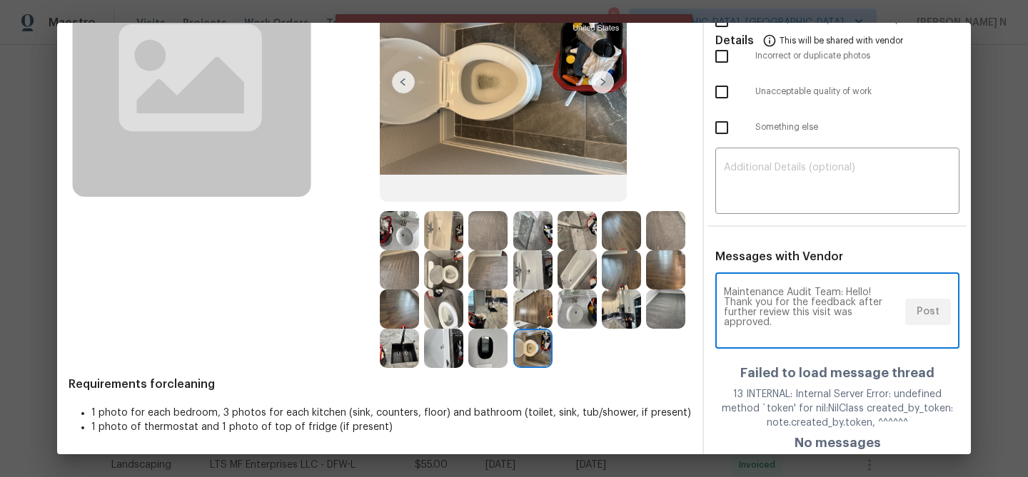
click at [931, 315] on div "Maintenance Audit Team: Hello! Thank you for the feedback after further review …" at bounding box center [837, 312] width 244 height 73
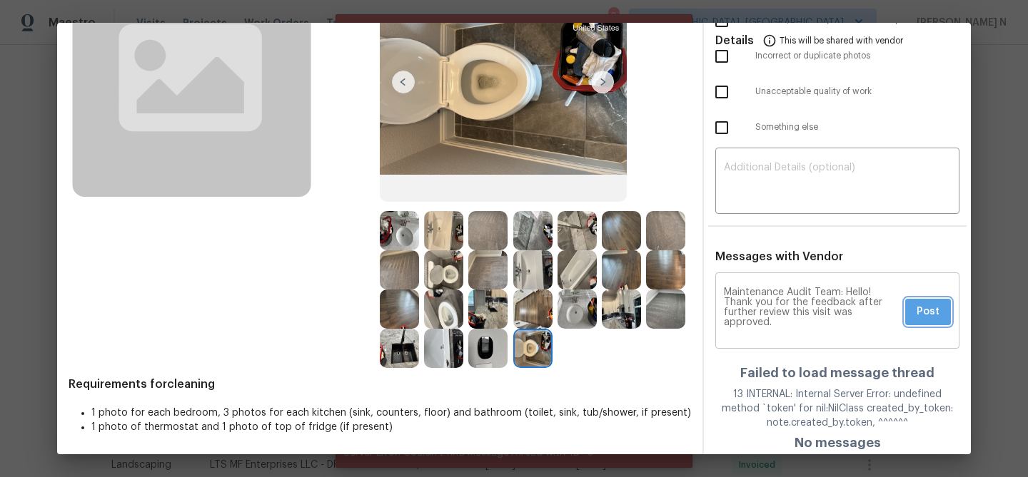
click at [931, 315] on span "Post" at bounding box center [927, 312] width 23 height 18
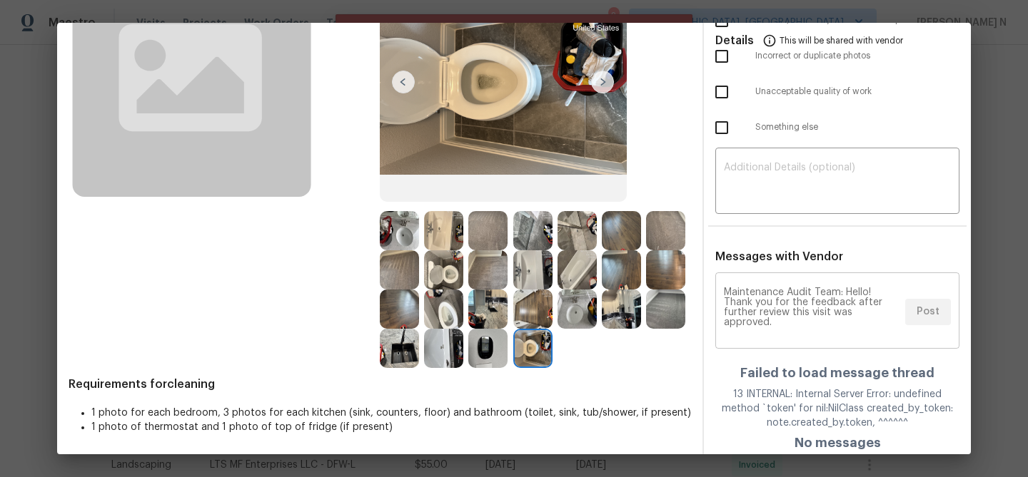
click at [931, 315] on div "Maintenance Audit Team: Hello! Thank you for the feedback after further review …" at bounding box center [837, 312] width 244 height 73
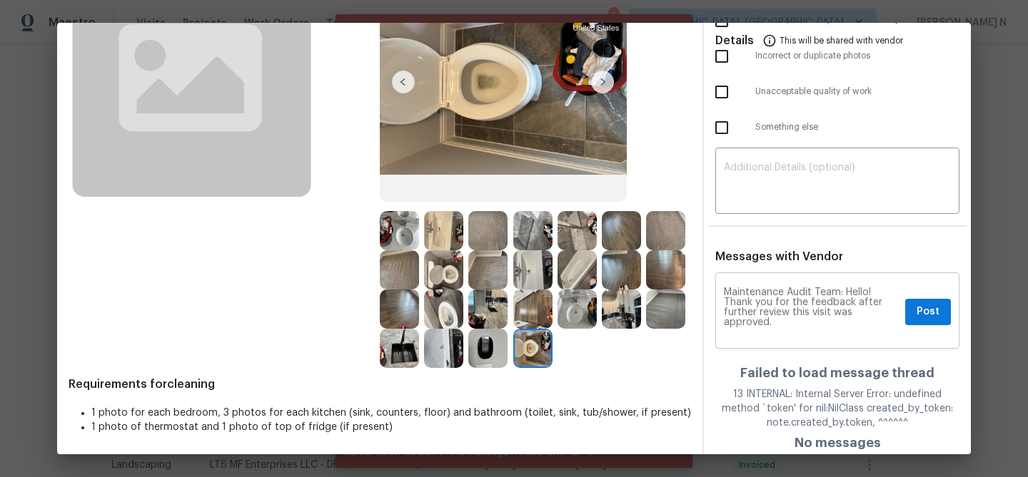
click at [931, 315] on div "Maintenance Audit Team: Hello! Thank you for the feedback after further review …" at bounding box center [837, 312] width 244 height 73
click at [931, 315] on span "Post" at bounding box center [927, 312] width 23 height 18
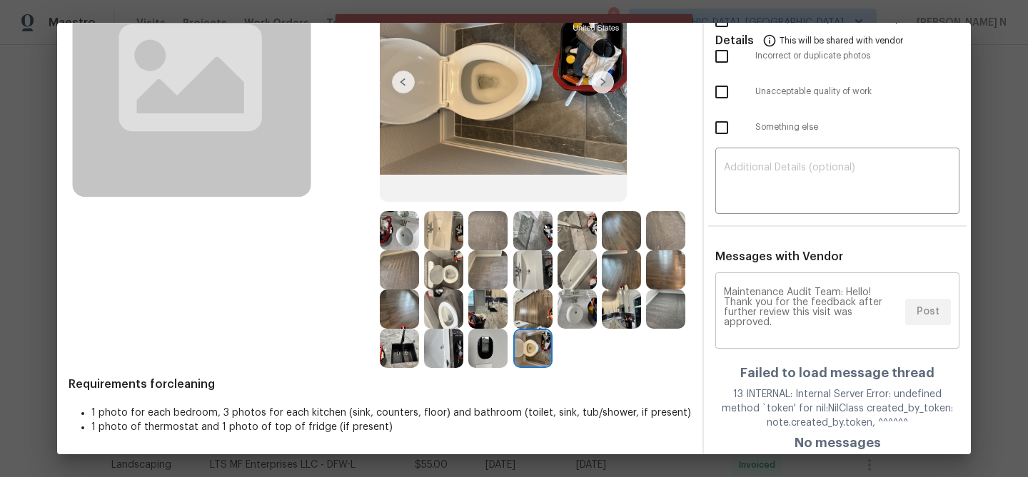
click at [931, 315] on div "Maintenance Audit Team: Hello! Thank you for the feedback after further review …" at bounding box center [837, 312] width 244 height 73
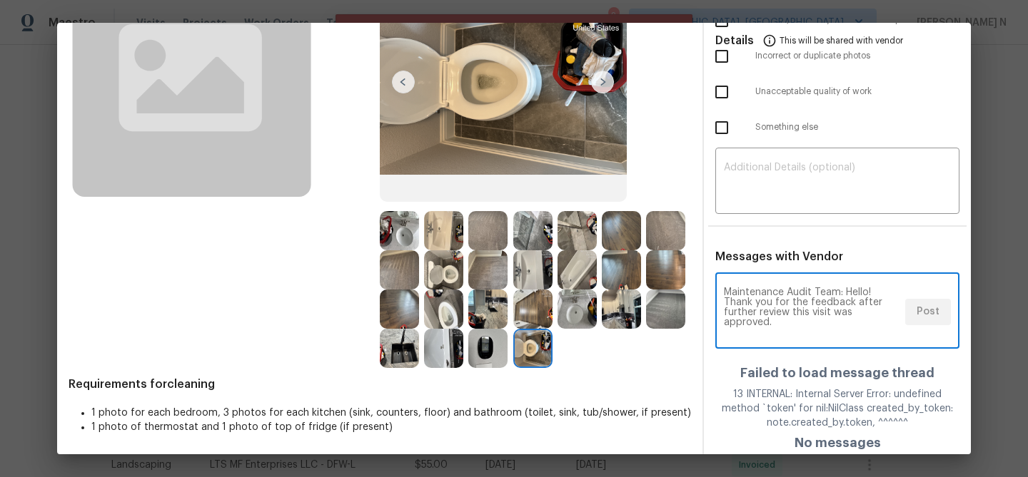
click at [931, 315] on div "Maintenance Audit Team: Hello! Thank you for the feedback after further review …" at bounding box center [837, 312] width 244 height 73
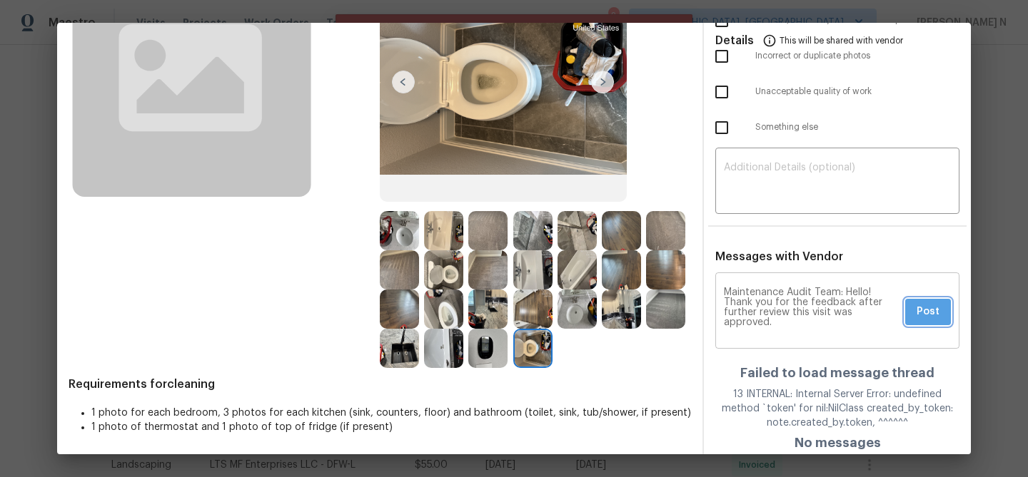
click at [931, 315] on span "Post" at bounding box center [927, 312] width 23 height 18
click at [931, 315] on div "Maintenance Audit Team: Hello! Thank you for the feedback after further review …" at bounding box center [837, 312] width 244 height 73
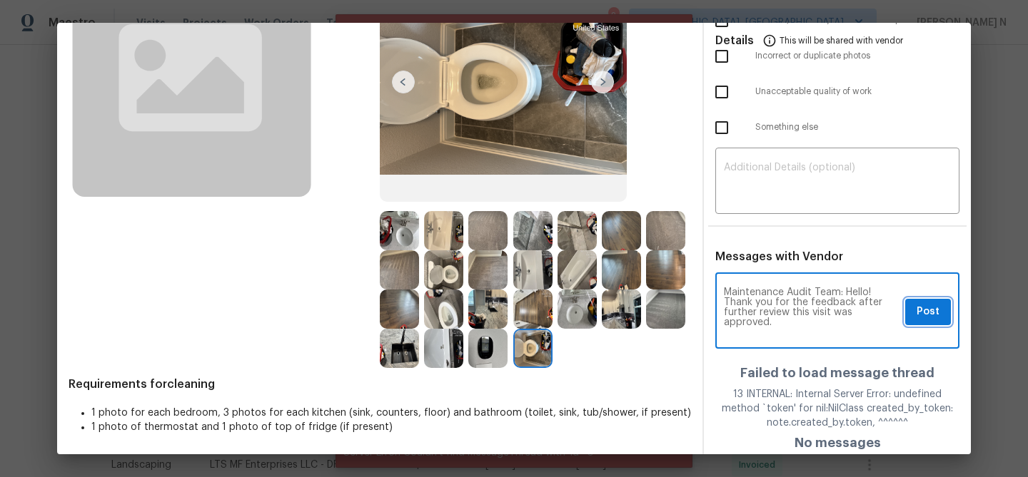
click at [931, 315] on span "Post" at bounding box center [927, 312] width 23 height 18
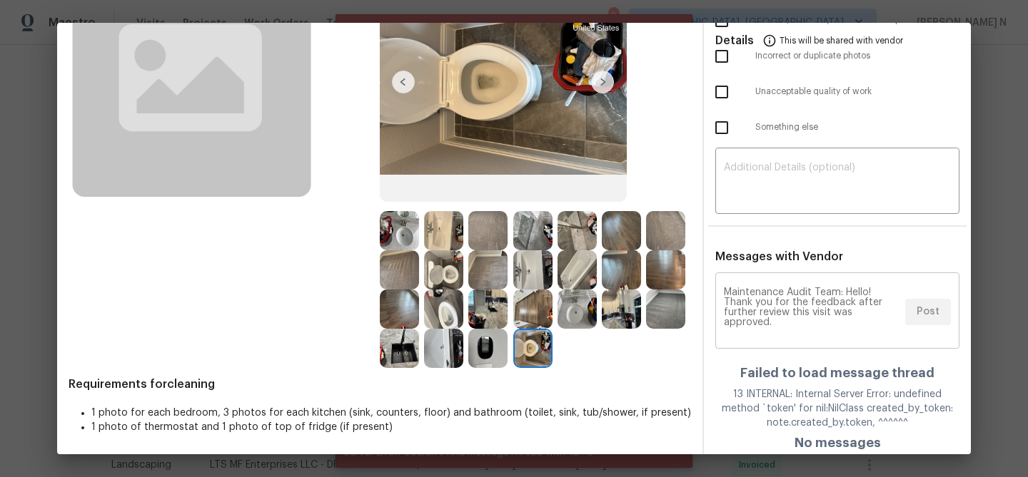
click at [931, 315] on div "Maintenance Audit Team: Hello! Thank you for the feedback after further review …" at bounding box center [837, 312] width 244 height 73
click at [931, 315] on span "Post" at bounding box center [927, 312] width 23 height 18
click at [931, 315] on div "Maintenance Audit Team: Hello! Thank you for the feedback after further review …" at bounding box center [837, 312] width 244 height 73
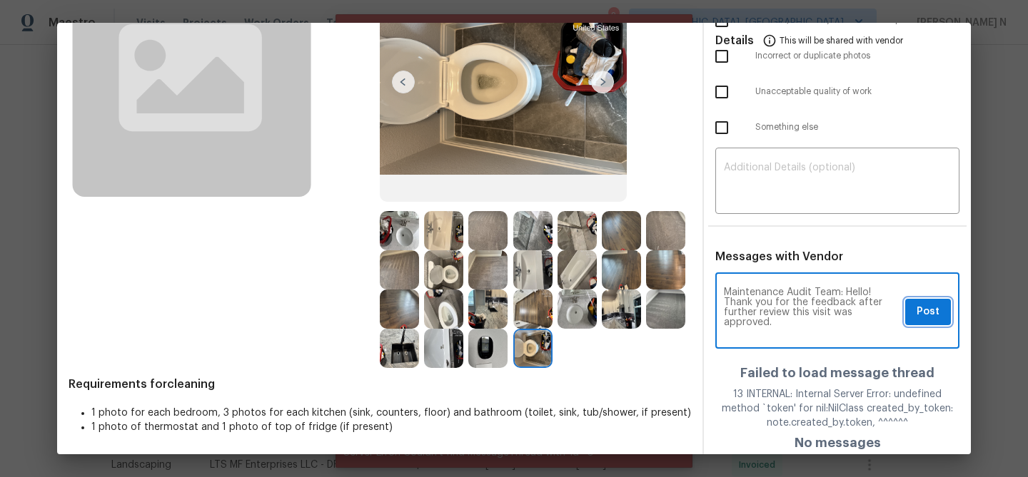
click at [931, 315] on span "Post" at bounding box center [927, 312] width 23 height 18
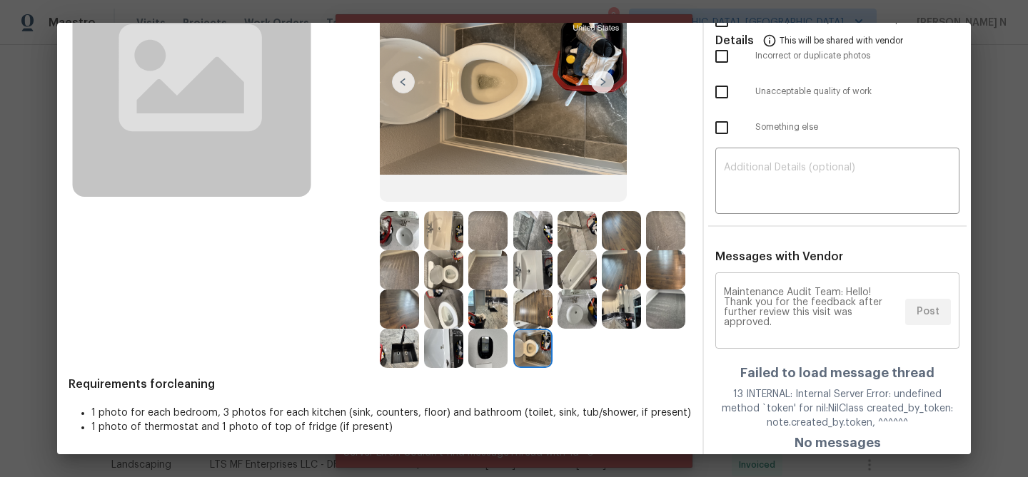
click at [931, 315] on div "Maintenance Audit Team: Hello! Thank you for the feedback after further review …" at bounding box center [837, 312] width 244 height 73
click at [931, 315] on span "Post" at bounding box center [927, 312] width 23 height 18
click at [931, 315] on div "Maintenance Audit Team: Hello! Thank you for the feedback after further review …" at bounding box center [837, 312] width 244 height 73
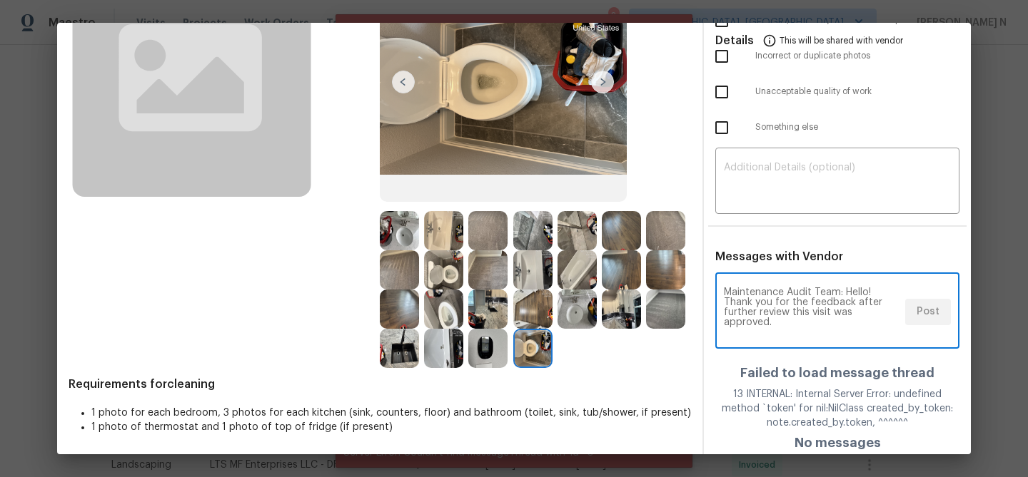
click at [931, 315] on div "Maintenance Audit Team: Hello! Thank you for the feedback after further review …" at bounding box center [837, 312] width 244 height 73
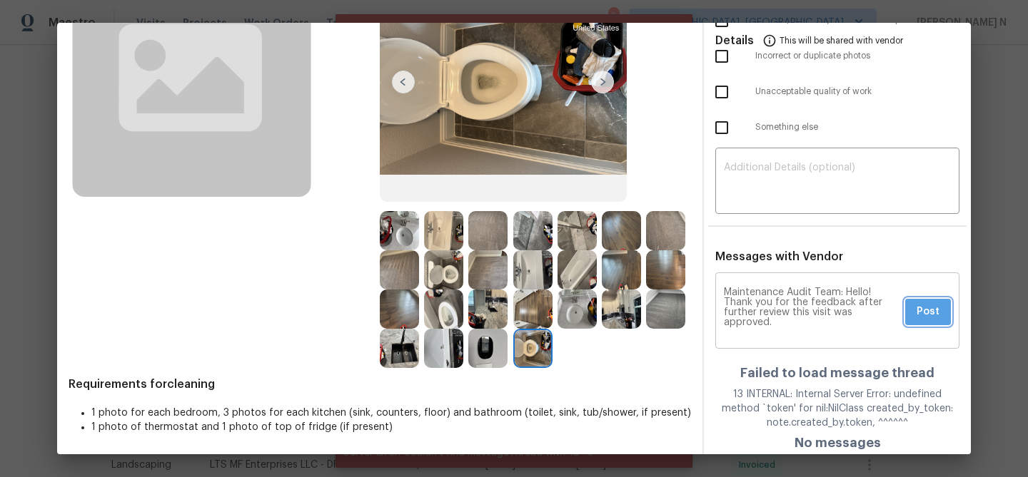
click at [931, 315] on span "Post" at bounding box center [927, 312] width 23 height 18
click at [931, 315] on div "Maintenance Audit Team: Hello! Thank you for the feedback after further review …" at bounding box center [837, 312] width 244 height 73
click at [931, 315] on span "Post" at bounding box center [927, 312] width 23 height 18
click at [931, 315] on div "Maintenance Audit Team: Hello! Thank you for the feedback after further review …" at bounding box center [837, 312] width 244 height 73
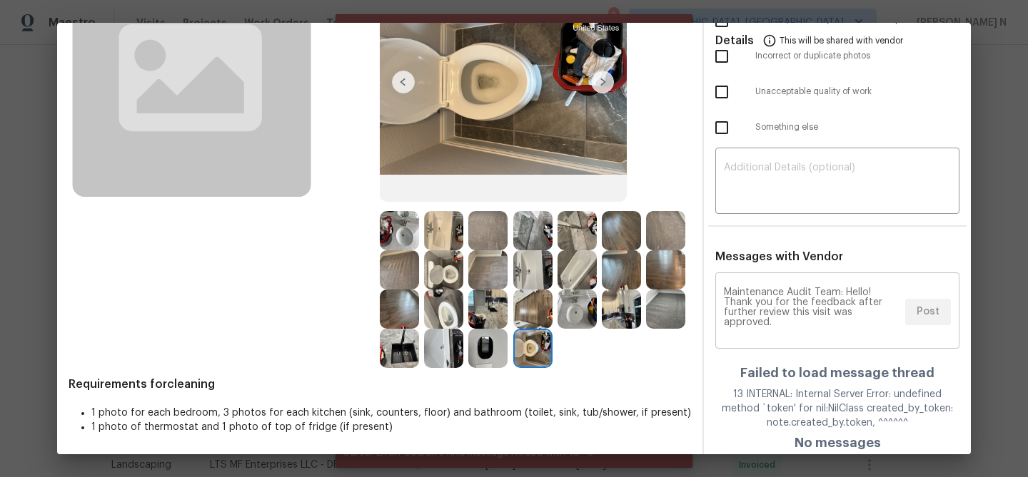
click at [931, 315] on div "Maintenance Audit Team: Hello! Thank you for the feedback after further review …" at bounding box center [837, 312] width 244 height 73
click at [931, 315] on span "Post" at bounding box center [927, 312] width 23 height 18
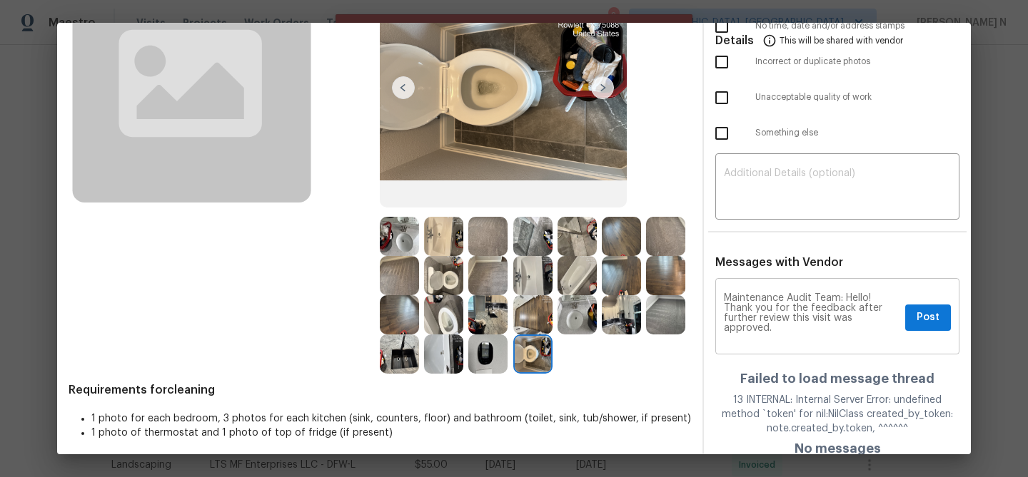
scroll to position [0, 0]
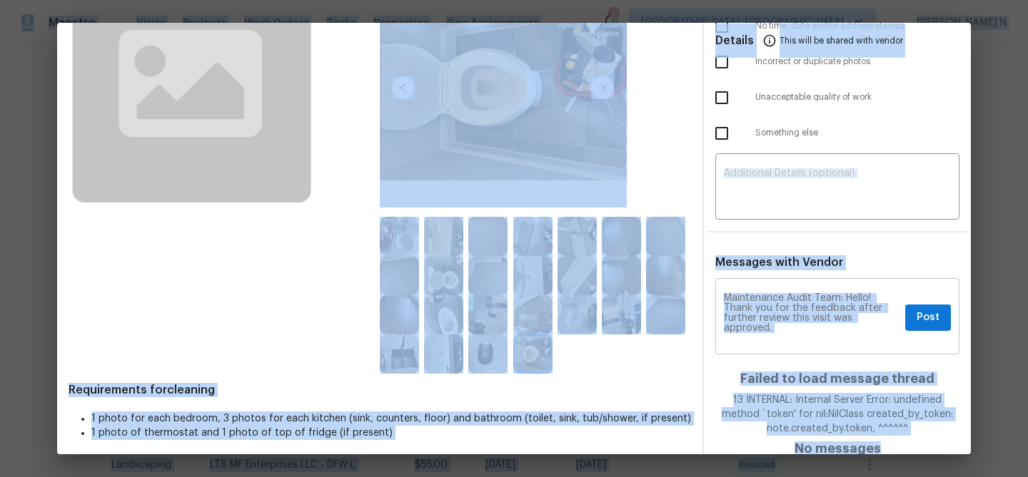
click at [871, 308] on textarea "Maintenance Audit Team: Hello! Thank you for the feedback after further review …" at bounding box center [812, 318] width 176 height 50
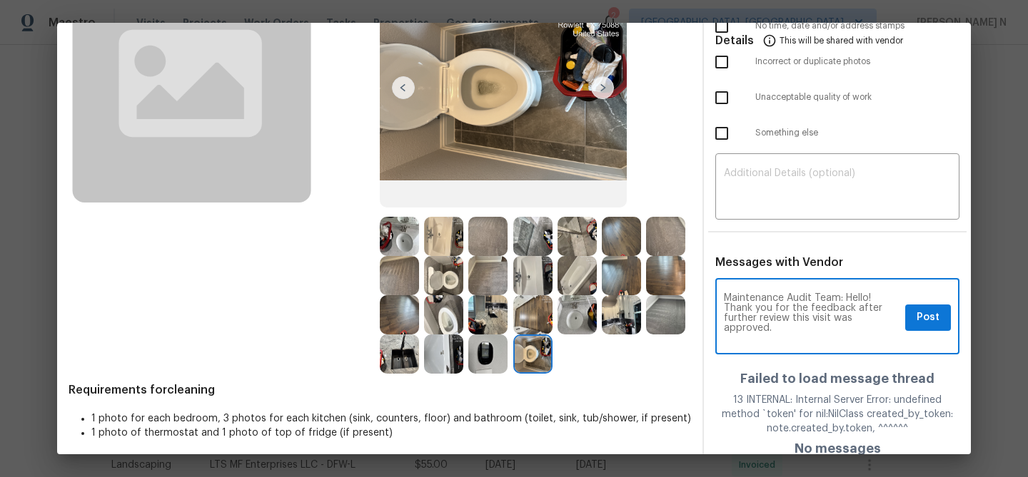
click at [845, 319] on textarea "Maintenance Audit Team: Hello! Thank you for the feedback after further review …" at bounding box center [812, 318] width 176 height 50
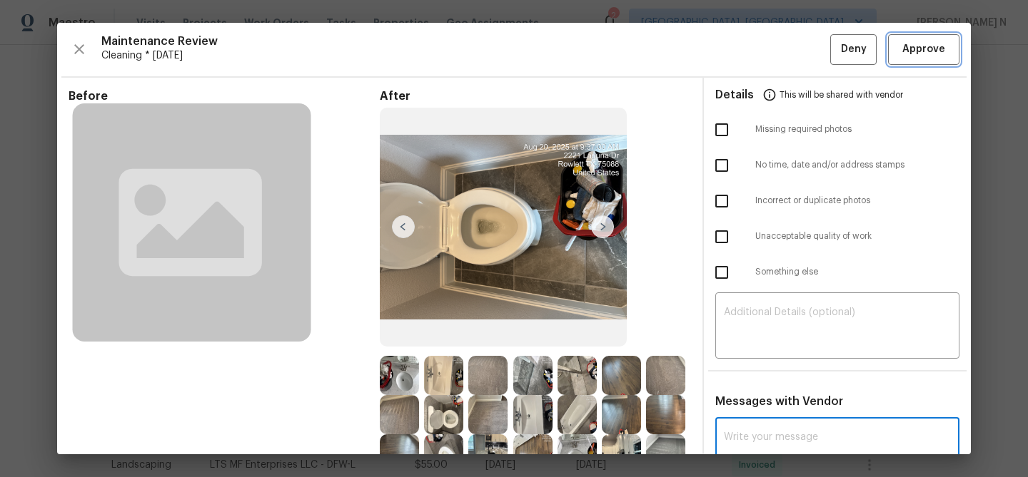
click at [906, 42] on span "Approve" at bounding box center [923, 50] width 43 height 18
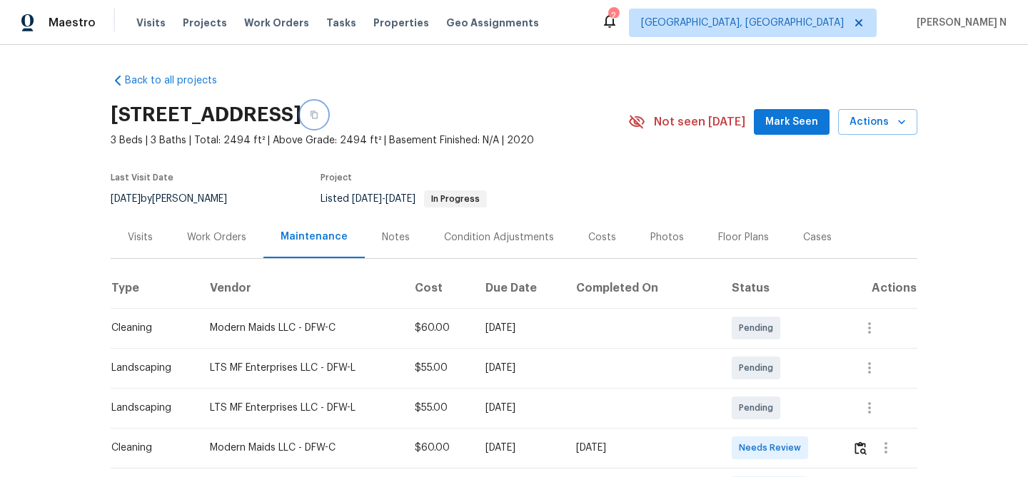
click at [327, 118] on button "button" at bounding box center [314, 115] width 26 height 26
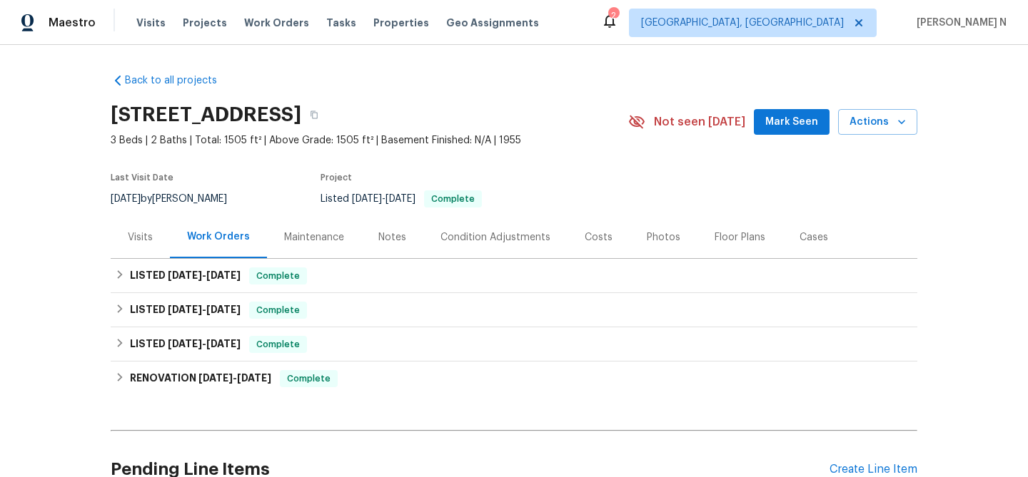
click at [330, 243] on div "Maintenance" at bounding box center [314, 237] width 60 height 14
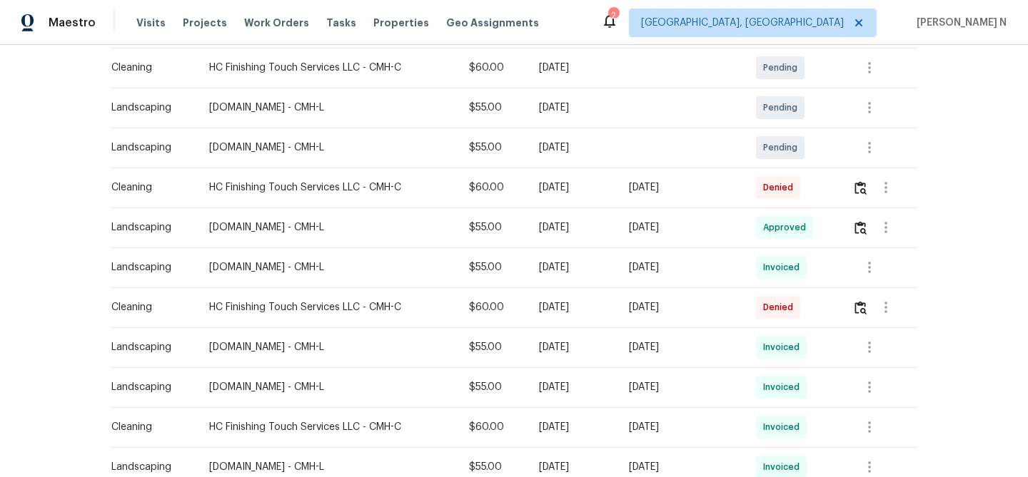
scroll to position [285, 0]
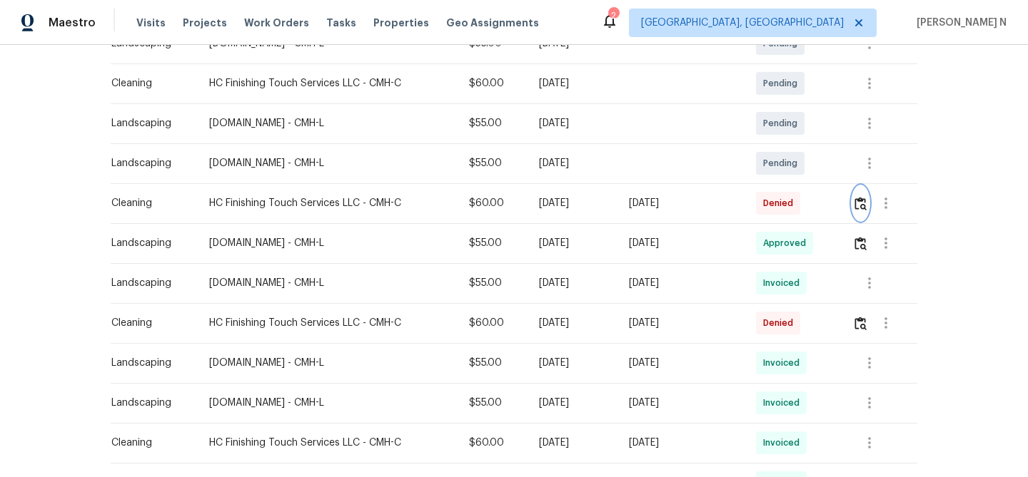
click at [868, 211] on button "button" at bounding box center [860, 203] width 16 height 34
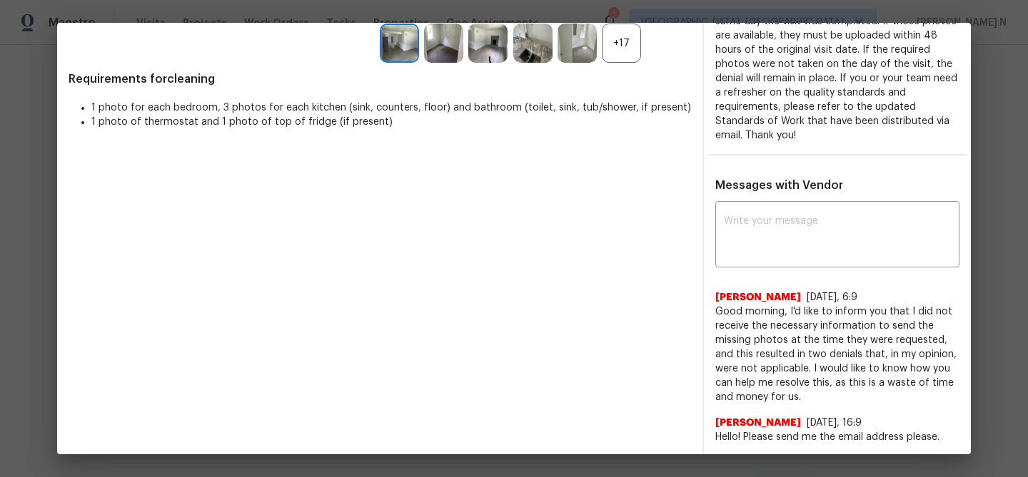
scroll to position [325, 0]
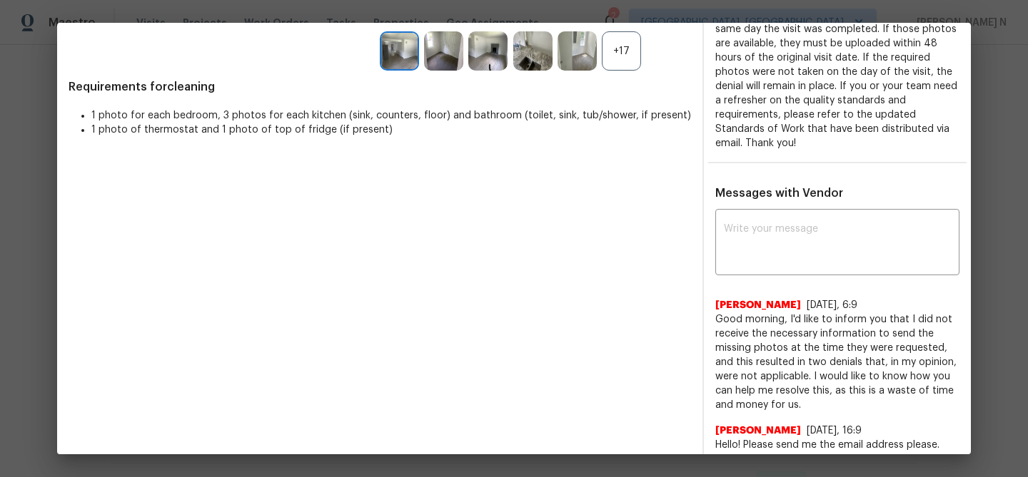
click at [629, 66] on div "+17" at bounding box center [621, 50] width 39 height 39
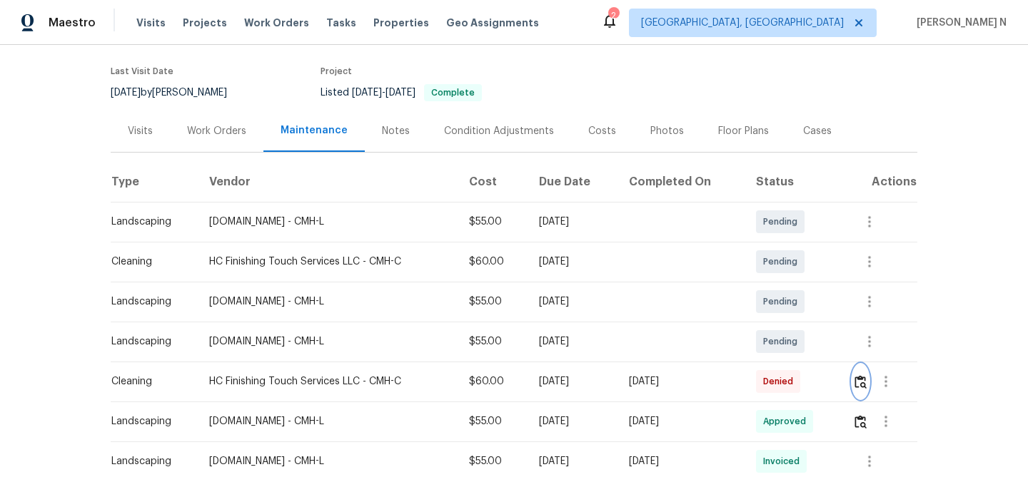
scroll to position [0, 0]
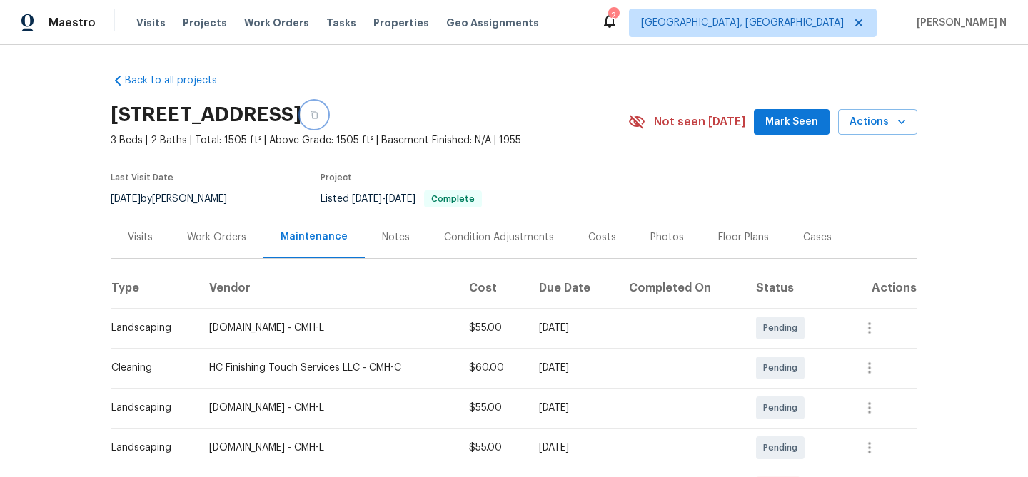
click at [327, 121] on button "button" at bounding box center [314, 115] width 26 height 26
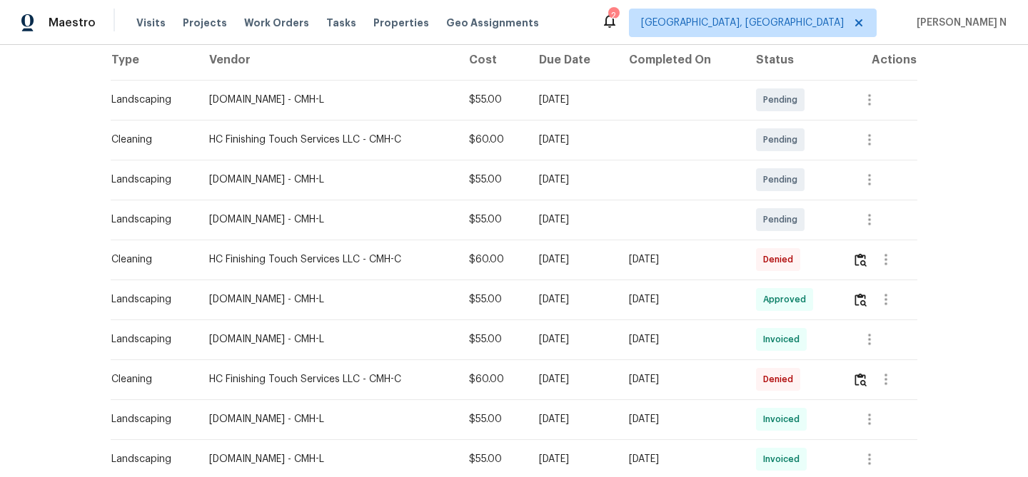
scroll to position [247, 0]
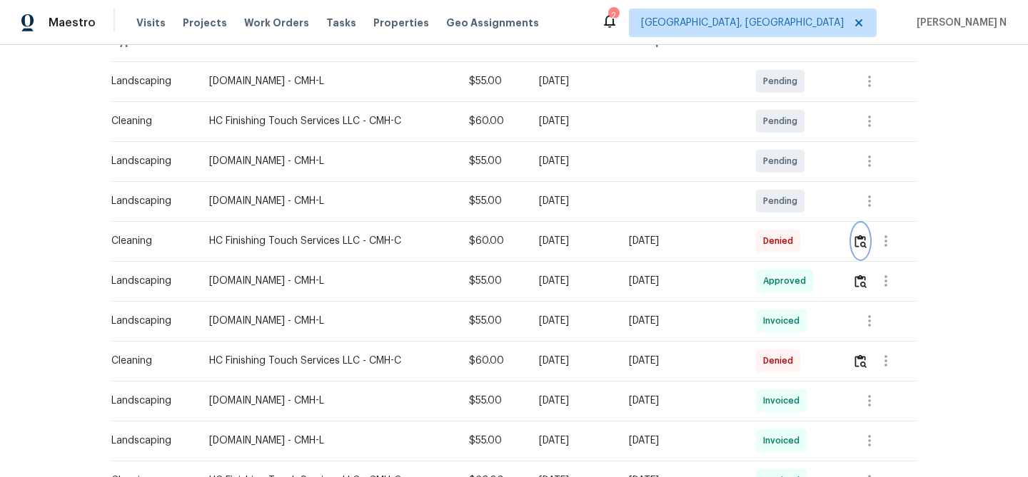
click at [866, 238] on img "button" at bounding box center [860, 242] width 12 height 14
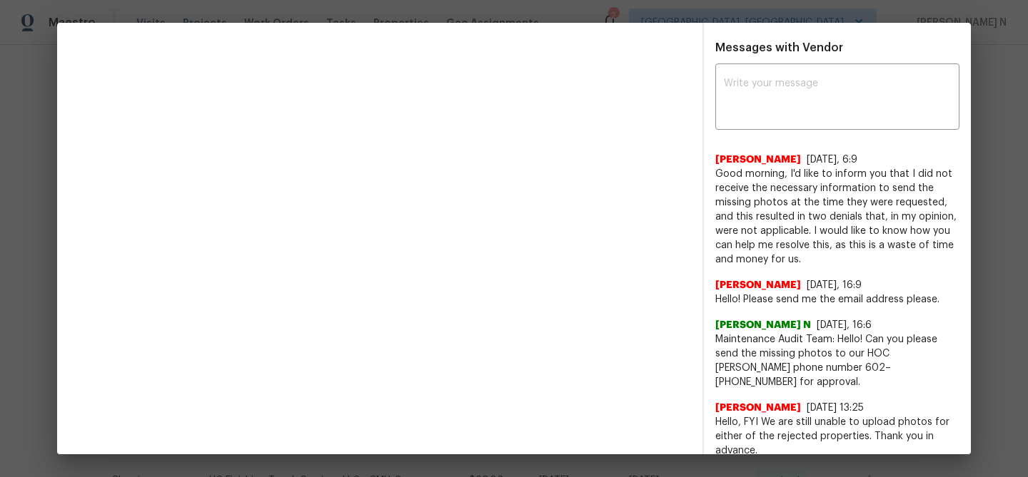
scroll to position [478, 0]
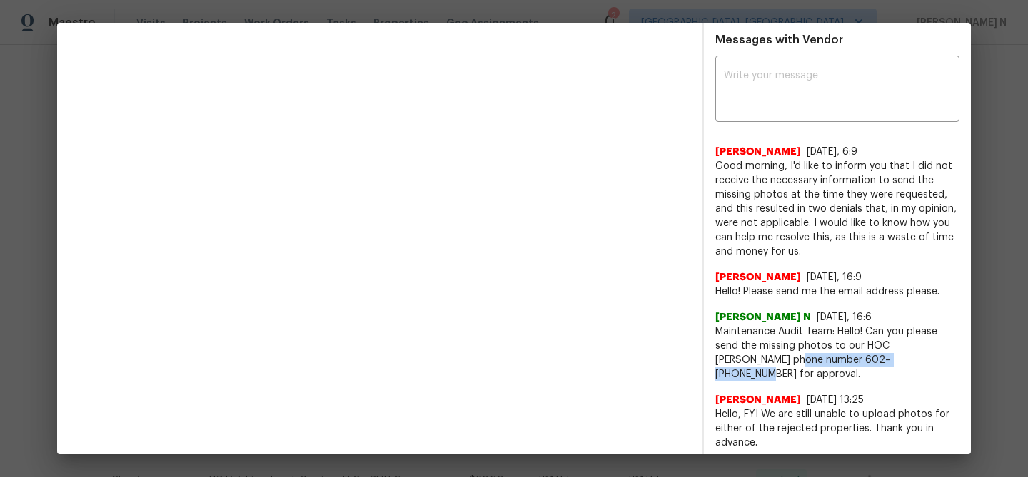
drag, startPoint x: 756, startPoint y: 359, endPoint x: 894, endPoint y: 362, distance: 138.5
click at [894, 362] on span "Maintenance Audit Team: Hello! Can you please send the missing photos to our HO…" at bounding box center [837, 353] width 244 height 57
copy span "phone number 602–[PHONE_NUMBER]"
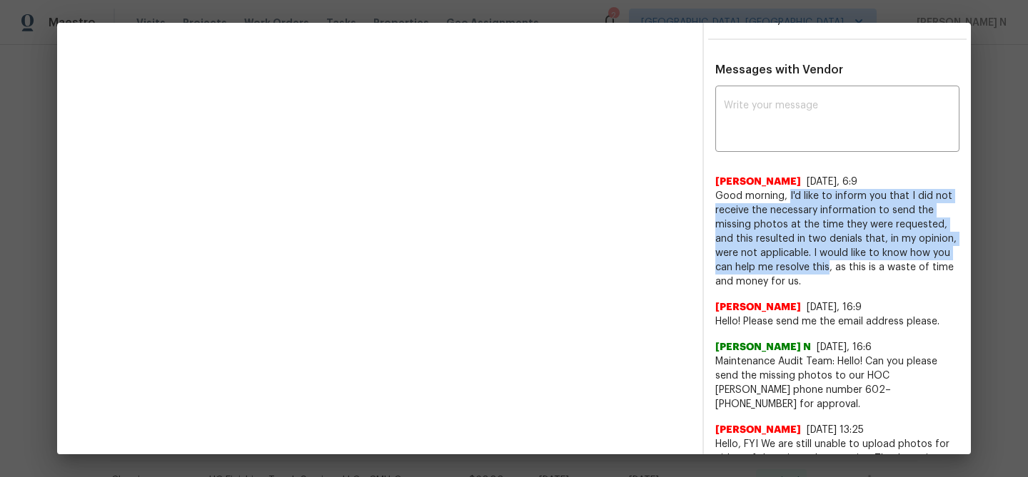
drag, startPoint x: 788, startPoint y: 194, endPoint x: 828, endPoint y: 265, distance: 81.8
click at [828, 265] on span "Good morning, I'd like to inform you that I did not receive the necessary infor…" at bounding box center [837, 239] width 244 height 100
copy span "I'd like to inform you that I did not receive the necessary information to send…"
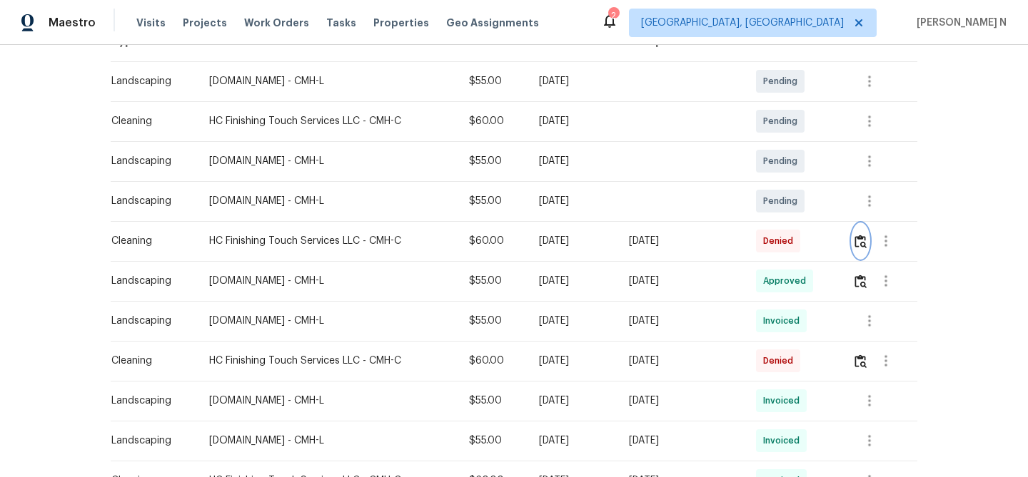
scroll to position [0, 0]
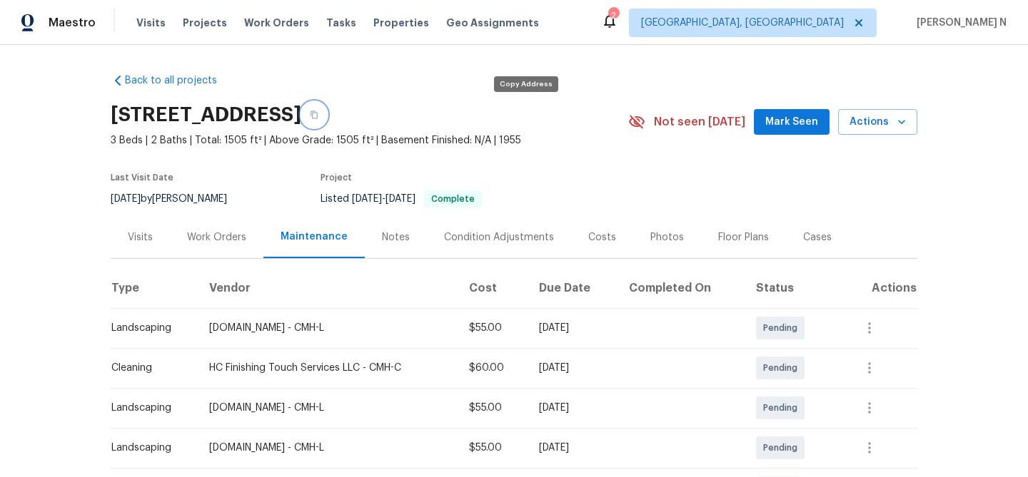
click at [327, 122] on button "button" at bounding box center [314, 115] width 26 height 26
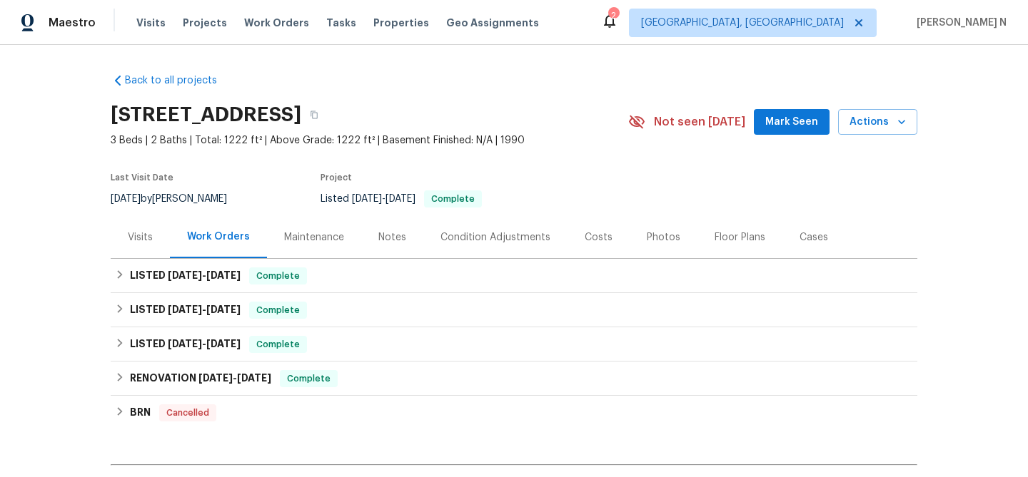
click at [333, 233] on div "Maintenance" at bounding box center [314, 237] width 60 height 14
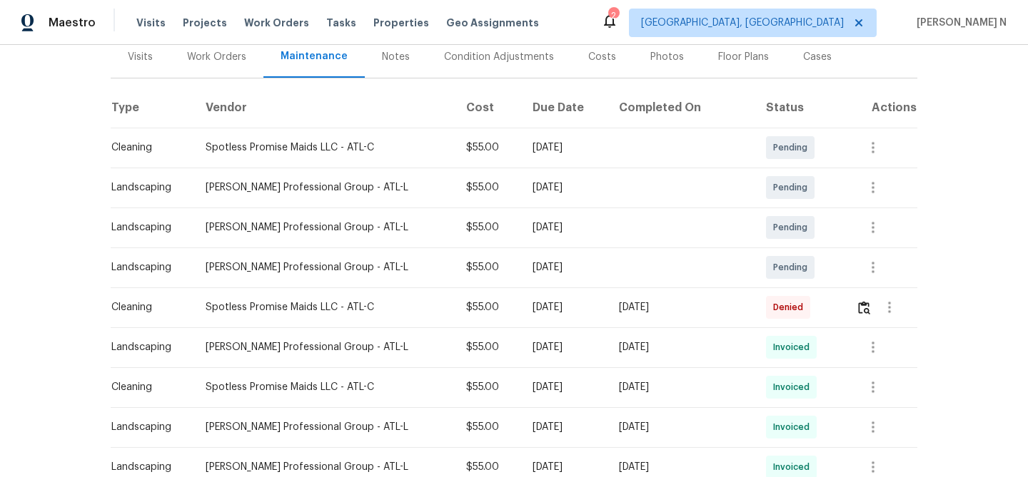
scroll to position [200, 0]
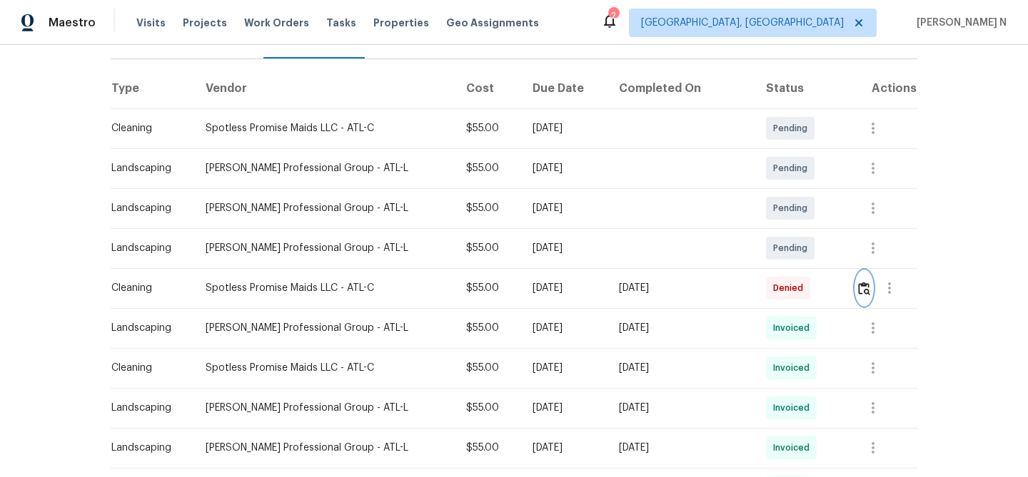
click at [867, 295] on button "button" at bounding box center [864, 288] width 16 height 34
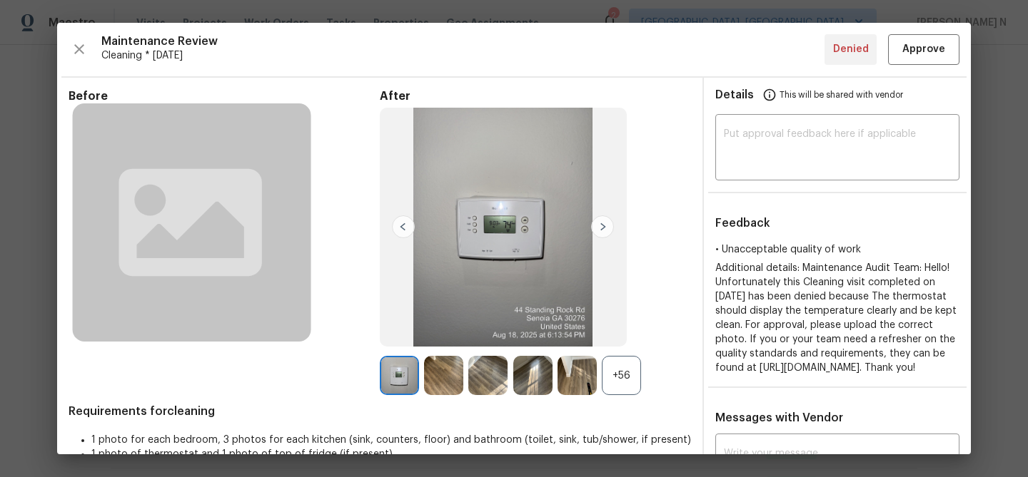
click at [639, 388] on div "+56" at bounding box center [621, 375] width 39 height 39
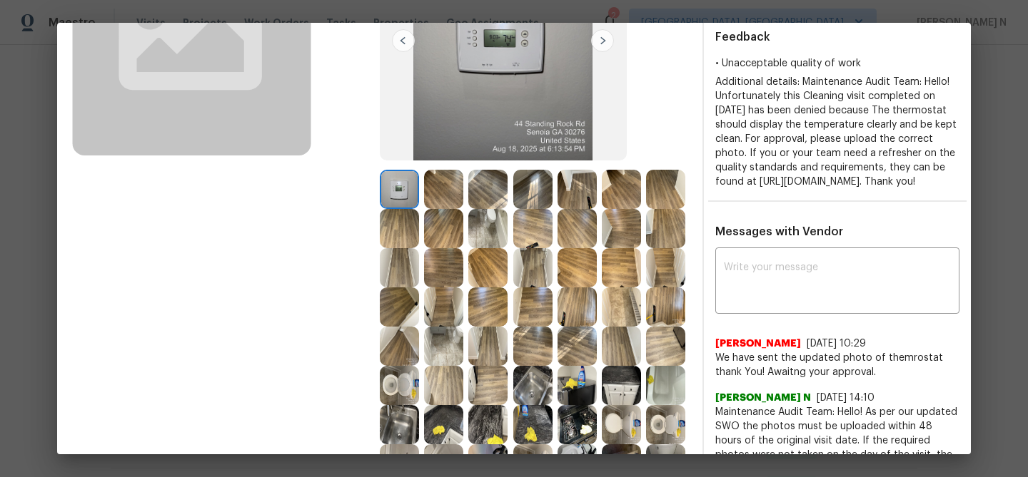
scroll to position [344, 0]
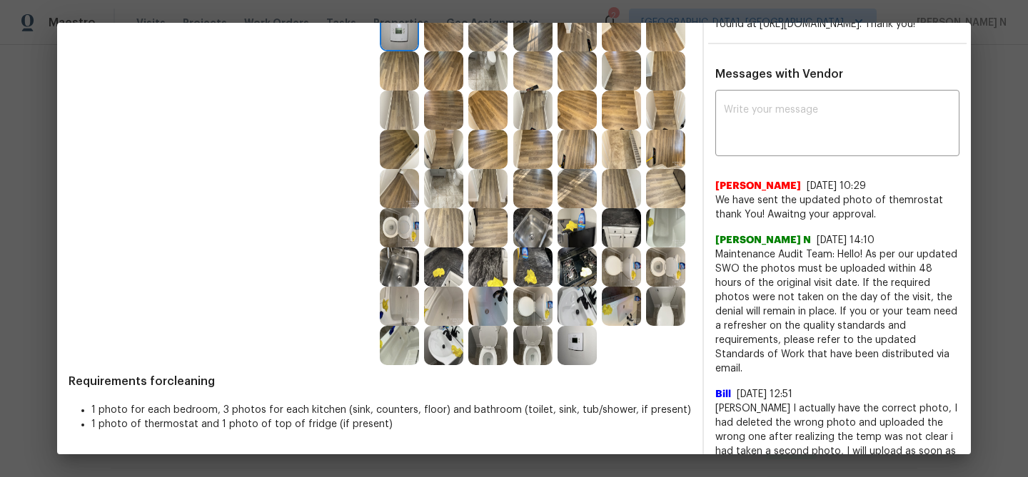
click at [582, 356] on img at bounding box center [576, 345] width 39 height 39
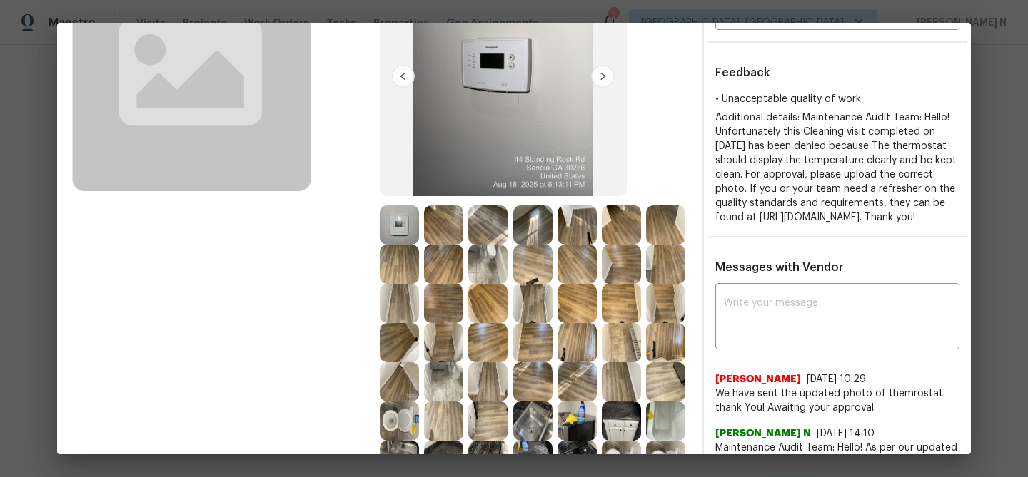
scroll to position [200, 0]
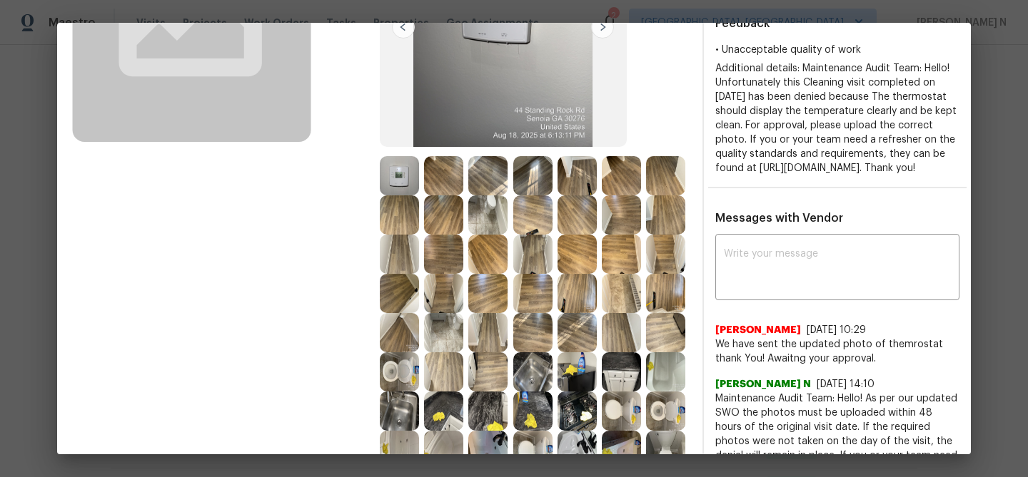
click at [401, 170] on img at bounding box center [399, 175] width 39 height 39
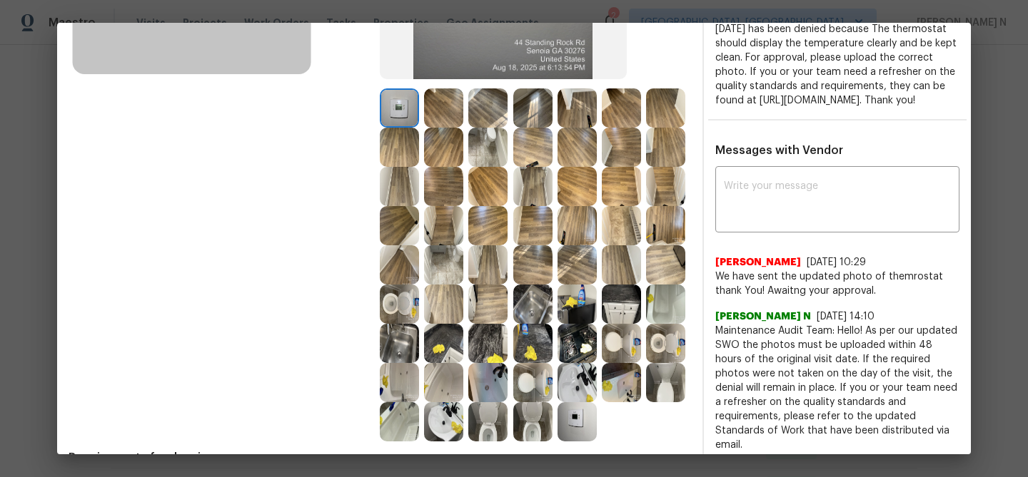
scroll to position [360, 0]
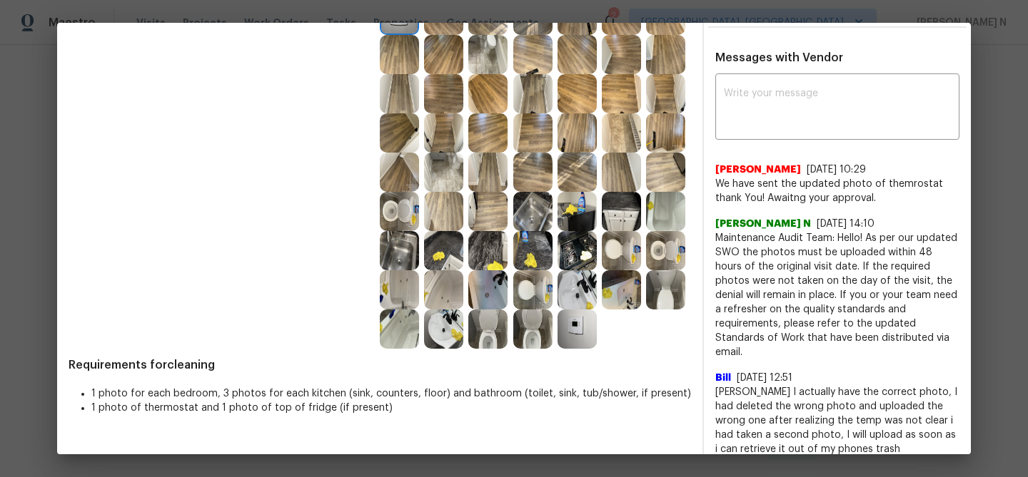
click at [579, 330] on img at bounding box center [576, 329] width 39 height 39
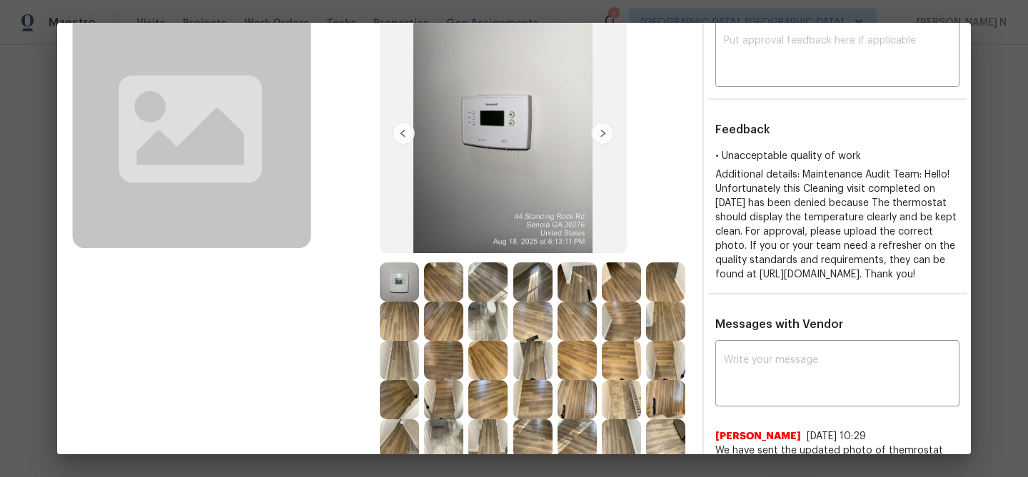
scroll to position [80, 0]
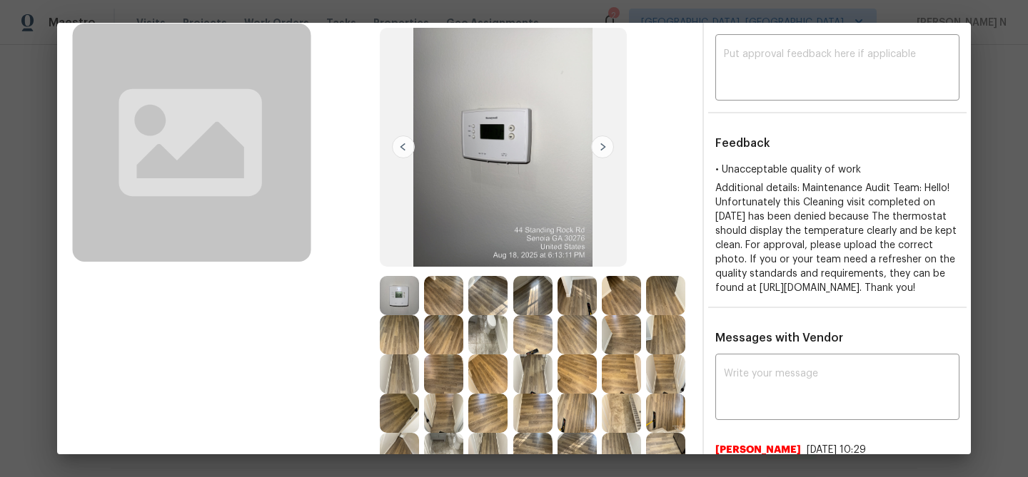
click at [389, 295] on img at bounding box center [399, 295] width 39 height 39
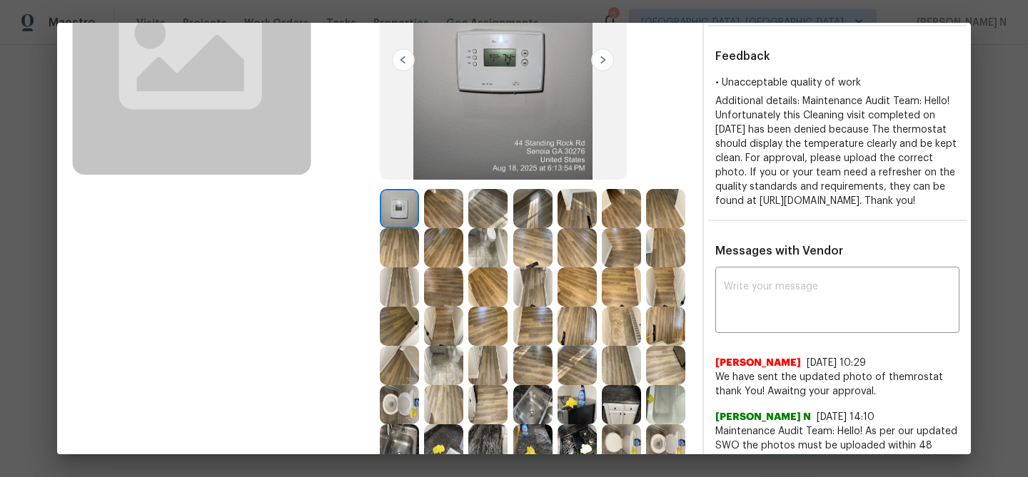
scroll to position [192, 0]
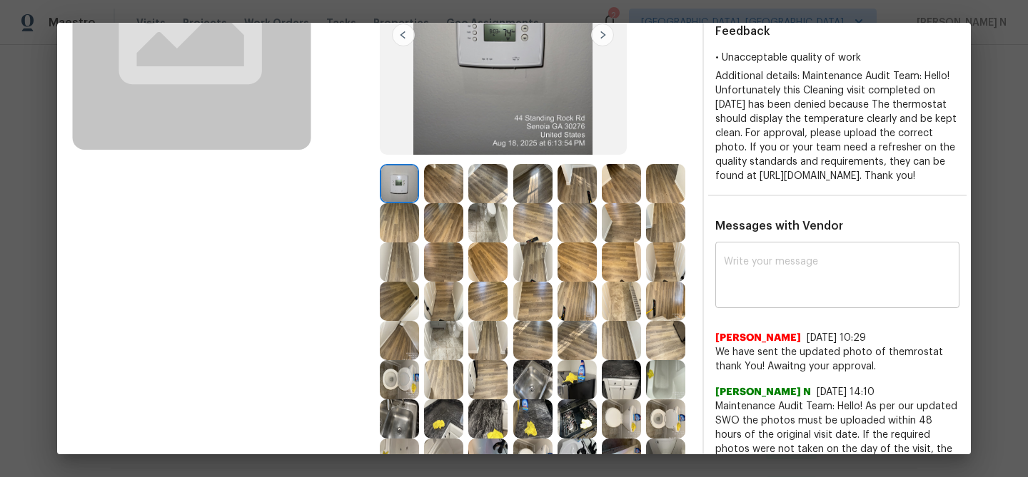
click at [841, 270] on textarea at bounding box center [837, 277] width 227 height 40
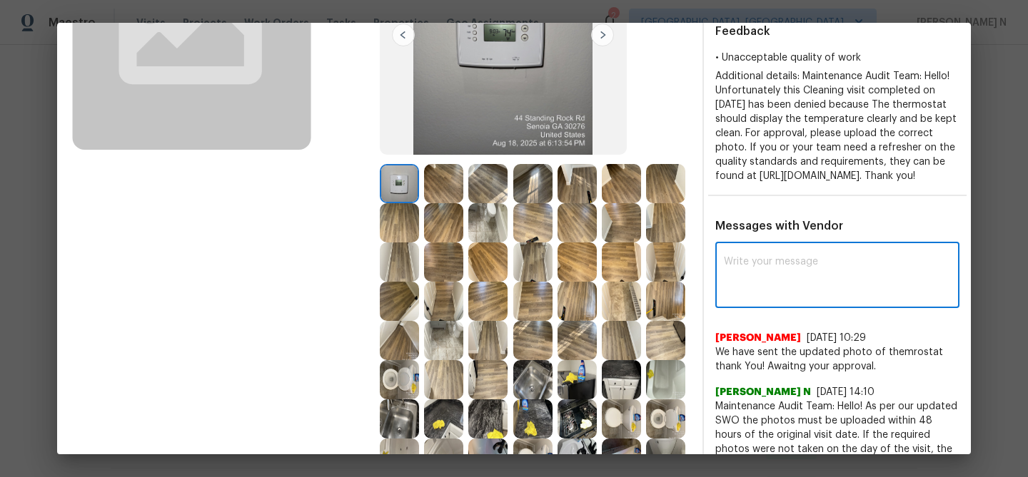
paste textarea "Maintenance Audit Team: Hello! Thank you for uploading the photo, after further…"
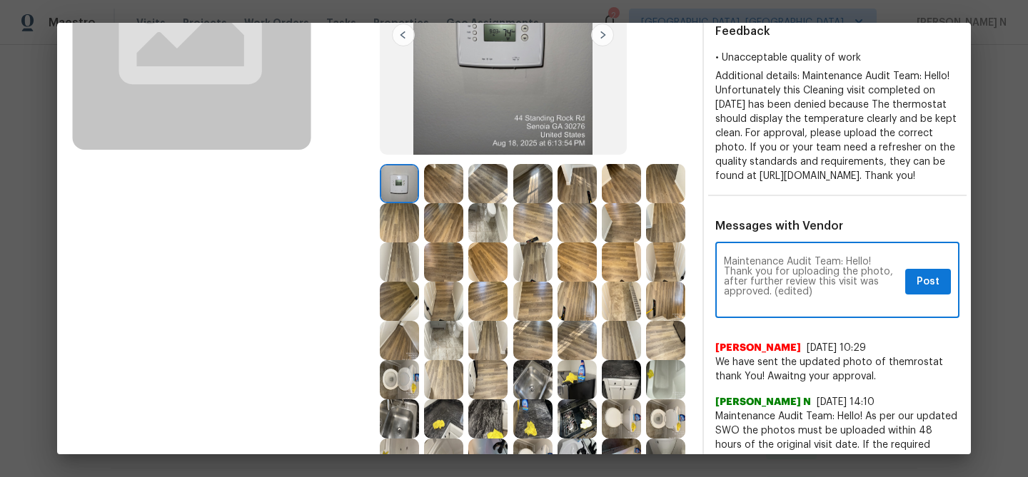
scroll to position [0, 0]
drag, startPoint x: 772, startPoint y: 307, endPoint x: 868, endPoint y: 307, distance: 96.3
click at [868, 307] on textarea "Maintenance Audit Team: Hello! Thank you for uploading the photo, after further…" at bounding box center [812, 282] width 176 height 50
type textarea "Maintenance Audit Team: Hello! Thank you for uploading the photo, after further…"
click at [935, 291] on span "Post" at bounding box center [927, 282] width 23 height 18
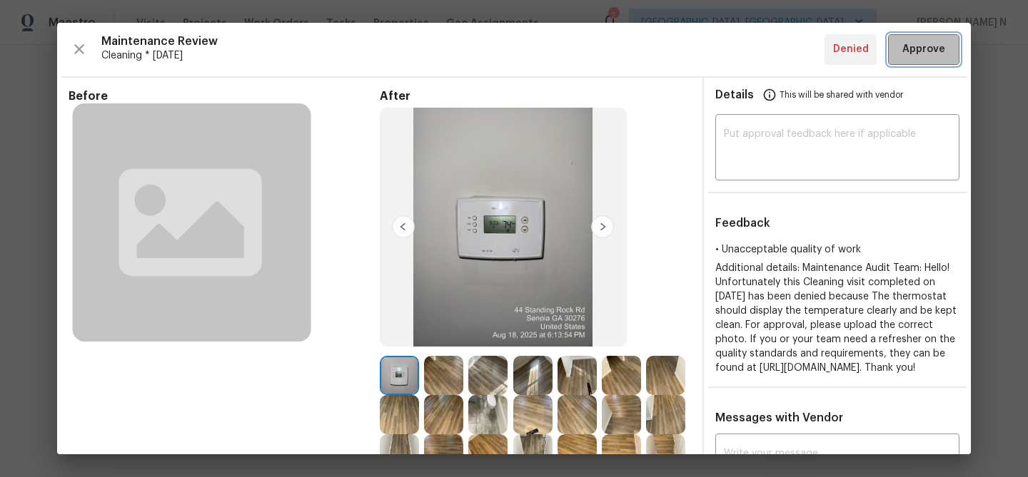
click at [915, 60] on button "Approve" at bounding box center [923, 49] width 71 height 31
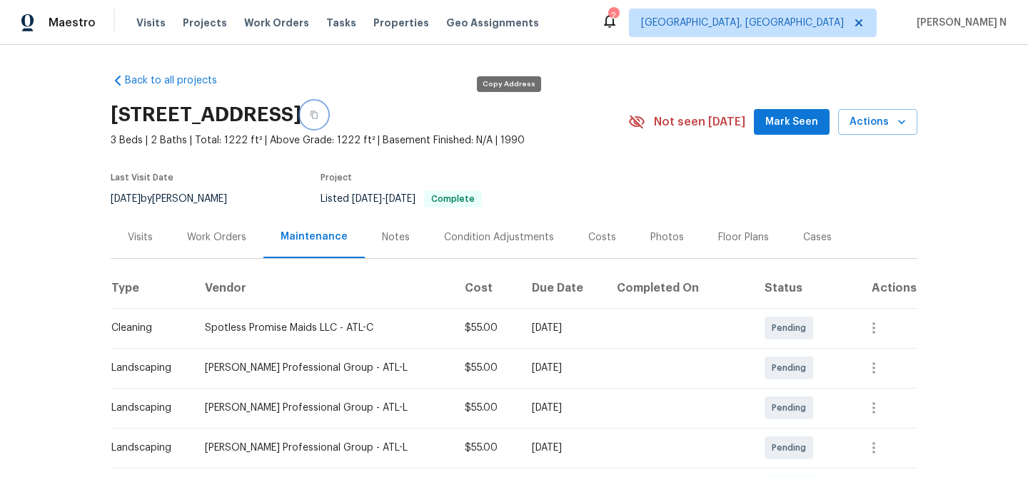
click at [318, 117] on icon "button" at bounding box center [314, 115] width 9 height 9
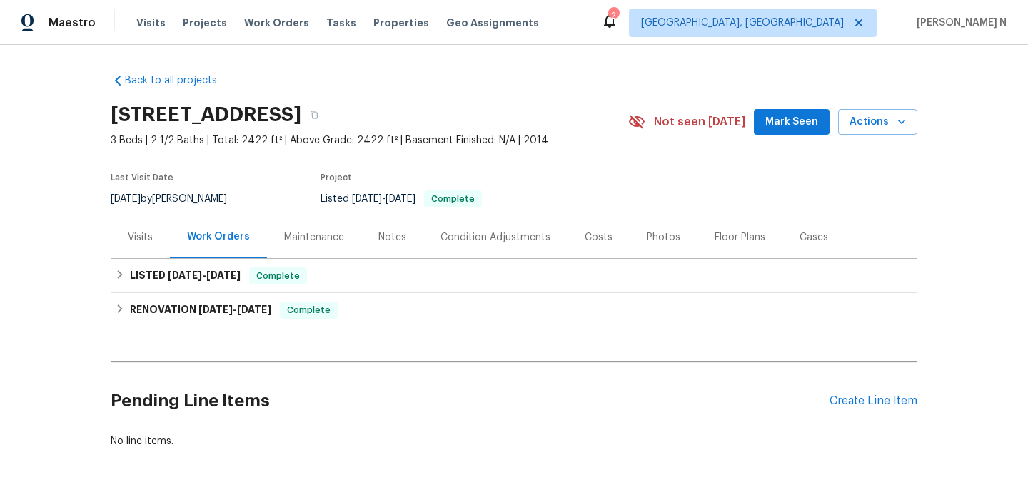
click at [340, 242] on div "Maintenance" at bounding box center [314, 237] width 60 height 14
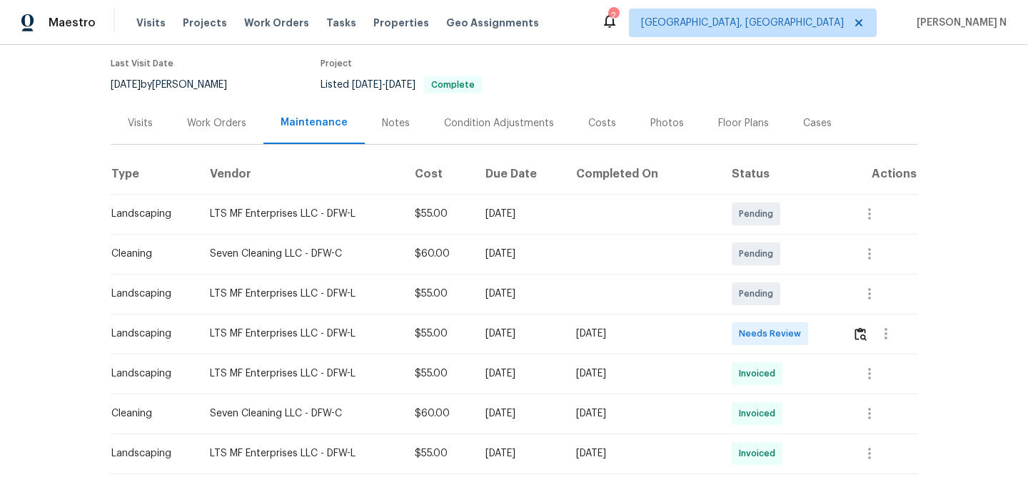
scroll to position [138, 0]
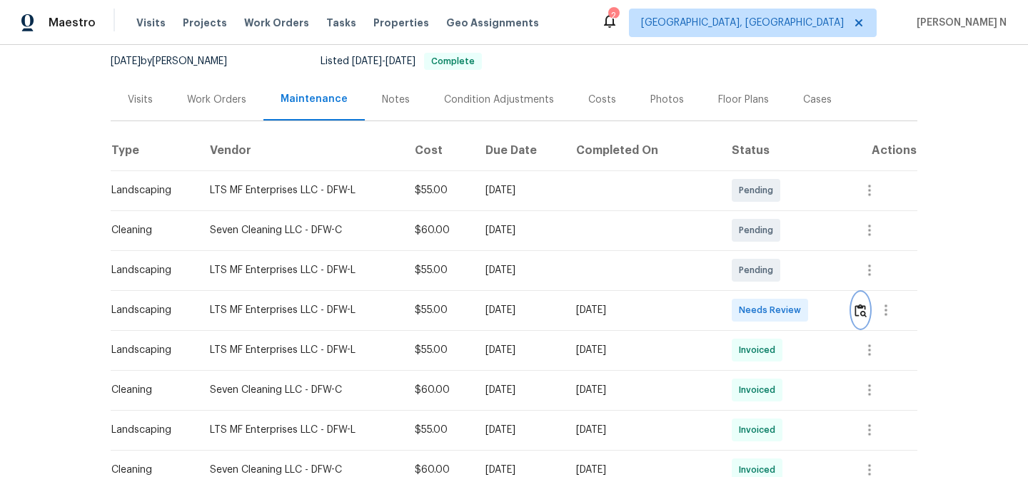
click at [863, 318] on button "button" at bounding box center [860, 310] width 16 height 34
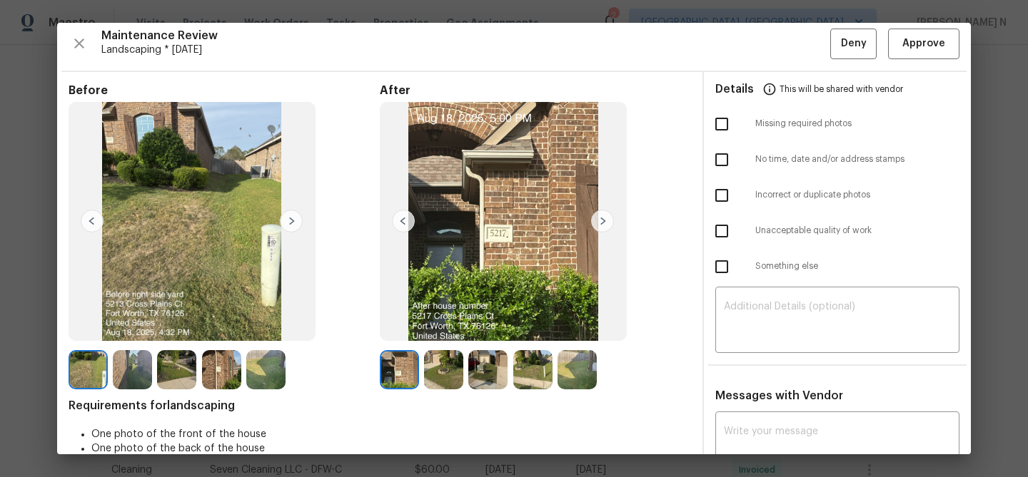
scroll to position [0, 0]
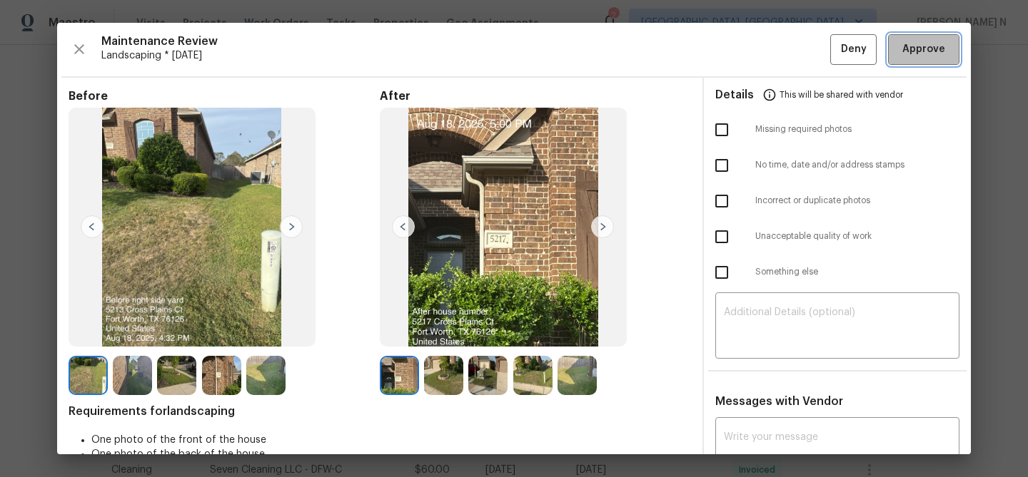
click at [928, 55] on span "Approve" at bounding box center [923, 50] width 43 height 18
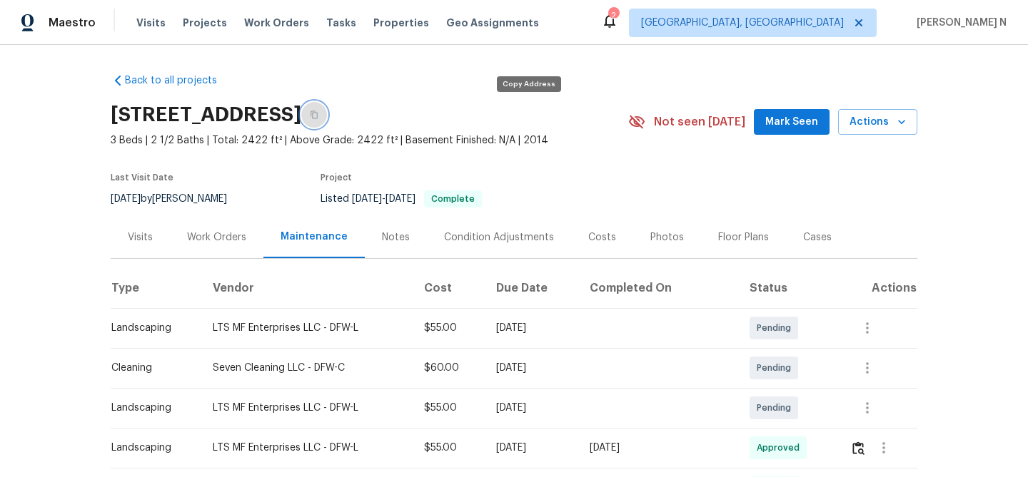
click at [318, 112] on icon "button" at bounding box center [313, 115] width 7 height 8
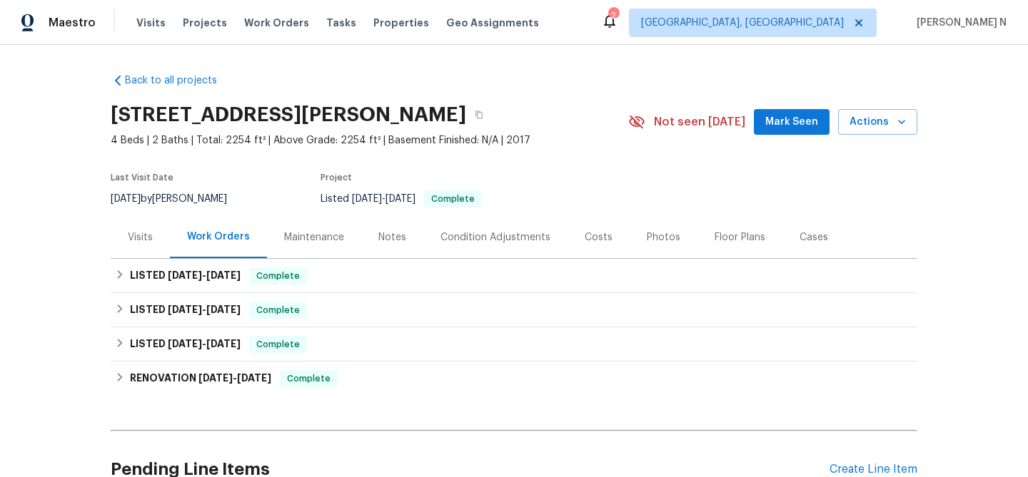
click at [303, 243] on div "Maintenance" at bounding box center [314, 237] width 60 height 14
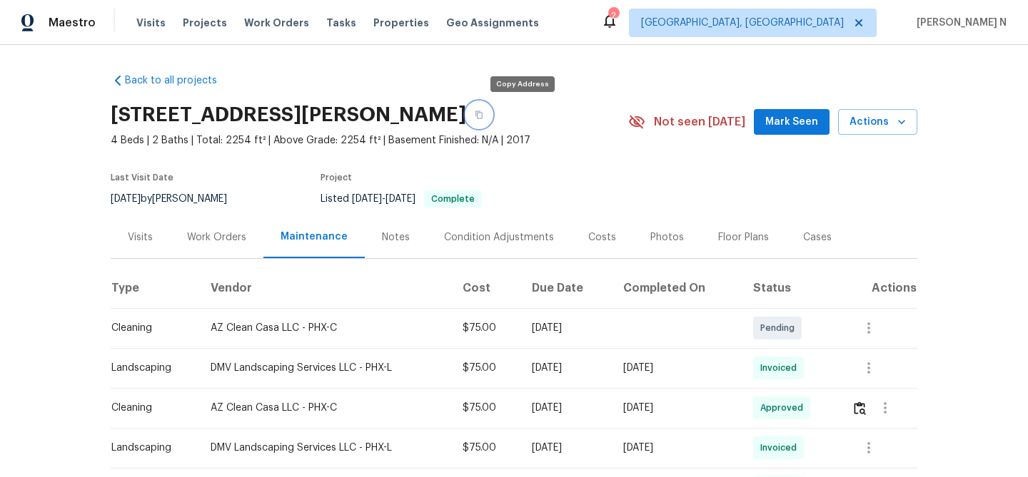
click at [483, 117] on icon "button" at bounding box center [479, 115] width 9 height 9
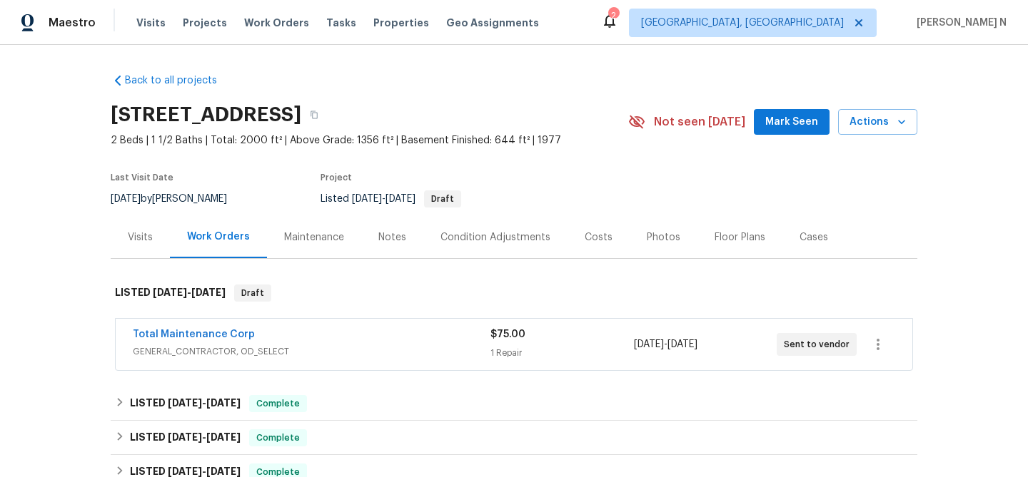
click at [305, 240] on div "Maintenance" at bounding box center [314, 237] width 60 height 14
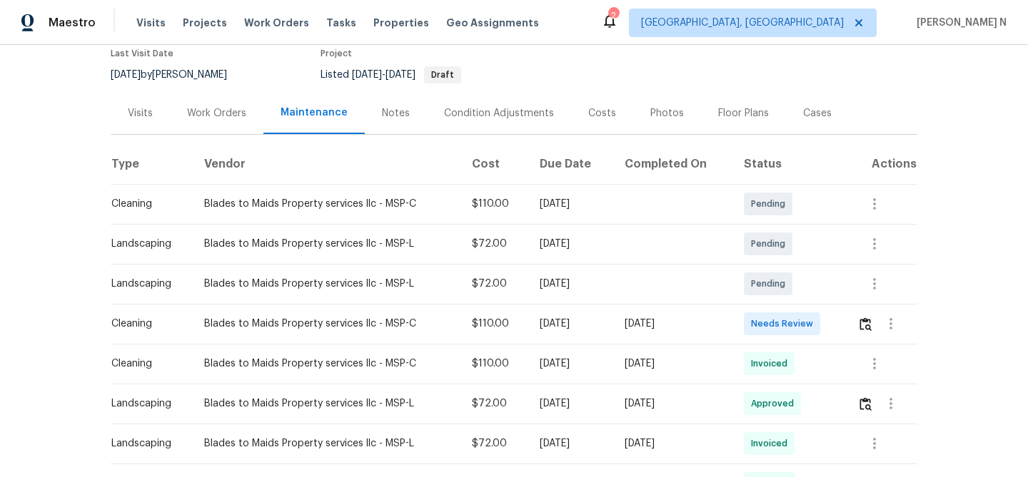
scroll to position [175, 0]
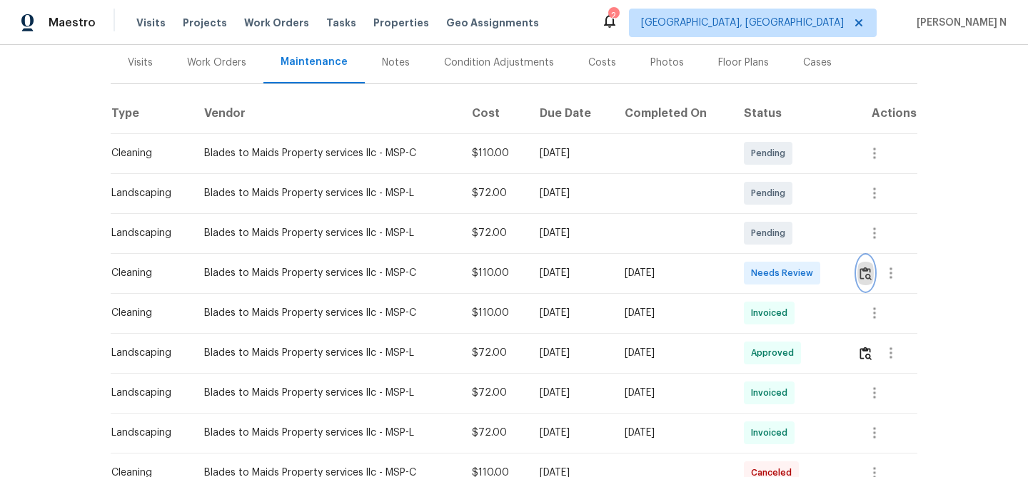
click at [870, 276] on img "button" at bounding box center [865, 274] width 12 height 14
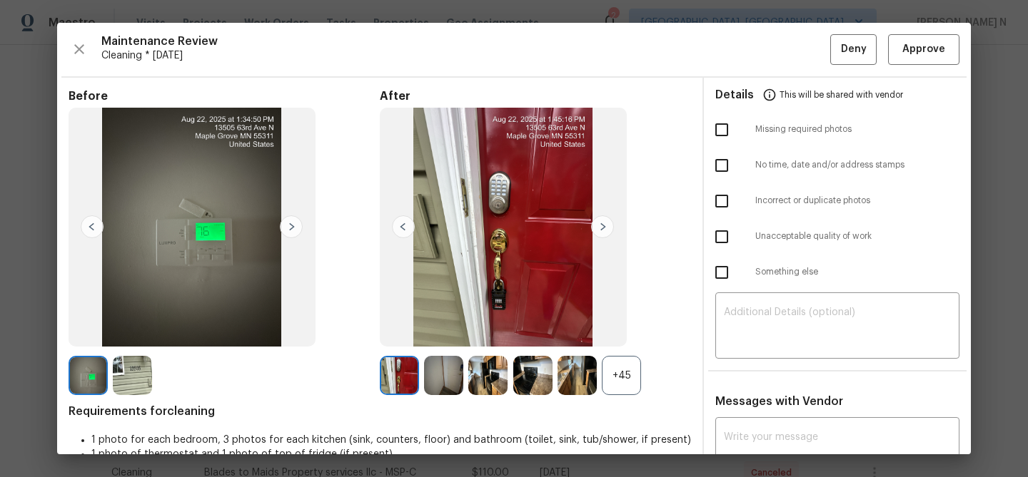
click at [623, 395] on div "Before After +45 Requirements for cleaning 1 photo for each bedroom, 3 photos f…" at bounding box center [380, 420] width 622 height 663
click at [623, 388] on div "+45" at bounding box center [621, 375] width 39 height 39
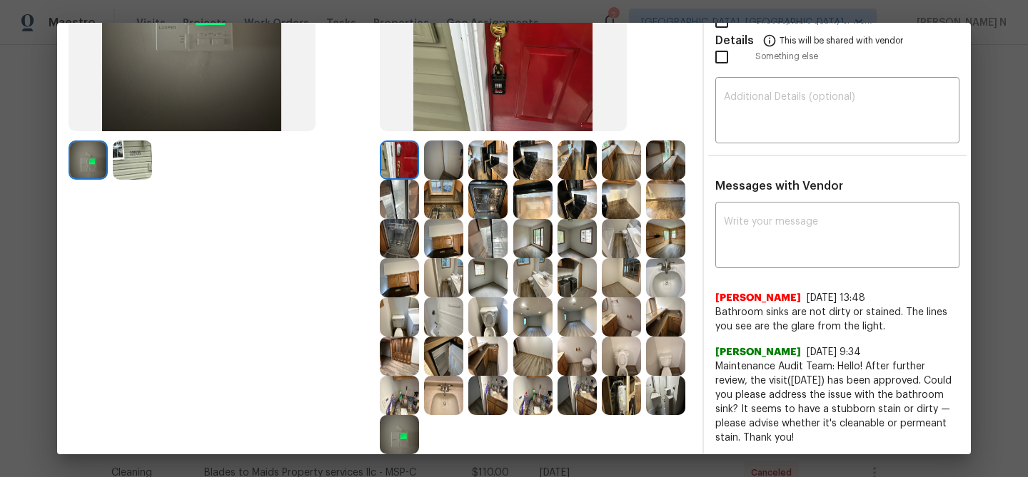
scroll to position [0, 0]
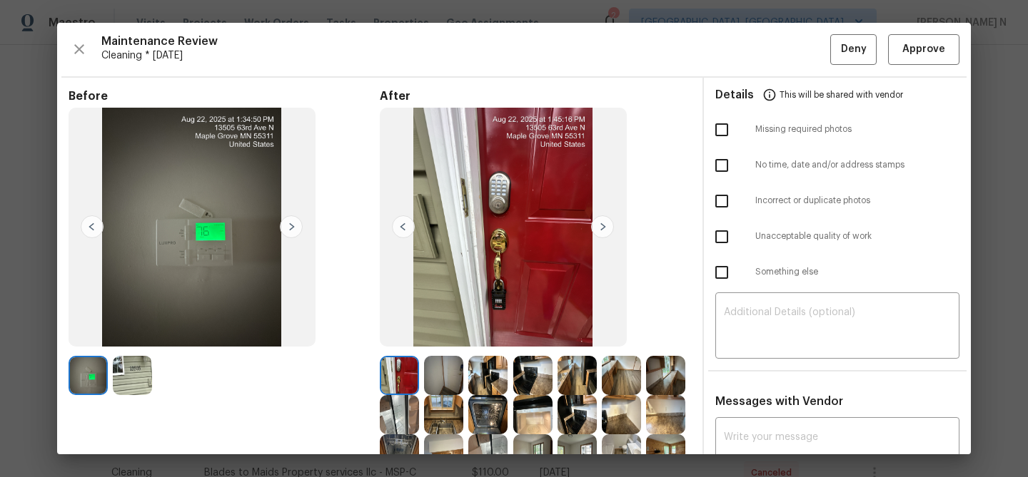
click at [934, 73] on div "Maintenance Review Cleaning * [DATE] Deny Approve Before After Requirements for…" at bounding box center [513, 239] width 913 height 432
click at [934, 59] on button "Approve" at bounding box center [923, 49] width 71 height 31
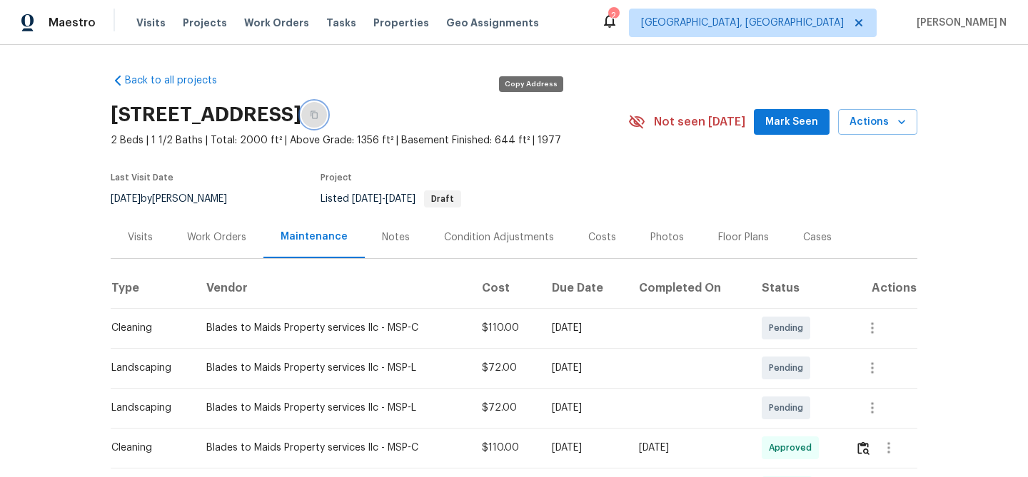
click at [327, 120] on button "button" at bounding box center [314, 115] width 26 height 26
